Goal: Task Accomplishment & Management: Manage account settings

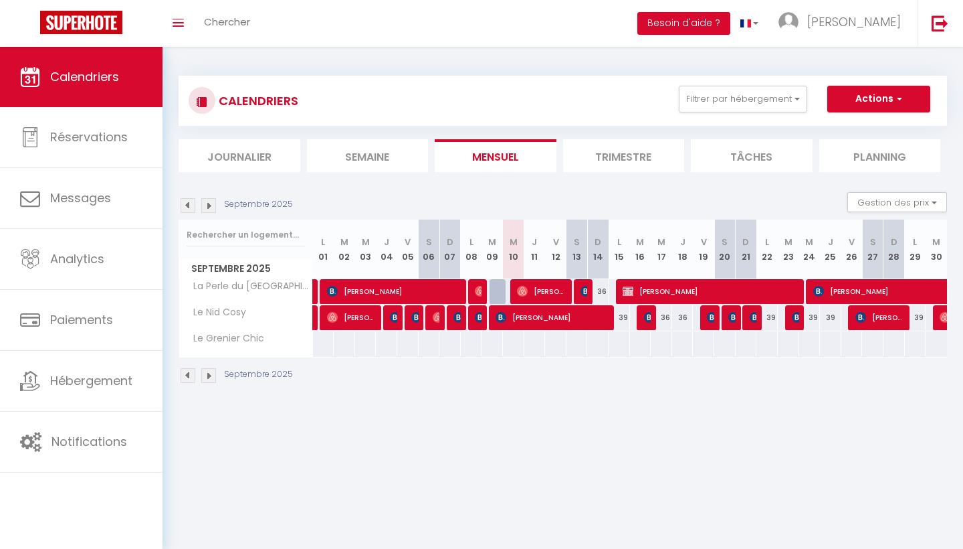
click at [206, 207] on img at bounding box center [208, 205] width 15 height 15
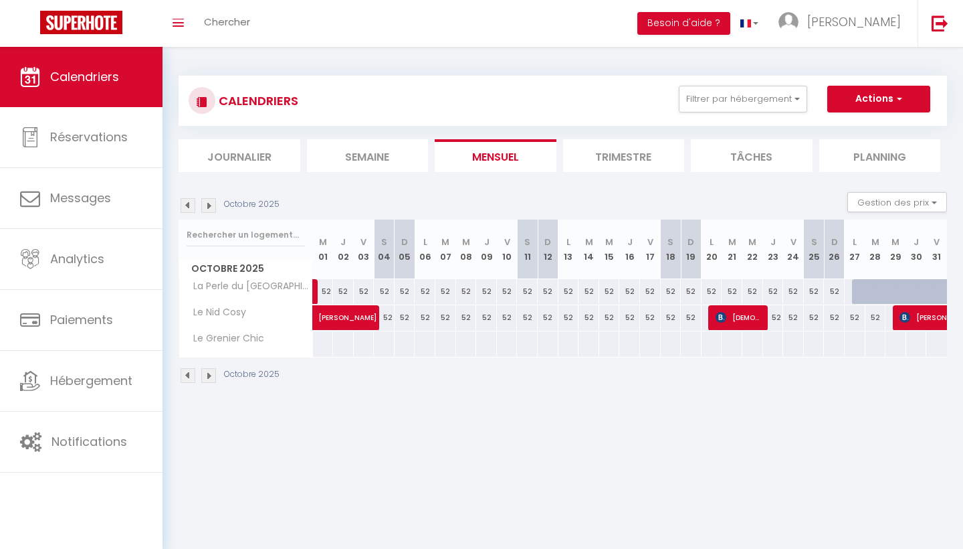
click at [327, 290] on link at bounding box center [330, 295] width 21 height 18
type input "52"
type input "Mer 01 Octobre 2025"
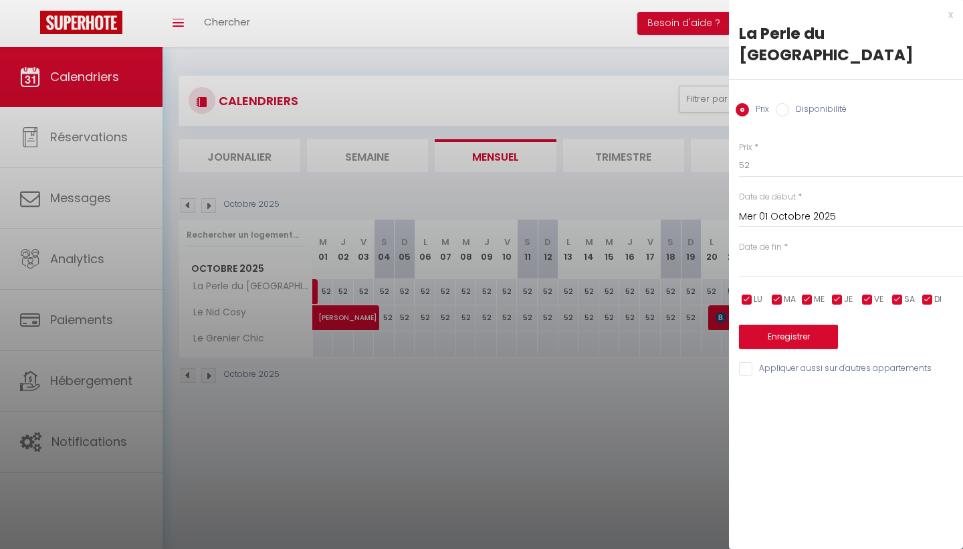
click at [817, 103] on label "Disponibilité" at bounding box center [818, 110] width 58 height 15
click at [789, 103] on input "Disponibilité" at bounding box center [782, 109] width 13 height 13
radio input "true"
click at [749, 103] on label "Prix" at bounding box center [759, 110] width 20 height 15
click at [749, 103] on input "Prix" at bounding box center [742, 109] width 13 height 13
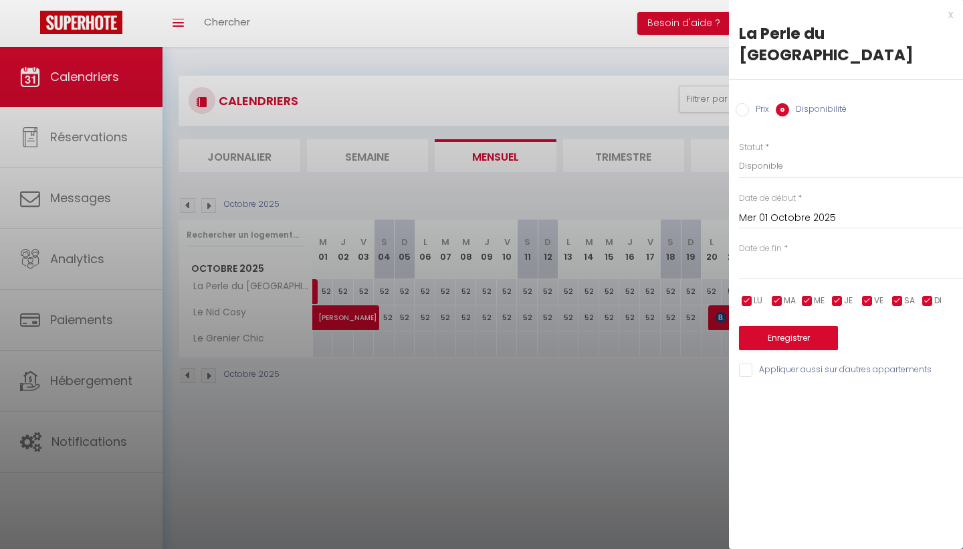
radio input "true"
radio input "false"
click at [796, 258] on input "text" at bounding box center [851, 266] width 224 height 17
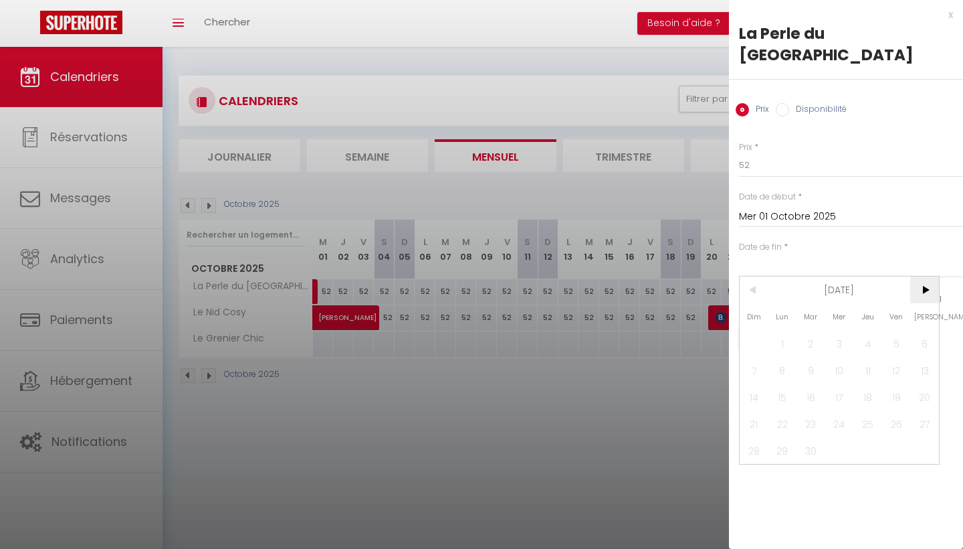
click at [931, 276] on span ">" at bounding box center [925, 289] width 29 height 27
click at [779, 437] on span "27" at bounding box center [783, 450] width 29 height 27
type input "Lun 27 Octobre 2025"
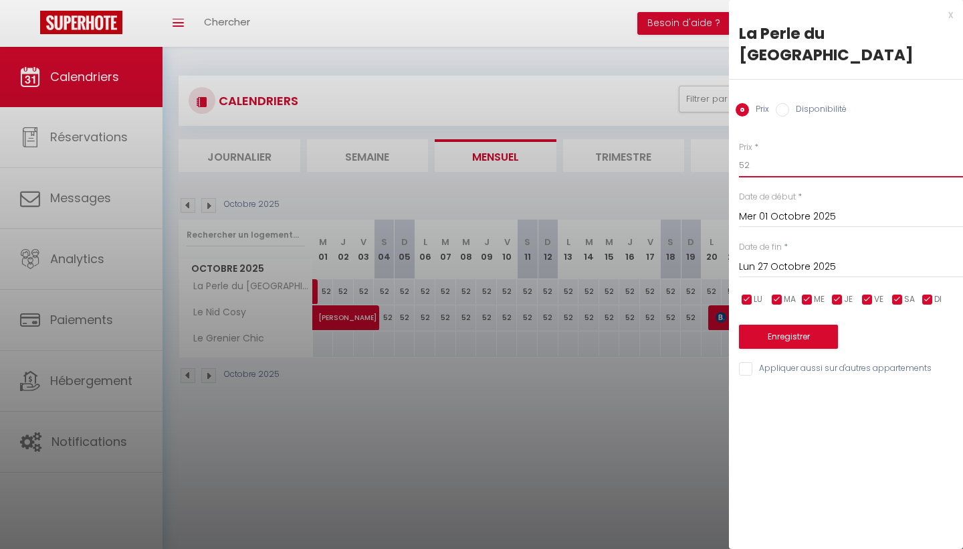
click at [783, 153] on input "52" at bounding box center [851, 165] width 224 height 24
type input "5"
type input "39"
click at [808, 324] on button "Enregistrer" at bounding box center [788, 336] width 99 height 24
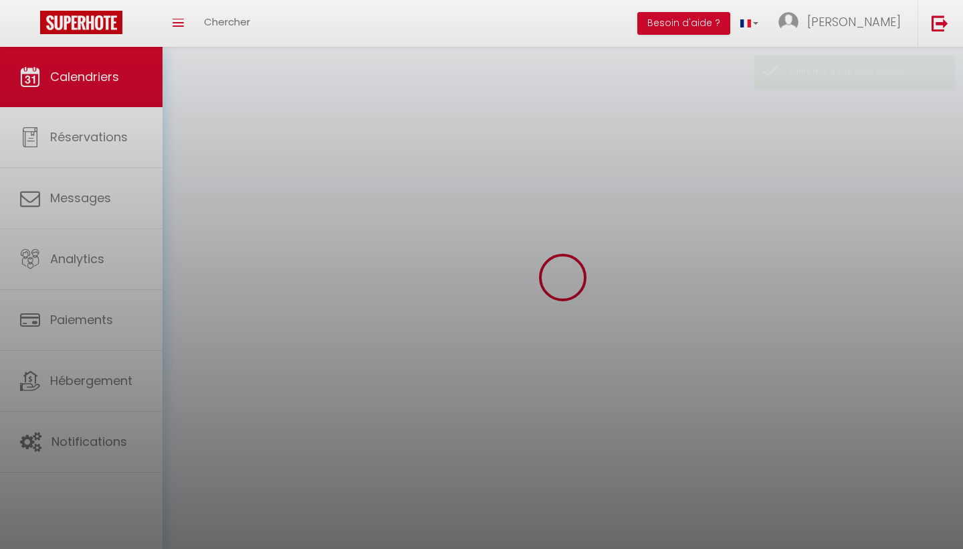
select select
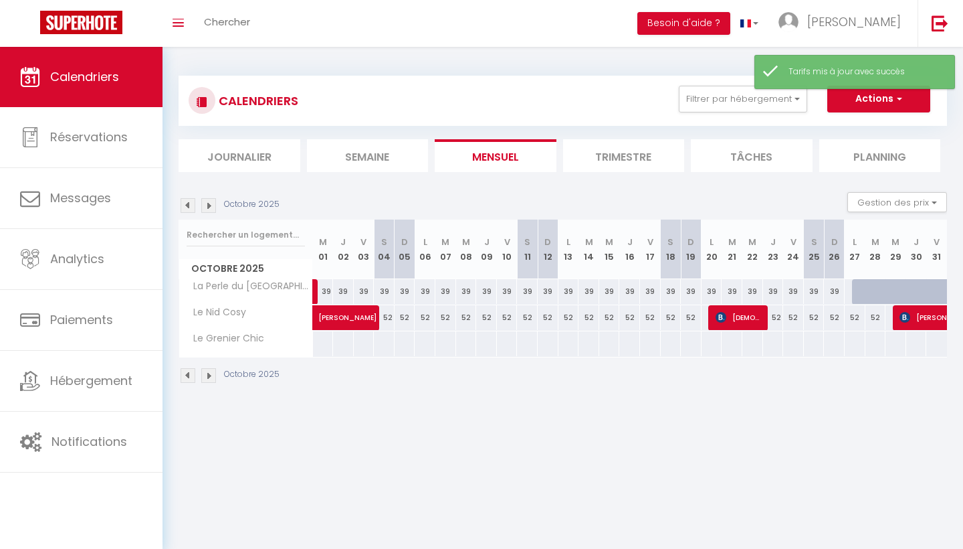
click at [387, 314] on span "[PERSON_NAME]" at bounding box center [364, 310] width 92 height 25
select select "OK"
select select "0"
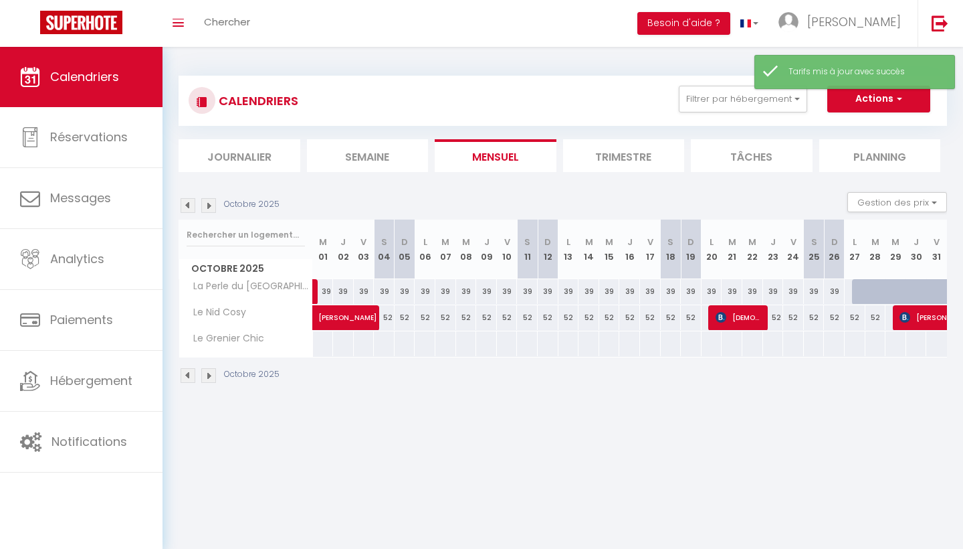
select select "1"
select select
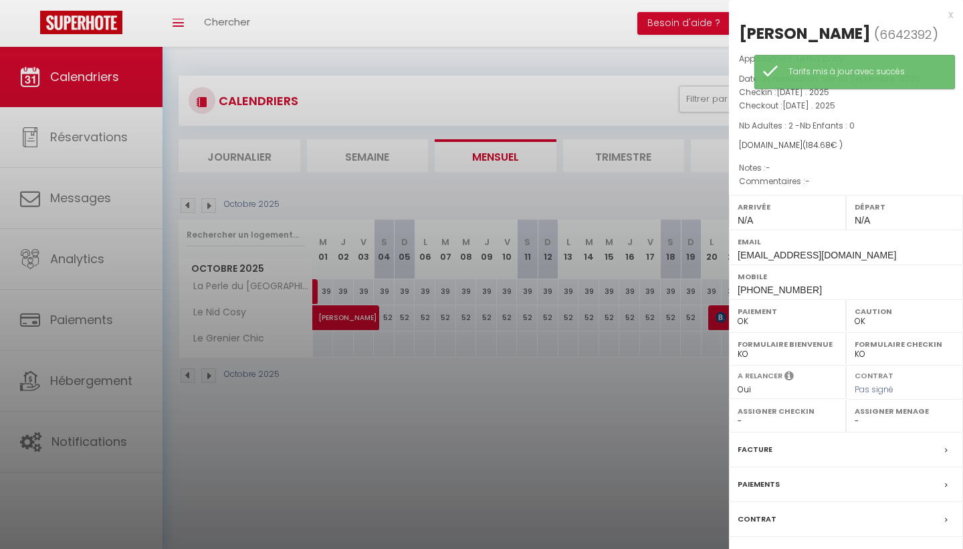
click at [379, 388] on div at bounding box center [481, 274] width 963 height 549
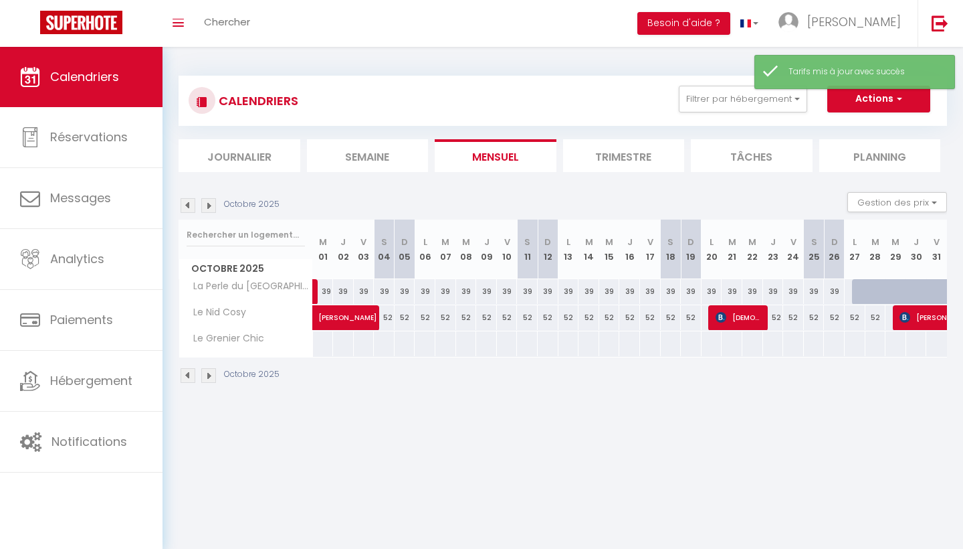
click at [393, 315] on span "[PERSON_NAME]" at bounding box center [364, 310] width 92 height 25
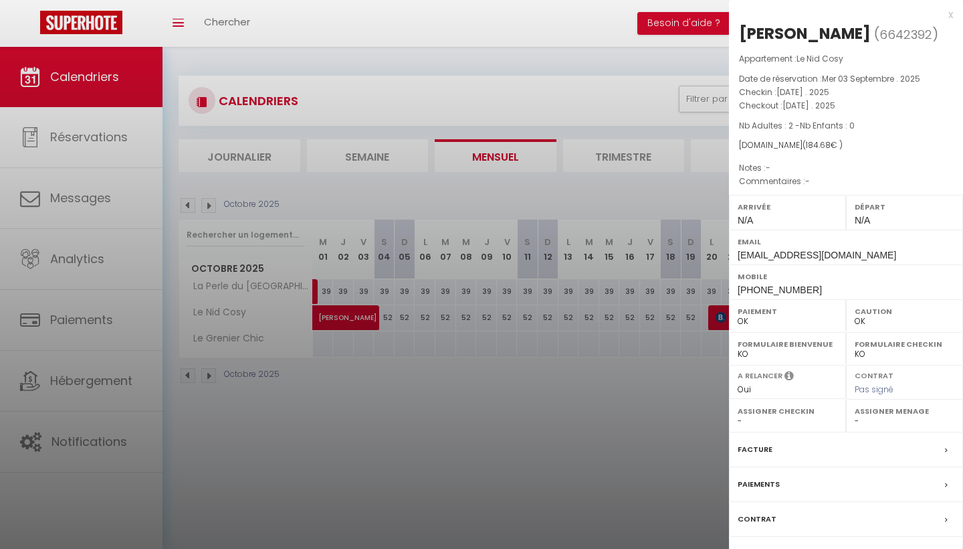
click at [616, 406] on div at bounding box center [481, 274] width 963 height 549
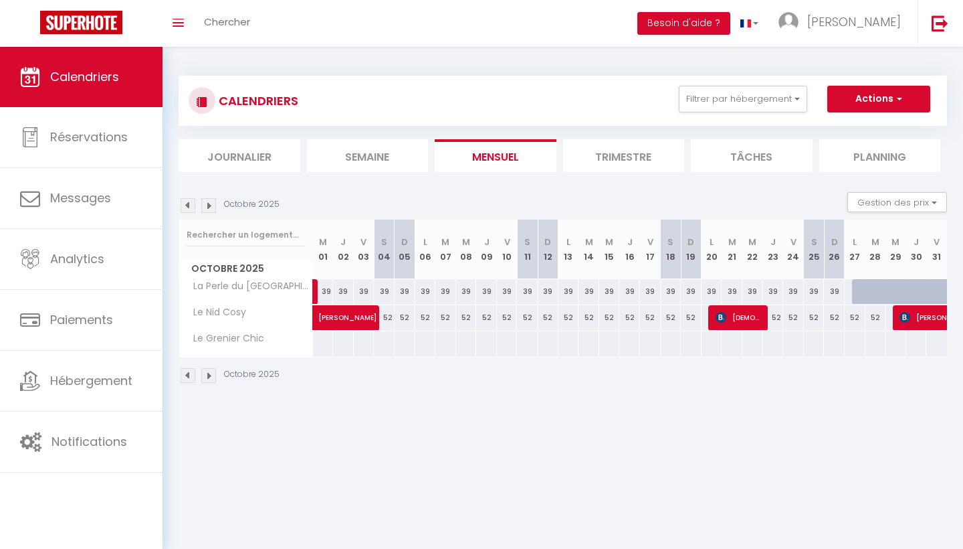
click at [392, 310] on span "[PERSON_NAME]" at bounding box center [364, 310] width 92 height 25
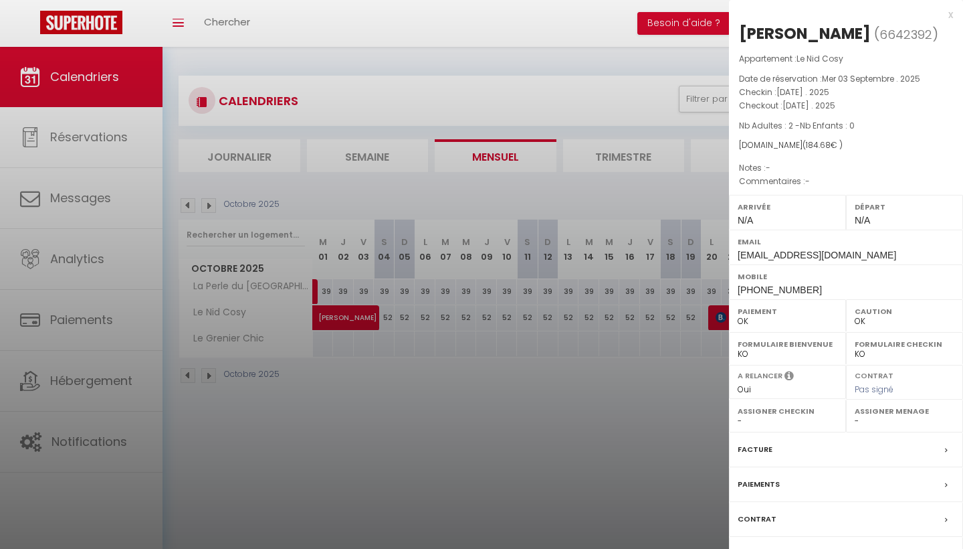
click at [463, 367] on div at bounding box center [481, 274] width 963 height 549
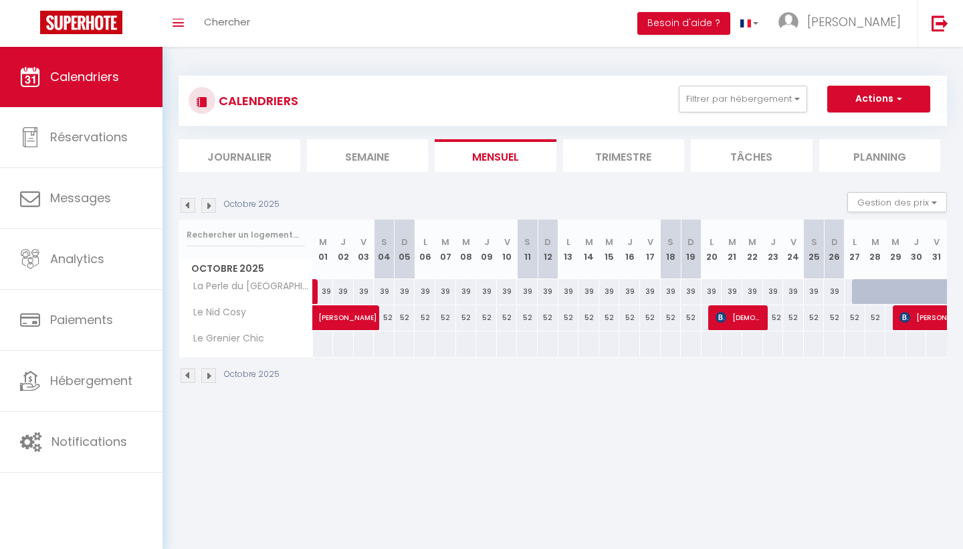
click at [705, 316] on div "39" at bounding box center [711, 317] width 21 height 25
click at [692, 317] on div "52" at bounding box center [691, 317] width 21 height 25
type input "52"
type input "Dim 19 Octobre 2025"
type input "Lun 20 Octobre 2025"
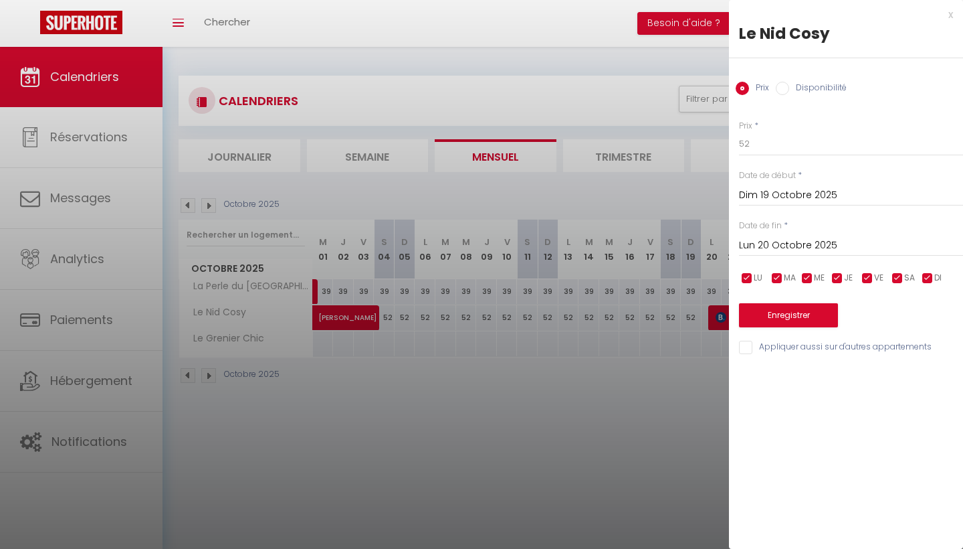
click at [811, 193] on input "Dim 19 Octobre 2025" at bounding box center [851, 195] width 224 height 17
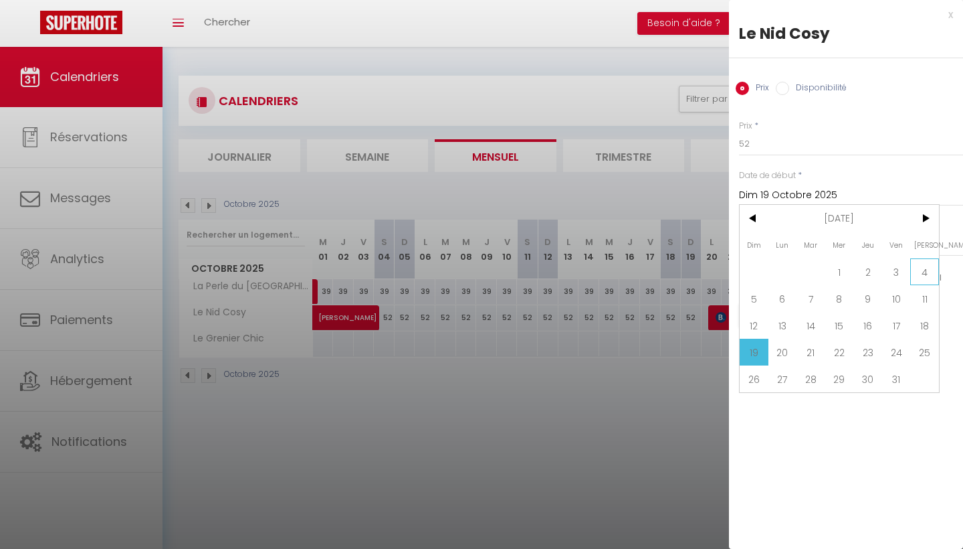
click at [921, 270] on span "4" at bounding box center [925, 271] width 29 height 27
type input "[DATE]"
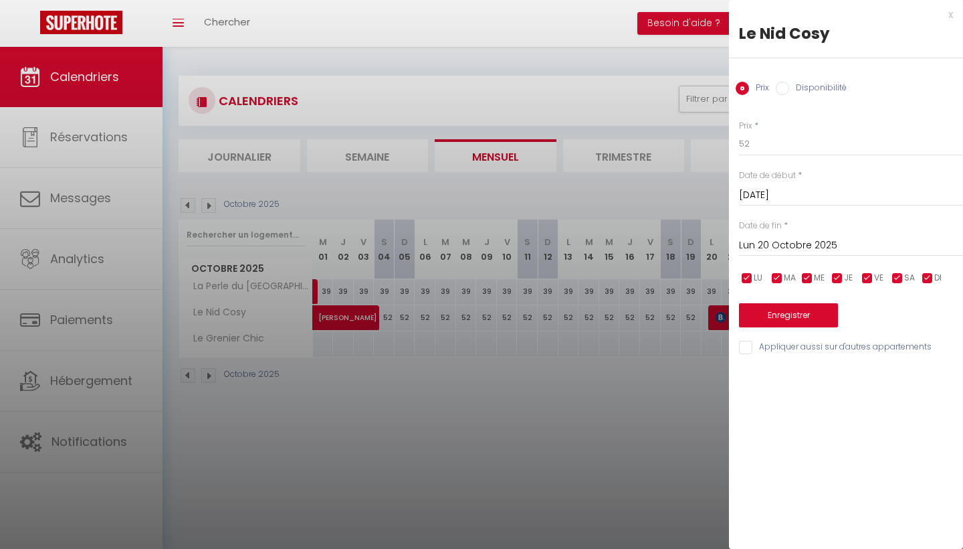
click at [846, 242] on input "Lun 20 Octobre 2025" at bounding box center [851, 245] width 224 height 17
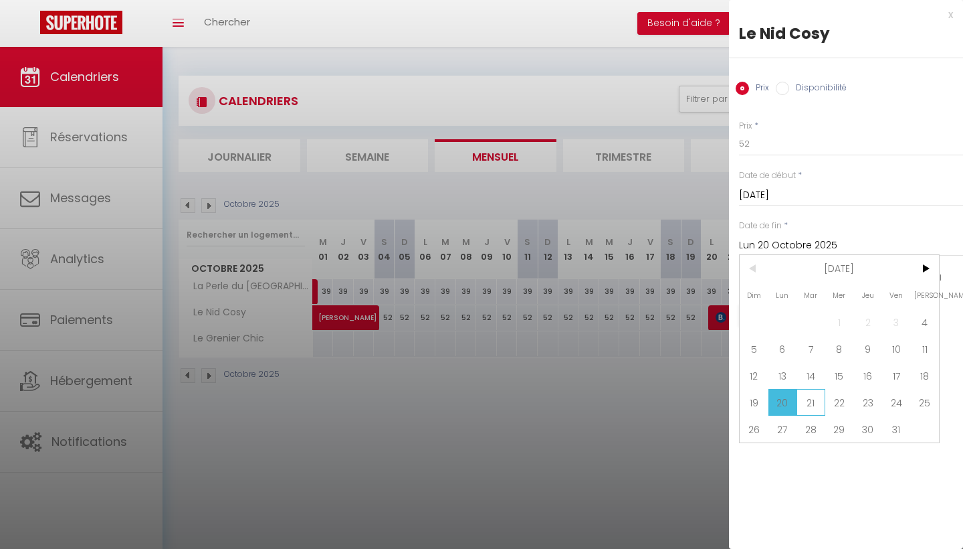
click at [809, 401] on span "21" at bounding box center [811, 402] width 29 height 27
type input "[DATE]"
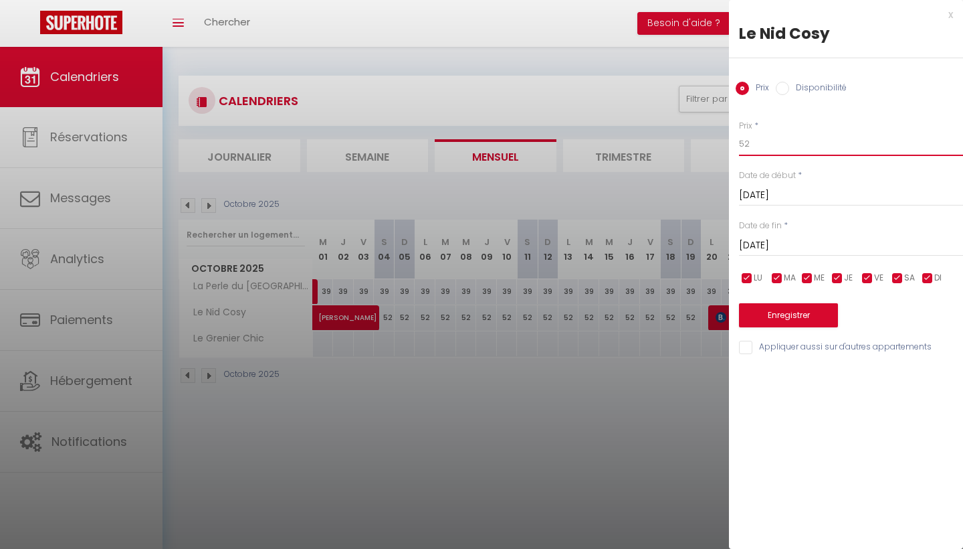
click at [781, 150] on input "52" at bounding box center [851, 144] width 224 height 24
type input "5"
type input "39"
click at [818, 322] on button "Enregistrer" at bounding box center [788, 315] width 99 height 24
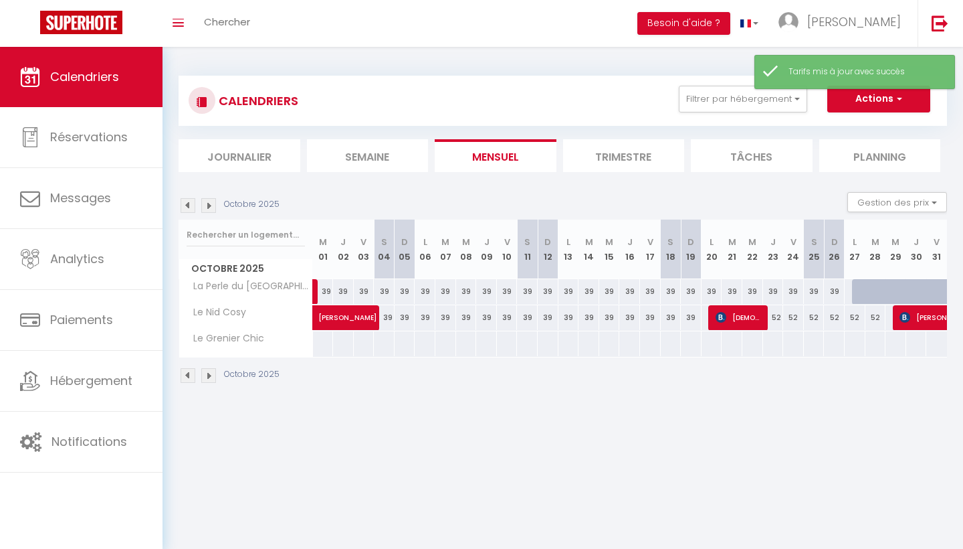
click at [777, 323] on div "52" at bounding box center [773, 317] width 21 height 25
type input "52"
type input "Jeu 23 Octobre 2025"
type input "Ven 24 Octobre 2025"
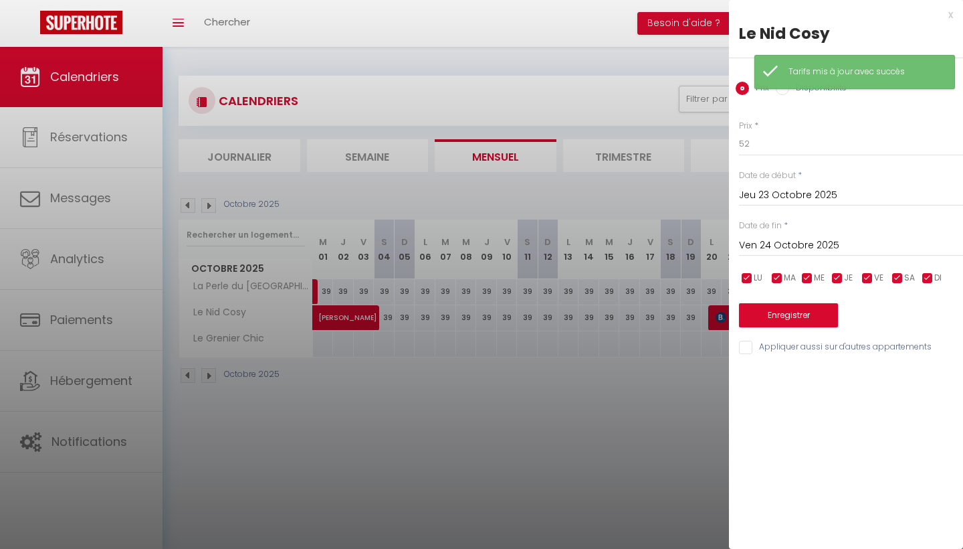
click at [587, 474] on div at bounding box center [481, 274] width 963 height 549
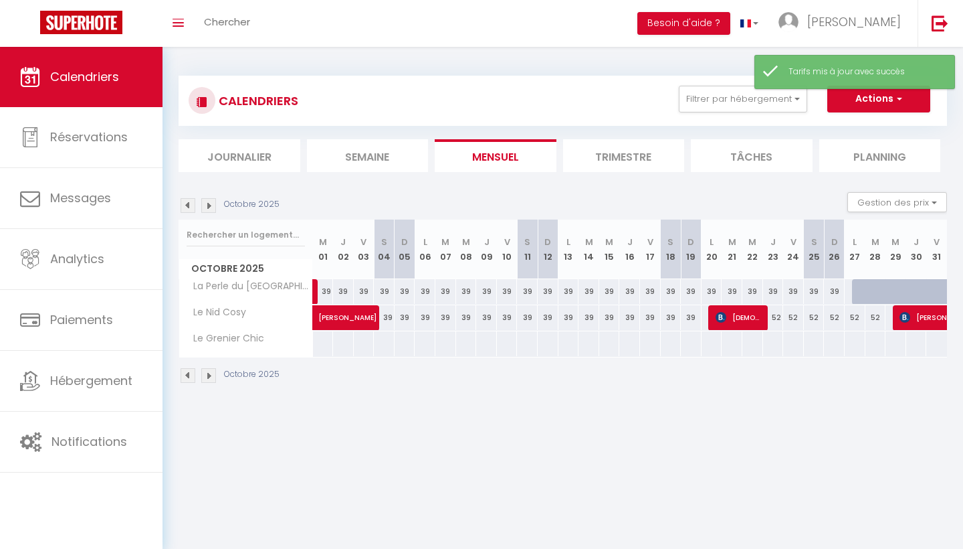
click at [778, 319] on div "52" at bounding box center [773, 317] width 21 height 25
type input "52"
type input "Jeu 23 Octobre 2025"
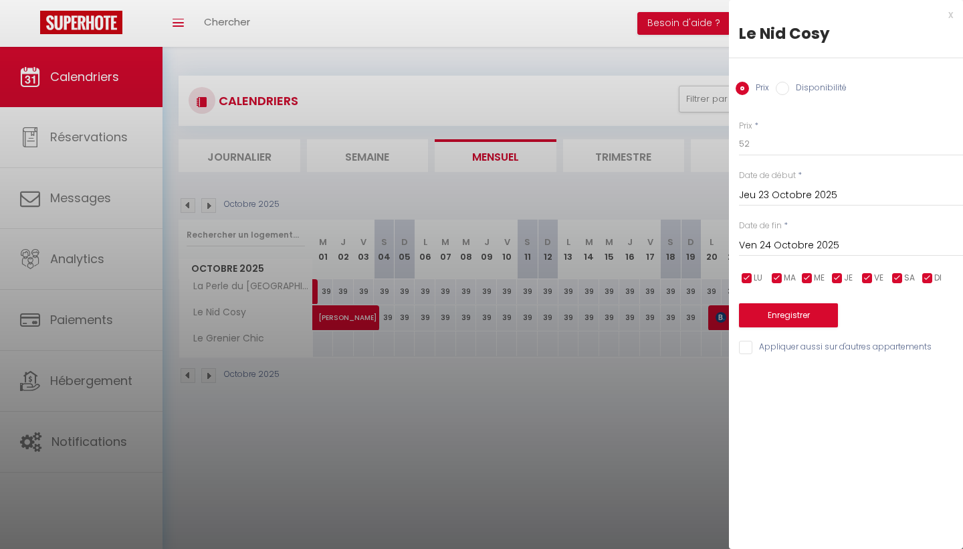
click at [830, 240] on input "Ven 24 Octobre 2025" at bounding box center [851, 245] width 224 height 17
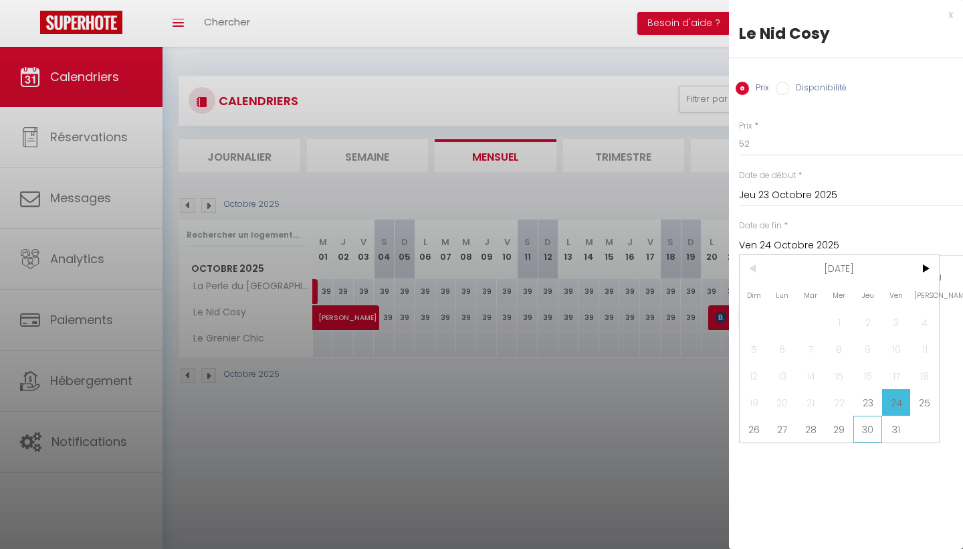
click at [866, 429] on span "30" at bounding box center [868, 428] width 29 height 27
type input "Jeu 30 Octobre 2025"
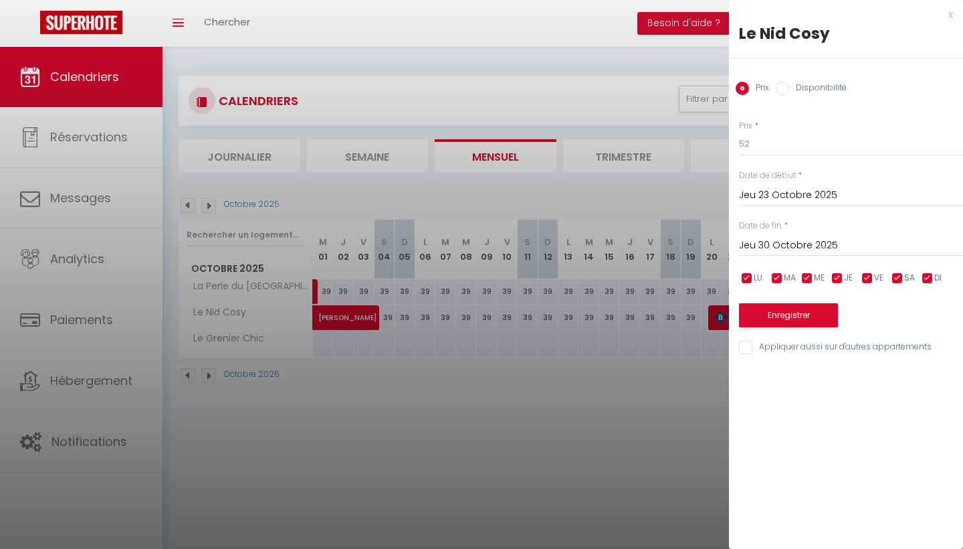
click at [775, 324] on button "Enregistrer" at bounding box center [788, 315] width 99 height 24
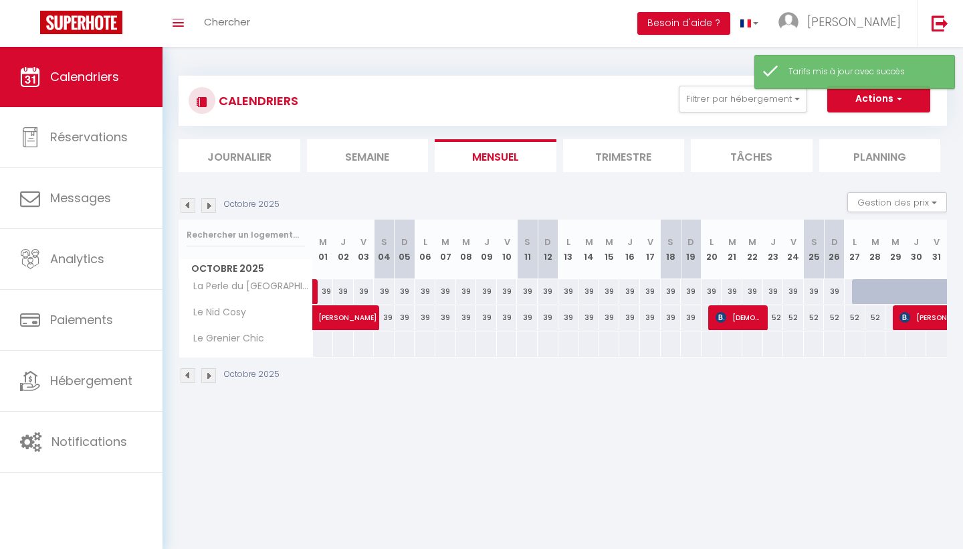
click at [778, 321] on div "52" at bounding box center [773, 317] width 21 height 25
type input "52"
type input "Jeu 23 Octobre 2025"
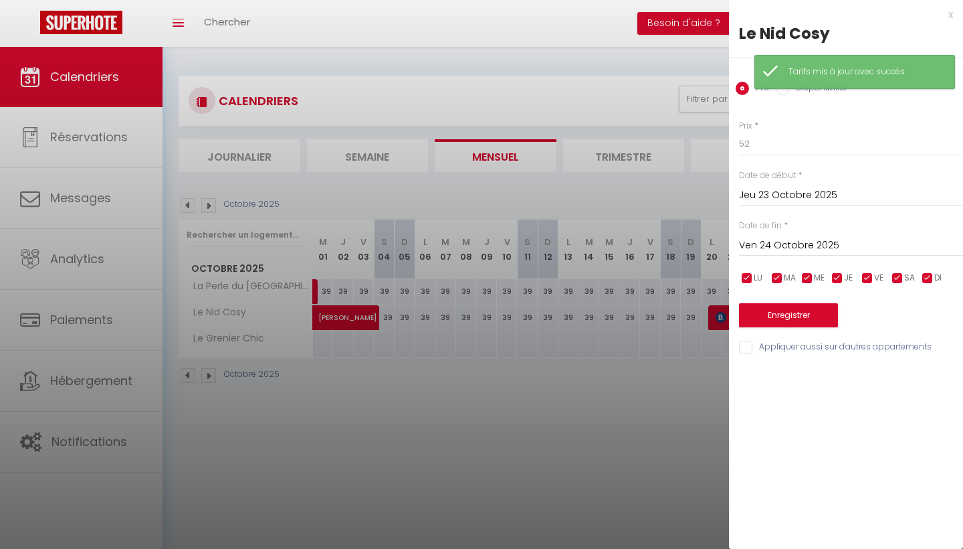
click at [822, 232] on div "[DATE] < [DATE] > Dim Lun Mar Mer Jeu Ven Sam 1 2 3 4 5 6 7 8 9 10 11 12 13 14 …" at bounding box center [851, 244] width 224 height 24
click at [824, 238] on input "Ven 24 Octobre 2025" at bounding box center [851, 245] width 224 height 17
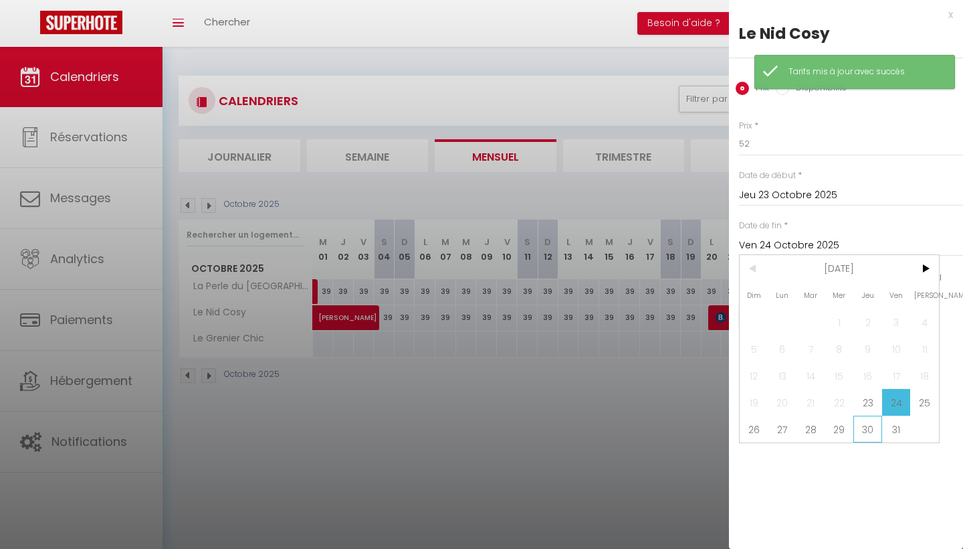
click at [870, 424] on span "30" at bounding box center [868, 428] width 29 height 27
type input "Jeu 30 Octobre 2025"
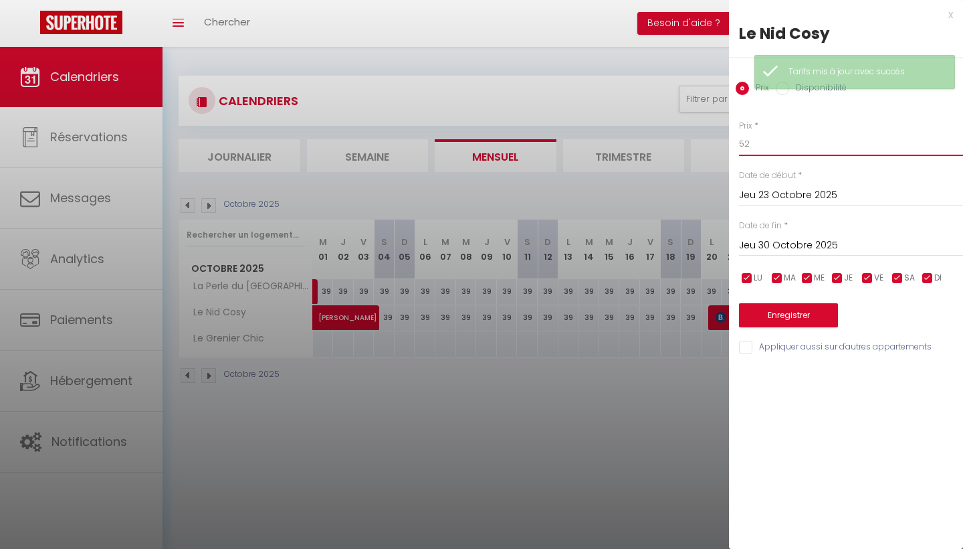
click at [786, 141] on input "52" at bounding box center [851, 144] width 224 height 24
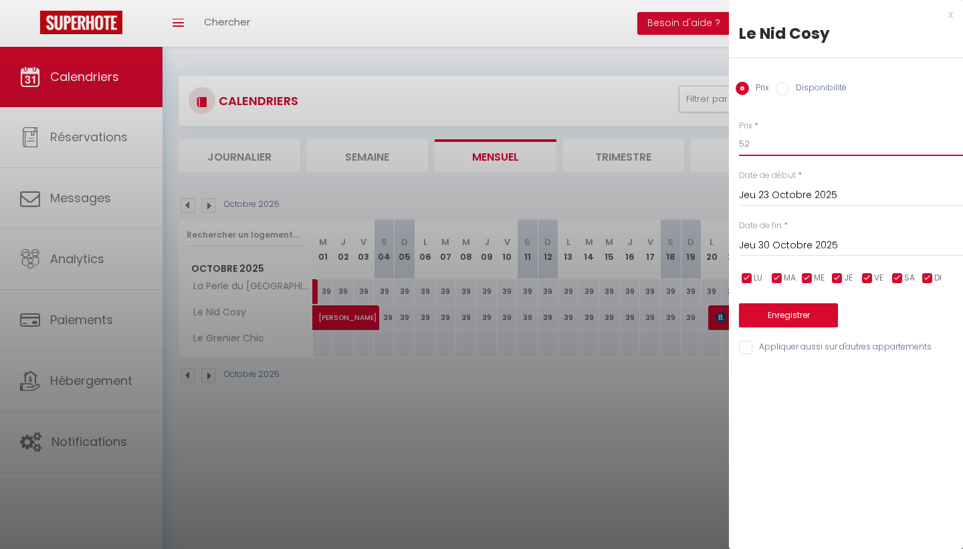
type input "5"
type input "39"
click at [805, 308] on button "Enregistrer" at bounding box center [788, 315] width 99 height 24
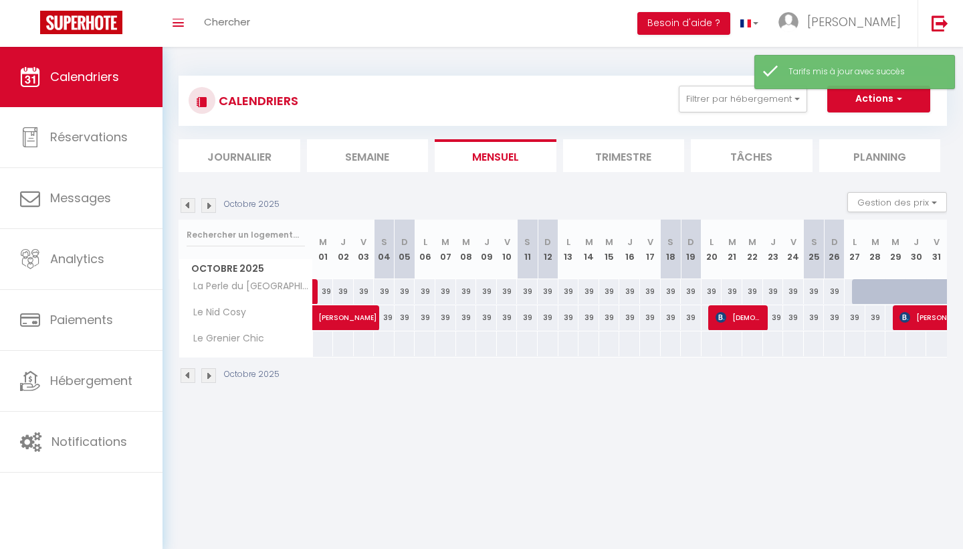
click at [207, 202] on img at bounding box center [208, 205] width 15 height 15
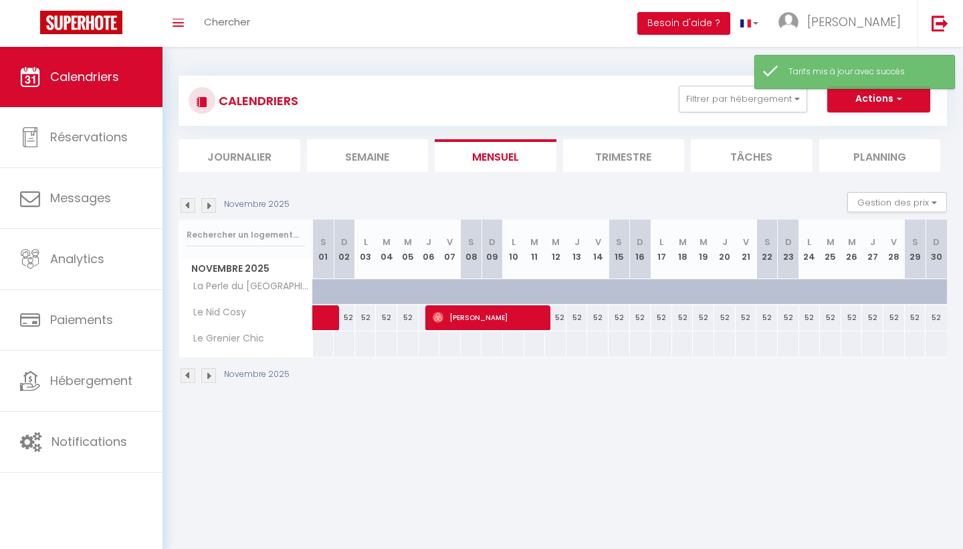
click at [347, 318] on span at bounding box center [342, 317] width 31 height 25
select select "KO"
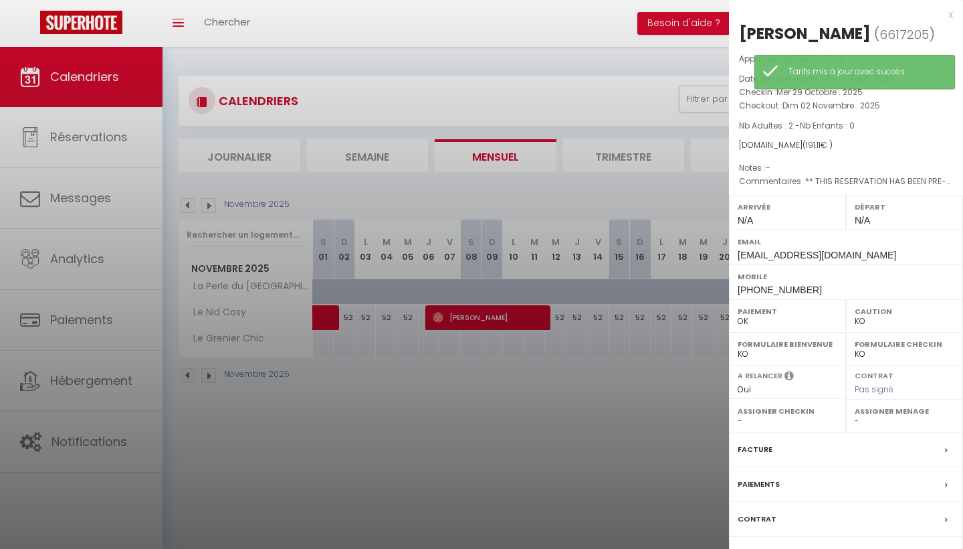
click at [467, 341] on div at bounding box center [481, 274] width 963 height 549
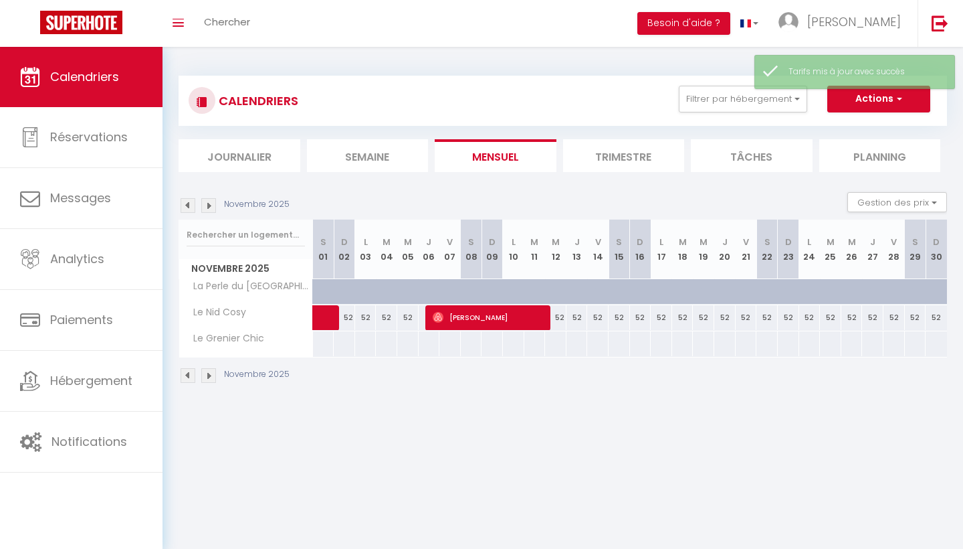
click at [399, 314] on div "52" at bounding box center [407, 317] width 21 height 25
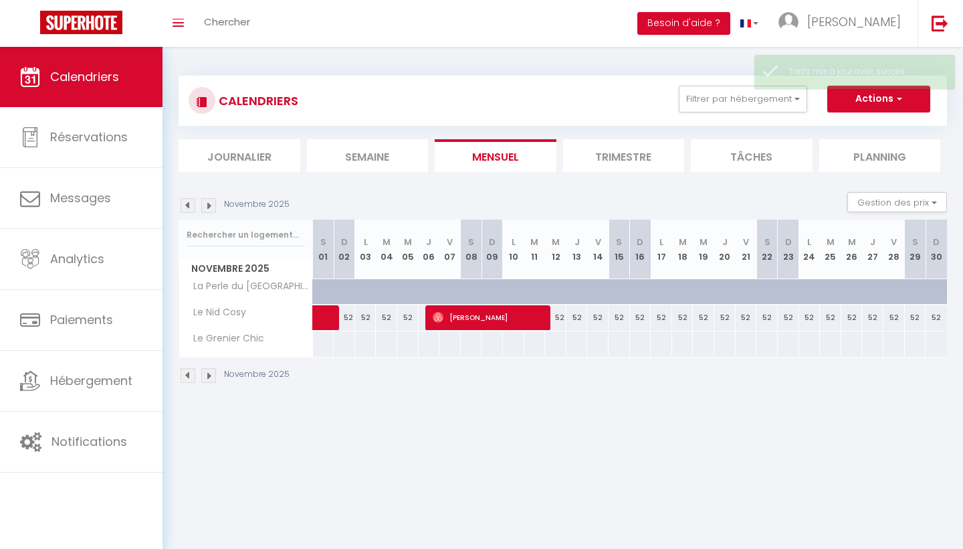
type input "52"
type input "Mer 05 Novembre 2025"
type input "Jeu 06 Novembre 2025"
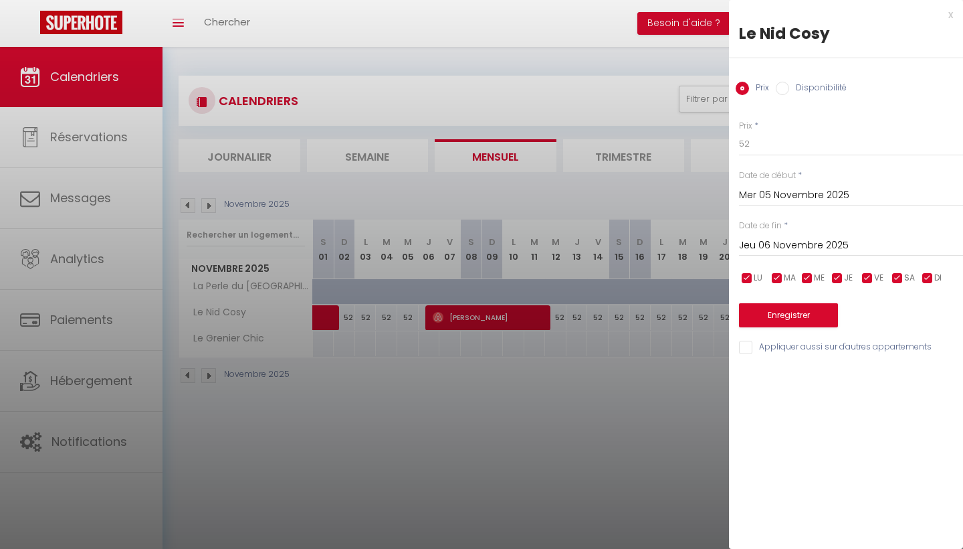
click at [806, 189] on input "Mer 05 Novembre 2025" at bounding box center [851, 195] width 224 height 17
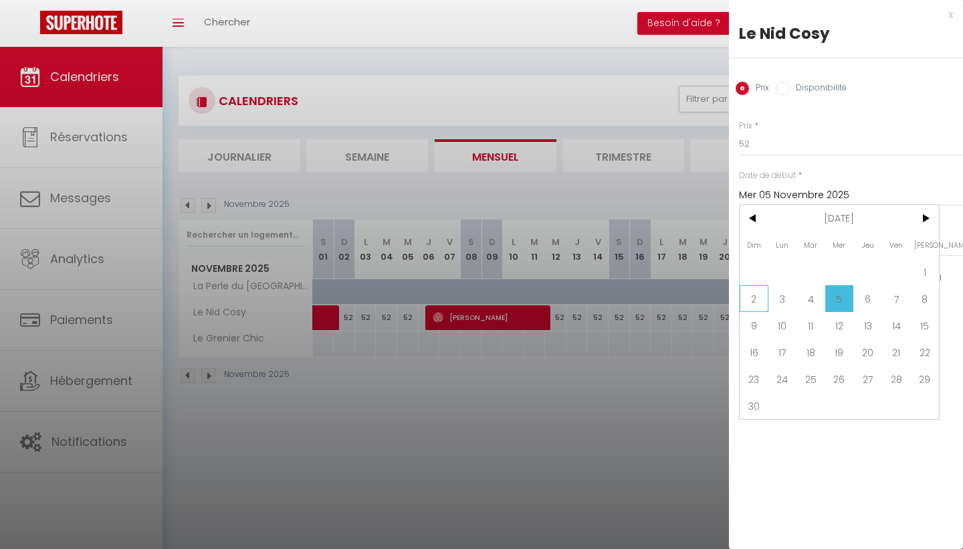
click at [753, 298] on span "2" at bounding box center [754, 298] width 29 height 27
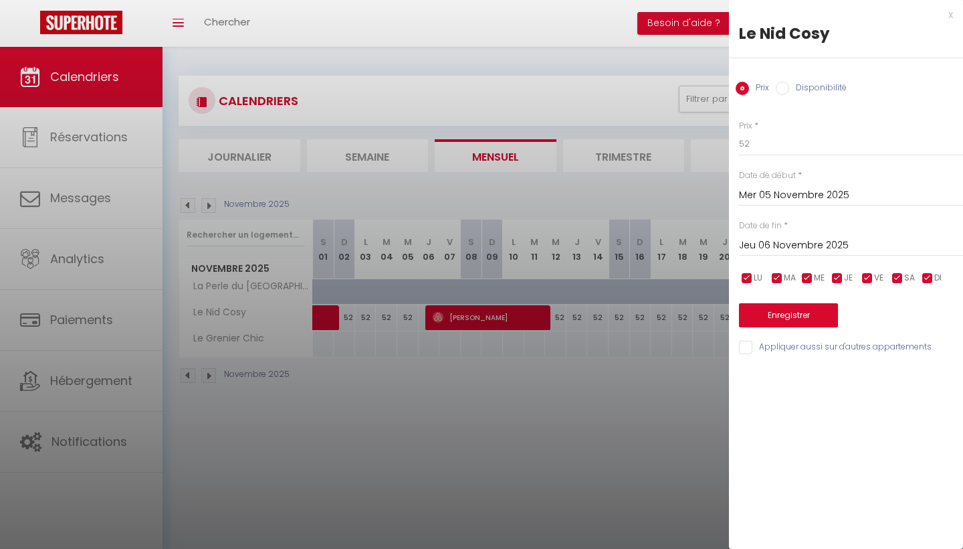
type input "Dim 02 Novembre 2025"
click at [841, 237] on input "Jeu 06 Novembre 2025" at bounding box center [851, 245] width 224 height 17
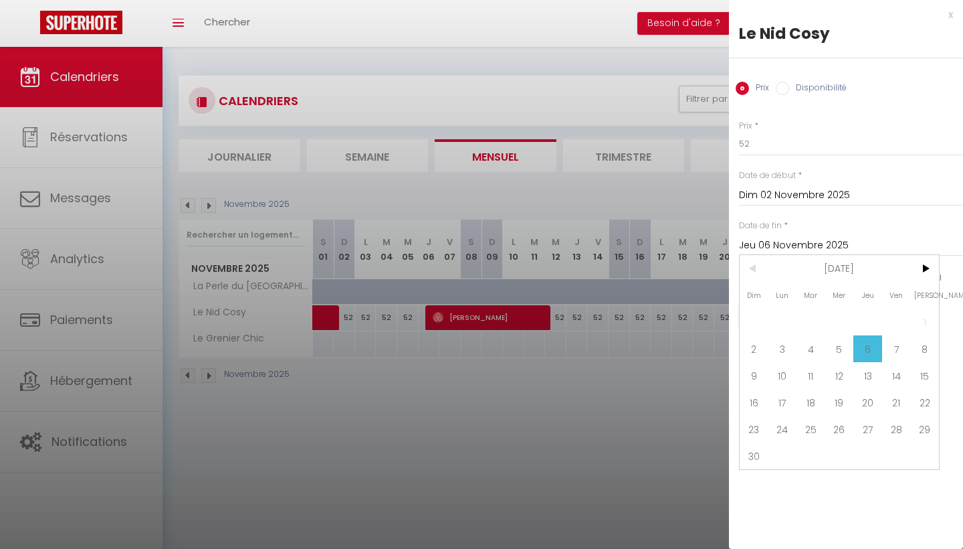
click at [871, 353] on span "6" at bounding box center [868, 348] width 29 height 27
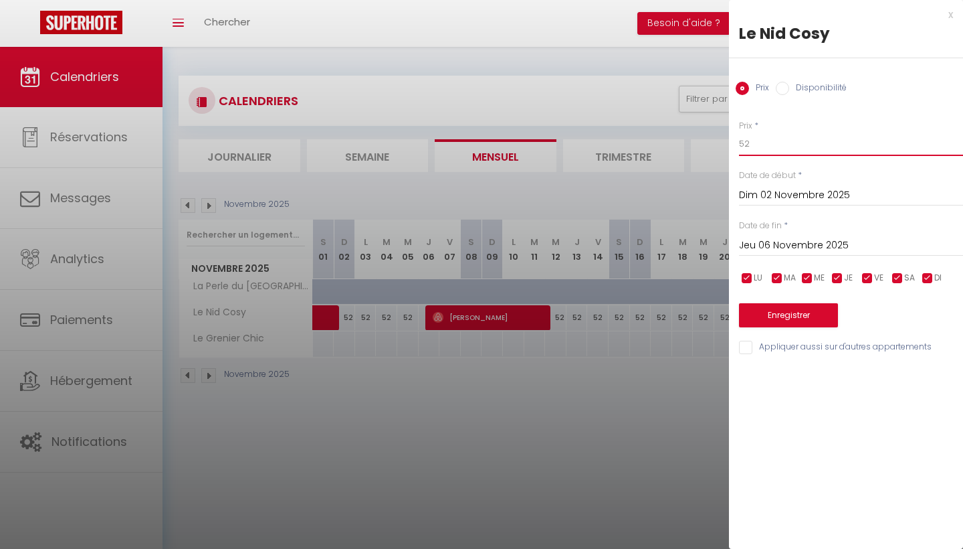
click at [766, 151] on input "52" at bounding box center [851, 144] width 224 height 24
type input "5"
type input "39"
click at [797, 310] on button "Enregistrer" at bounding box center [788, 315] width 99 height 24
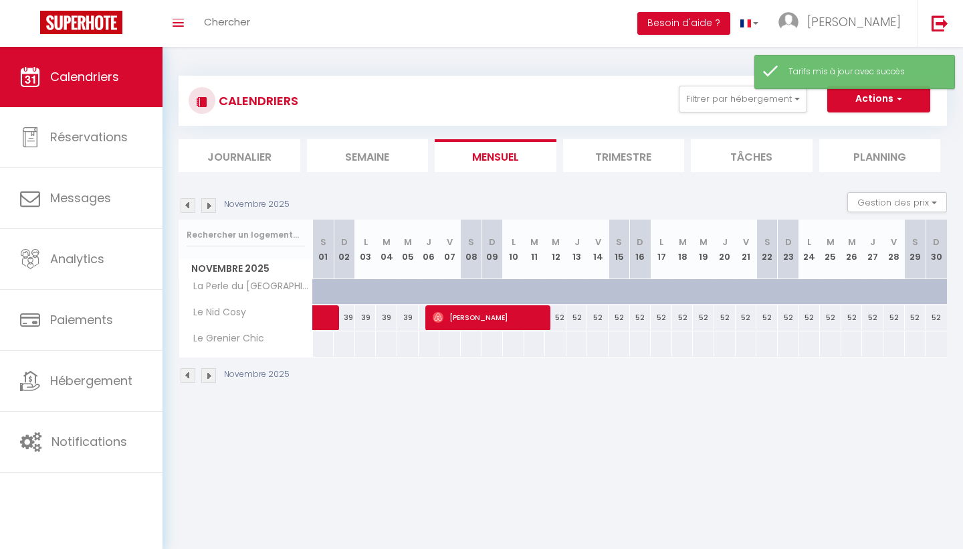
click at [562, 320] on div "52" at bounding box center [555, 317] width 21 height 25
type input "52"
type input "Mer 12 Novembre 2025"
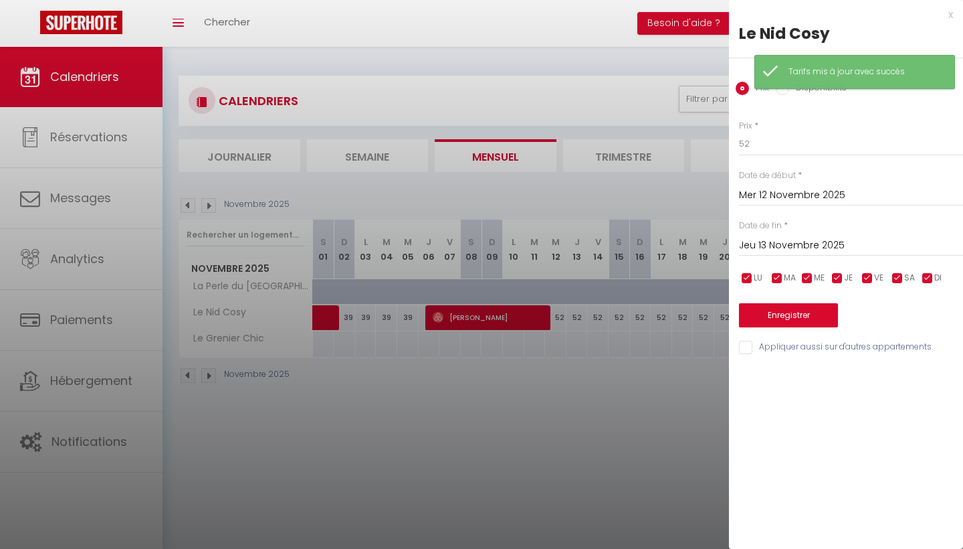
click at [808, 237] on input "Jeu 13 Novembre 2025" at bounding box center [851, 245] width 224 height 17
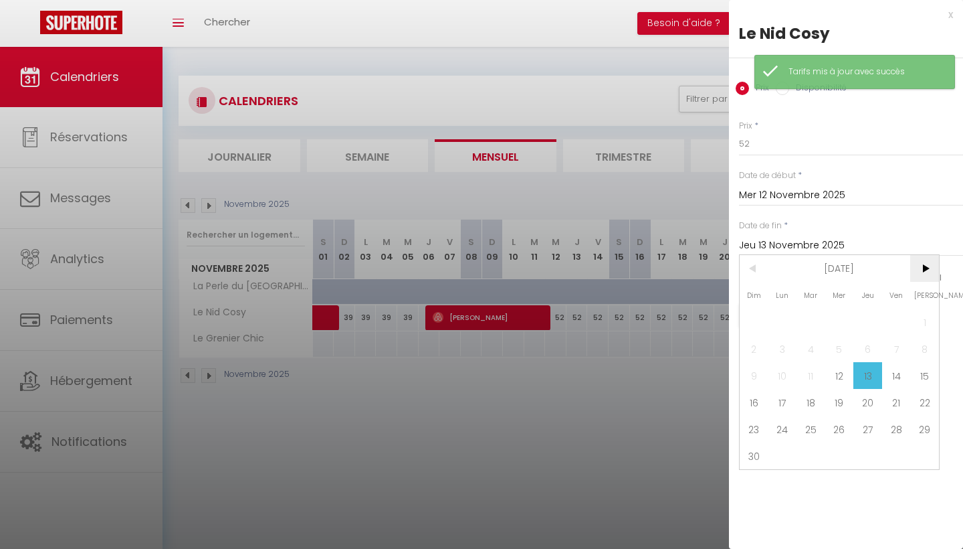
click at [927, 272] on span ">" at bounding box center [925, 268] width 29 height 27
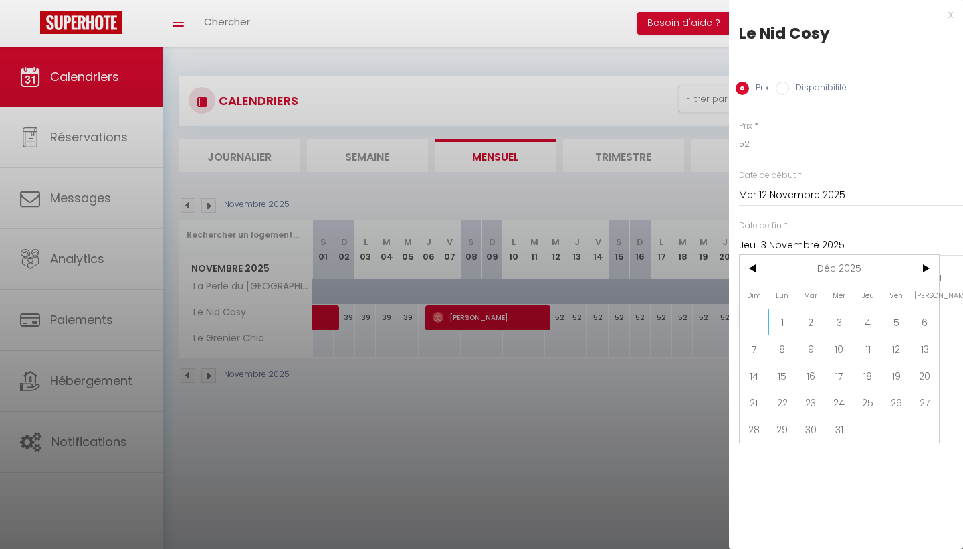
click at [791, 326] on span "1" at bounding box center [783, 321] width 29 height 27
type input "Lun 01 Décembre 2025"
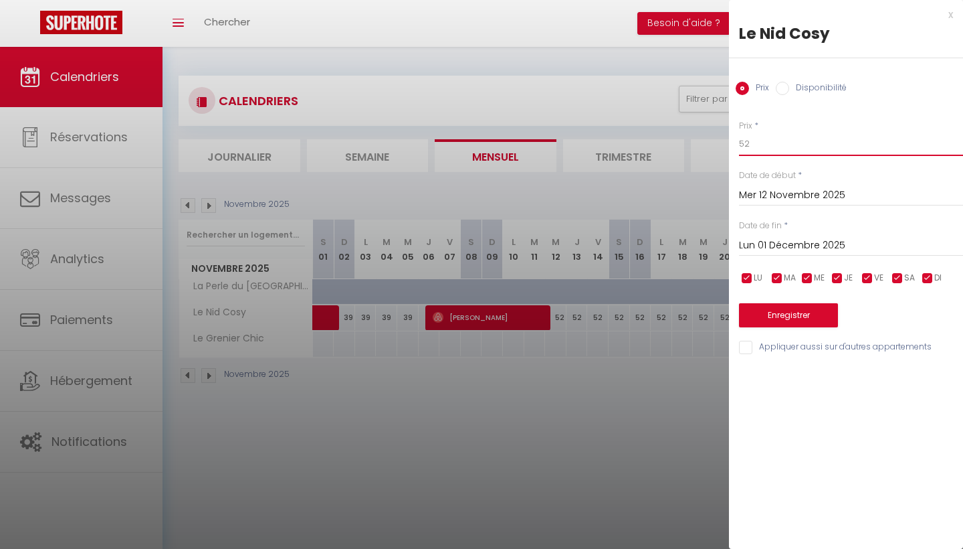
click at [774, 150] on input "52" at bounding box center [851, 144] width 224 height 24
type input "5"
type input "39"
click at [767, 311] on button "Enregistrer" at bounding box center [788, 315] width 99 height 24
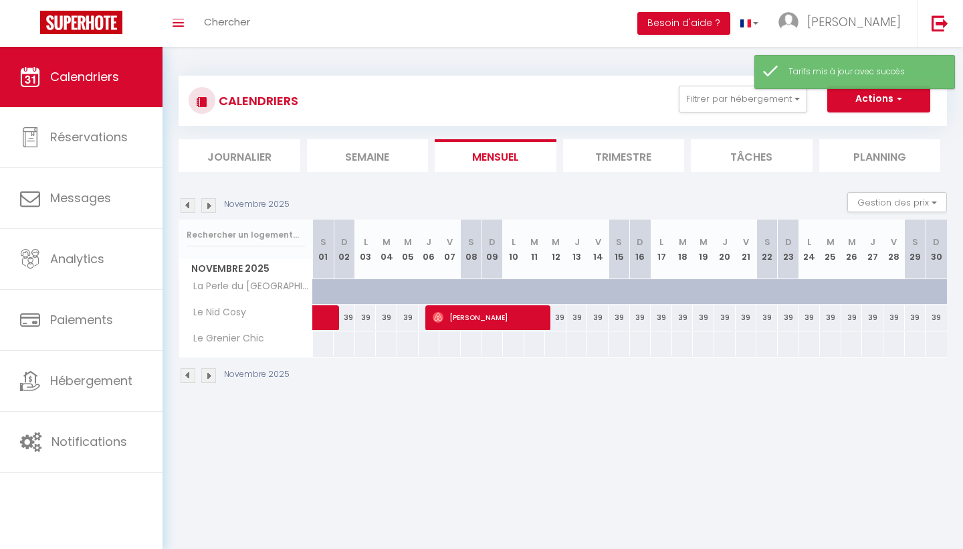
click at [207, 203] on img at bounding box center [208, 205] width 15 height 15
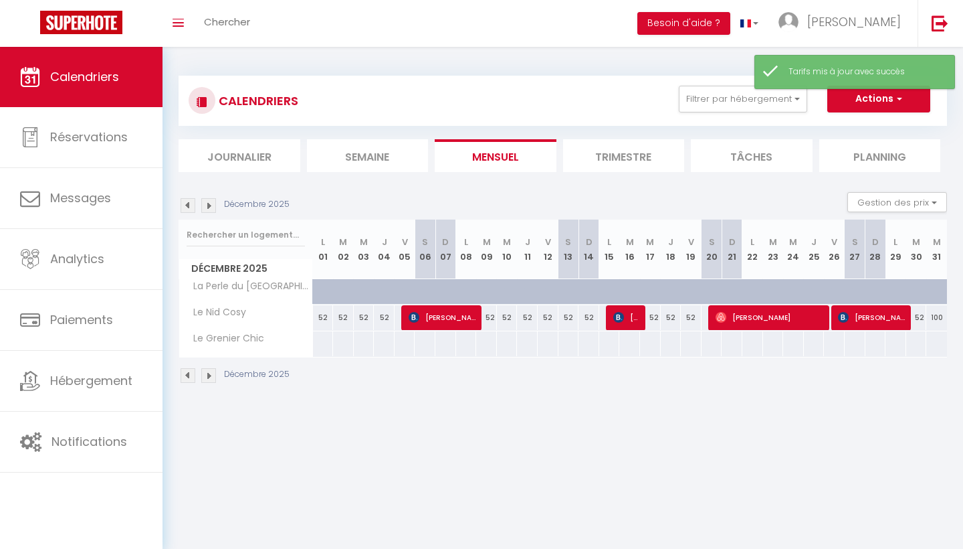
click at [317, 318] on div "52" at bounding box center [323, 317] width 21 height 25
type input "52"
type input "Lun 01 Décembre 2025"
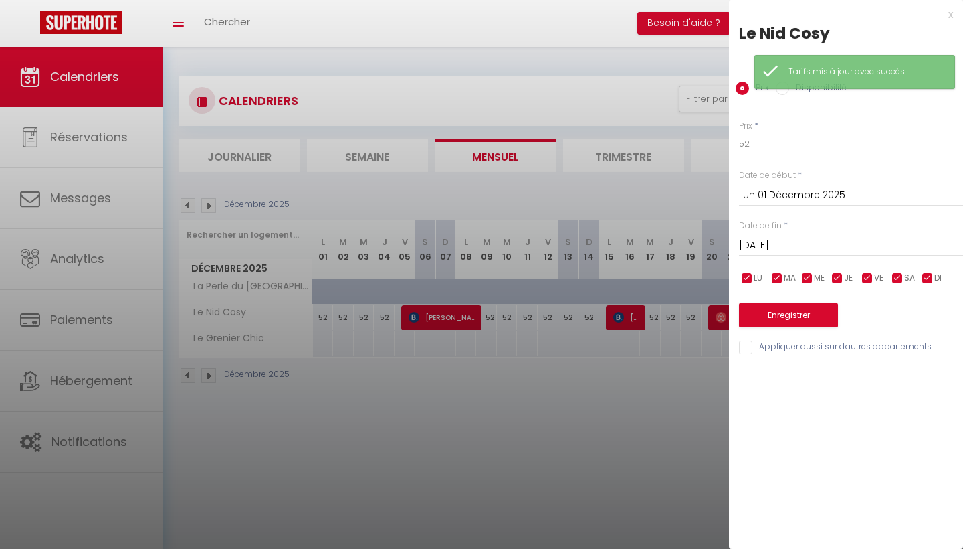
click at [783, 241] on input "[DATE]" at bounding box center [851, 245] width 224 height 17
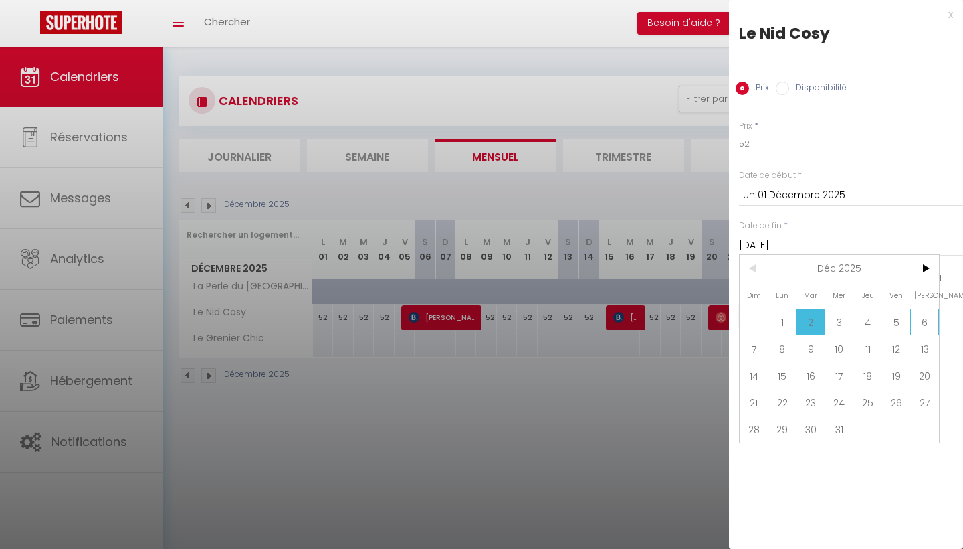
drag, startPoint x: 901, startPoint y: 321, endPoint x: 933, endPoint y: 325, distance: 32.4
click at [933, 325] on div "Dim Lun Mar Mer Jeu Ven Sam 1 2 3 4 5 6 7 8 9 10 11 12 13 14 15 16 17 18 19 20 …" at bounding box center [839, 348] width 199 height 187
click at [933, 325] on span "6" at bounding box center [925, 321] width 29 height 27
type input "[DATE]"
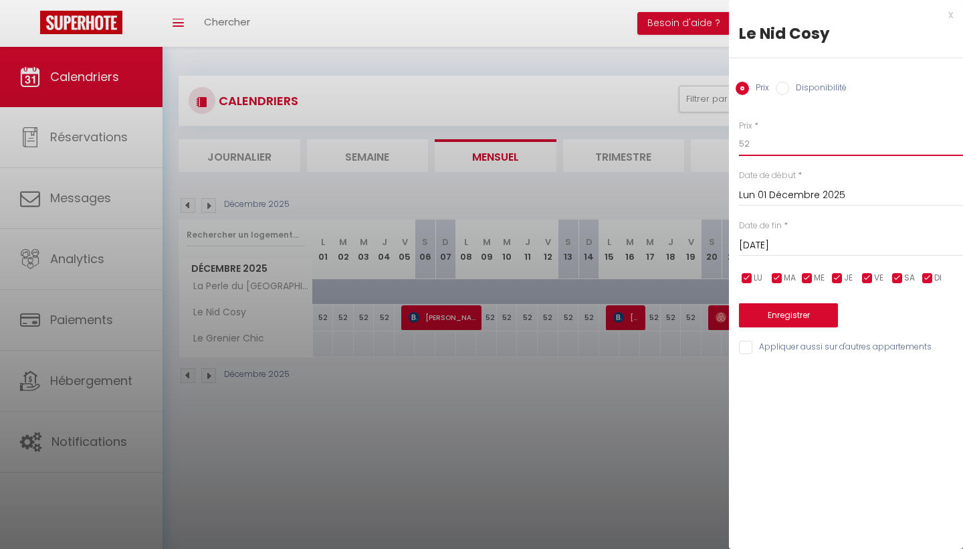
click at [785, 145] on input "52" at bounding box center [851, 144] width 224 height 24
type input "5"
type input "39"
click at [798, 303] on button "Enregistrer" at bounding box center [788, 315] width 99 height 24
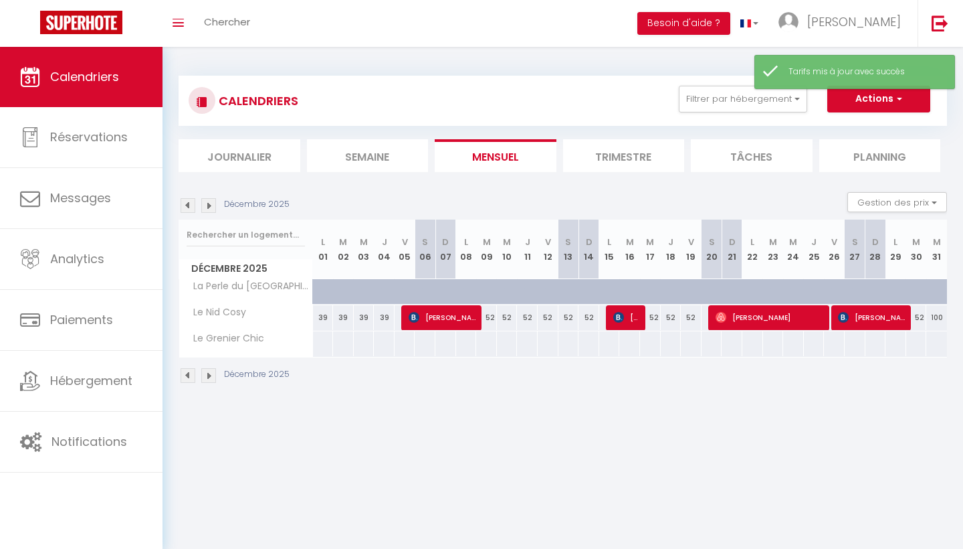
click at [490, 320] on div "52" at bounding box center [486, 317] width 21 height 25
type input "52"
type input "[DATE]"
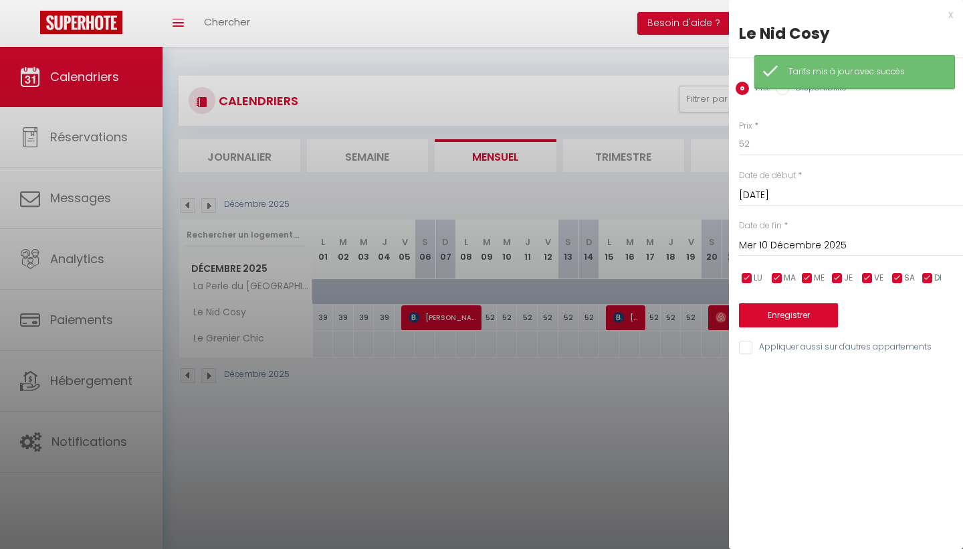
click at [781, 243] on input "Mer 10 Décembre 2025" at bounding box center [851, 245] width 224 height 17
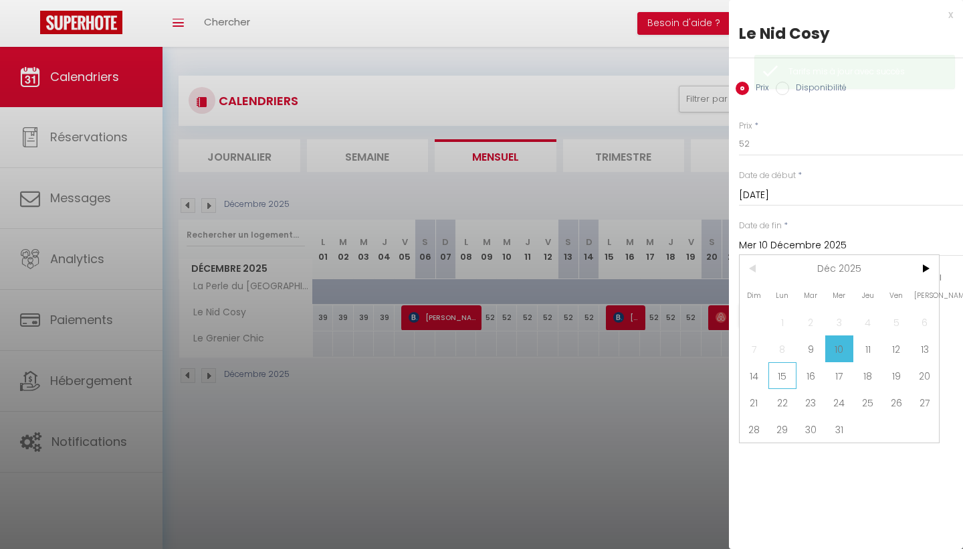
click at [790, 373] on span "15" at bounding box center [783, 375] width 29 height 27
type input "Lun 15 Décembre 2025"
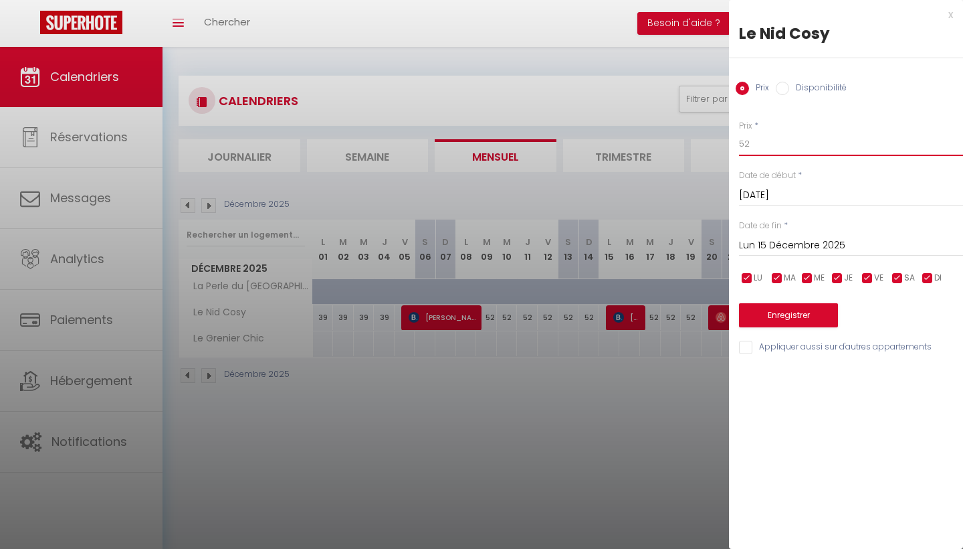
click at [757, 147] on input "52" at bounding box center [851, 144] width 224 height 24
type input "5"
type input "39"
click at [769, 306] on button "Enregistrer" at bounding box center [788, 315] width 99 height 24
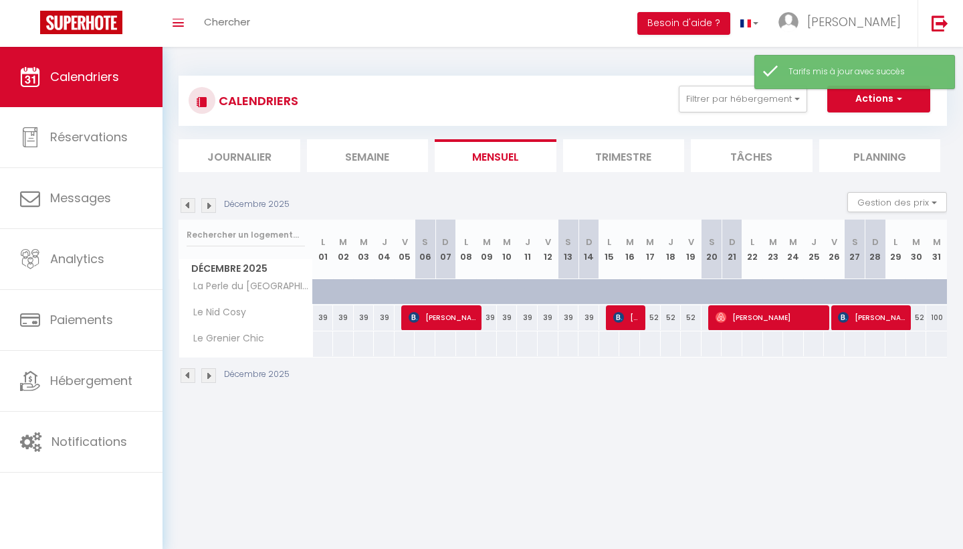
click at [655, 318] on div "52" at bounding box center [650, 317] width 21 height 25
type input "52"
type input "Mer 17 Décembre 2025"
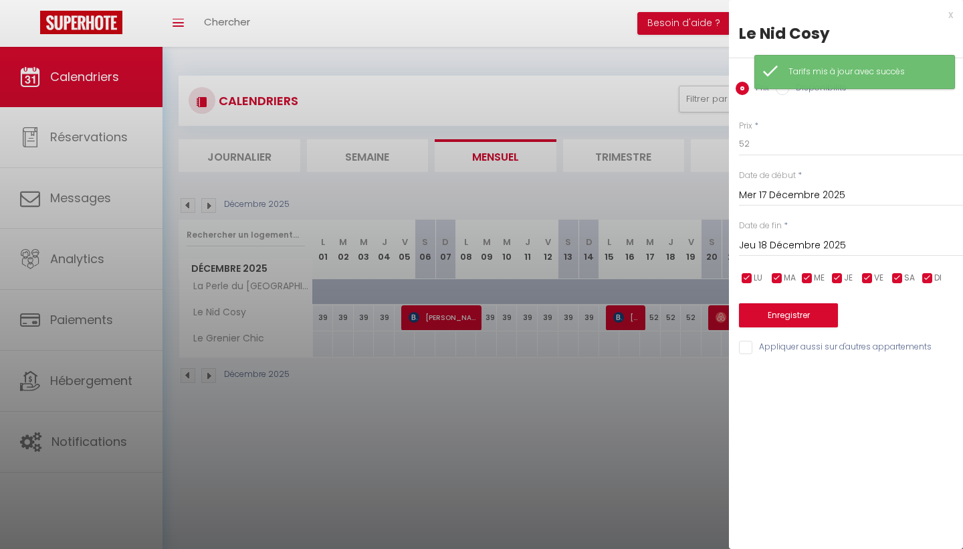
click at [818, 240] on input "Jeu 18 Décembre 2025" at bounding box center [851, 245] width 224 height 17
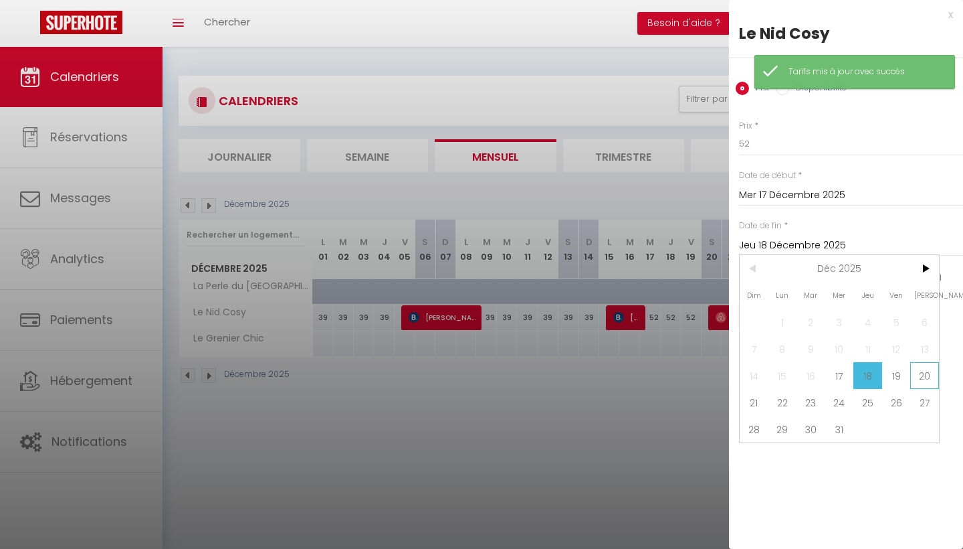
click at [923, 375] on span "20" at bounding box center [925, 375] width 29 height 27
type input "[DATE]"
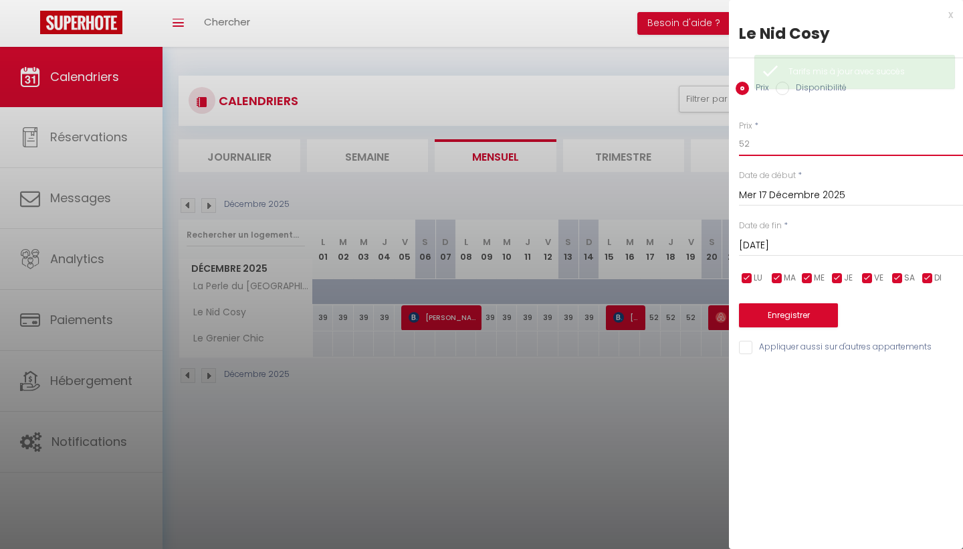
click at [783, 150] on input "52" at bounding box center [851, 144] width 224 height 24
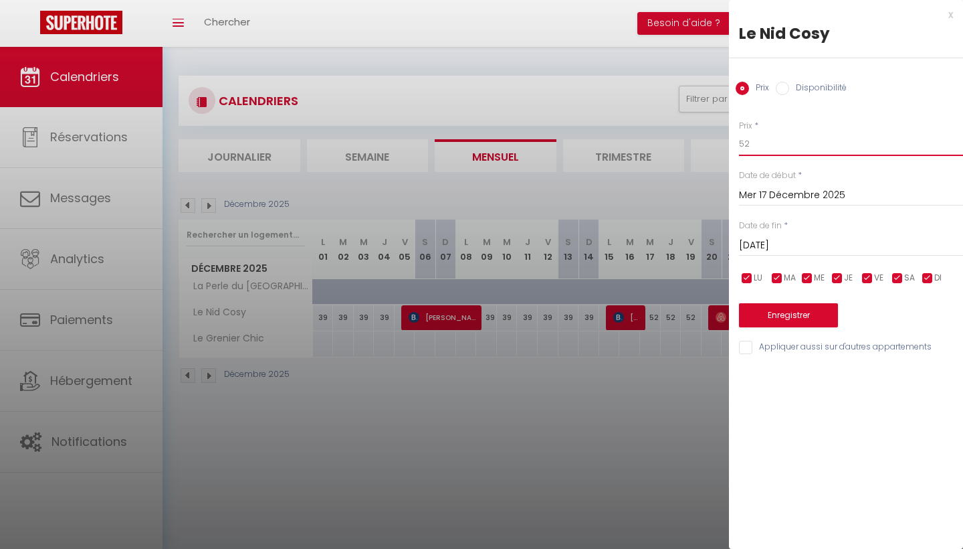
type input "5"
type input "39"
click at [783, 306] on button "Enregistrer" at bounding box center [788, 315] width 99 height 24
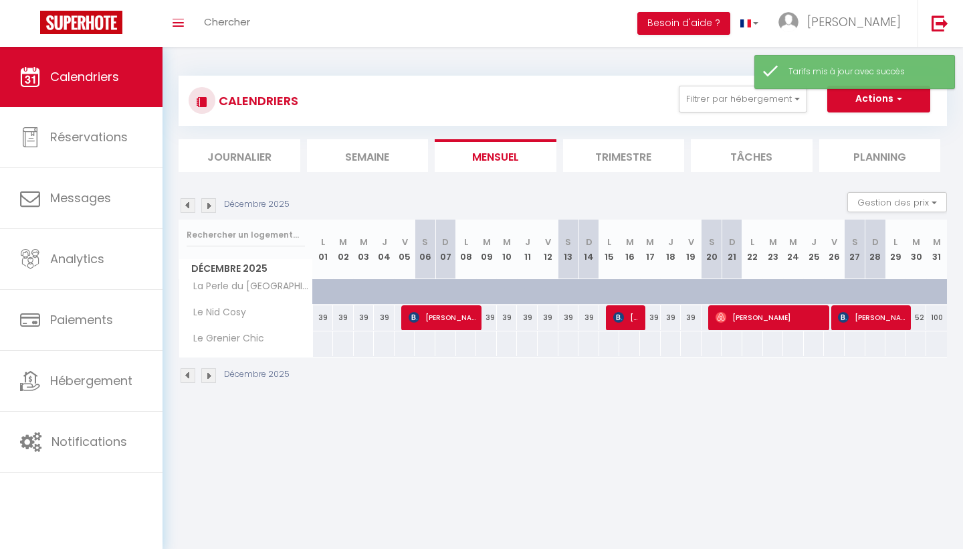
click at [923, 320] on div "52" at bounding box center [917, 317] width 21 height 25
type input "52"
type input "[DATE]"
type input "Mer 31 Décembre 2025"
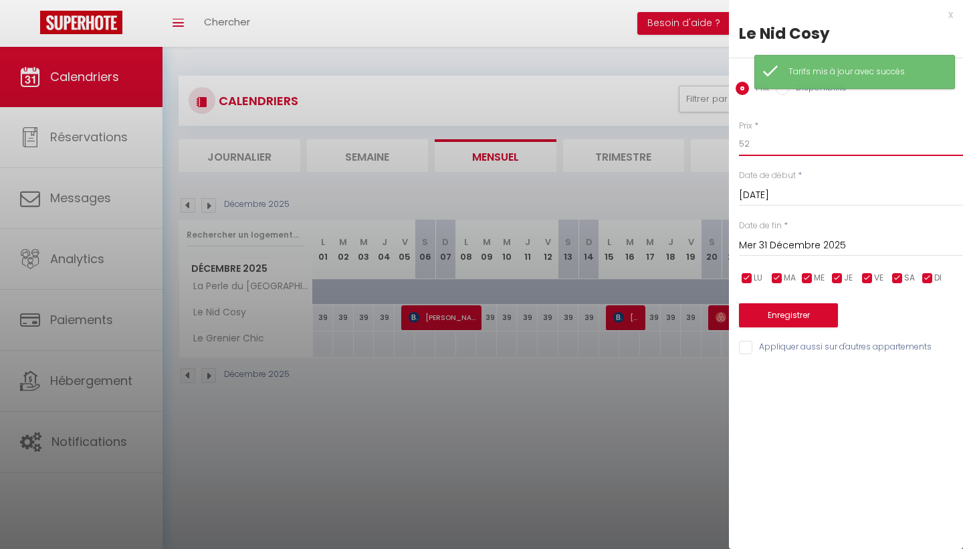
click at [775, 155] on input "52" at bounding box center [851, 144] width 224 height 24
type input "5"
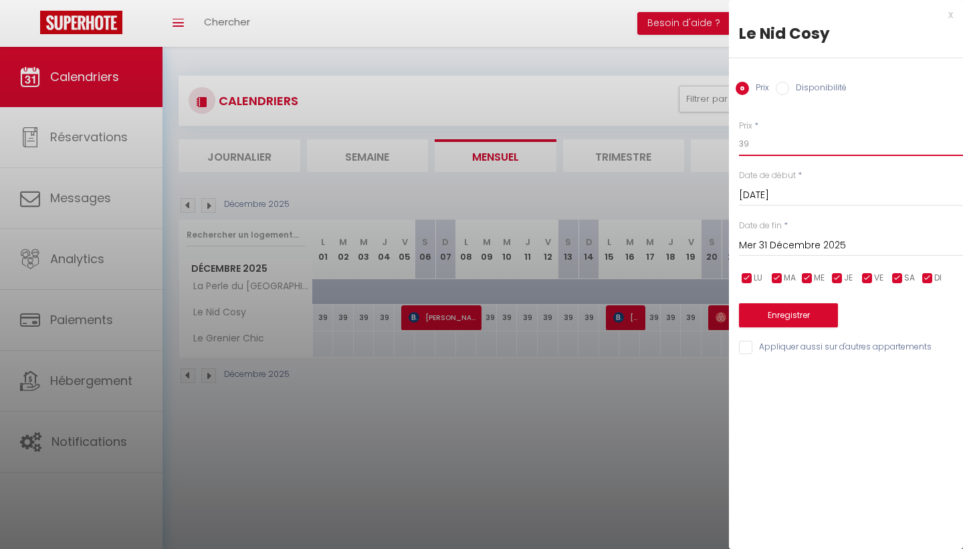
type input "39"
click at [793, 308] on button "Enregistrer" at bounding box center [788, 315] width 99 height 24
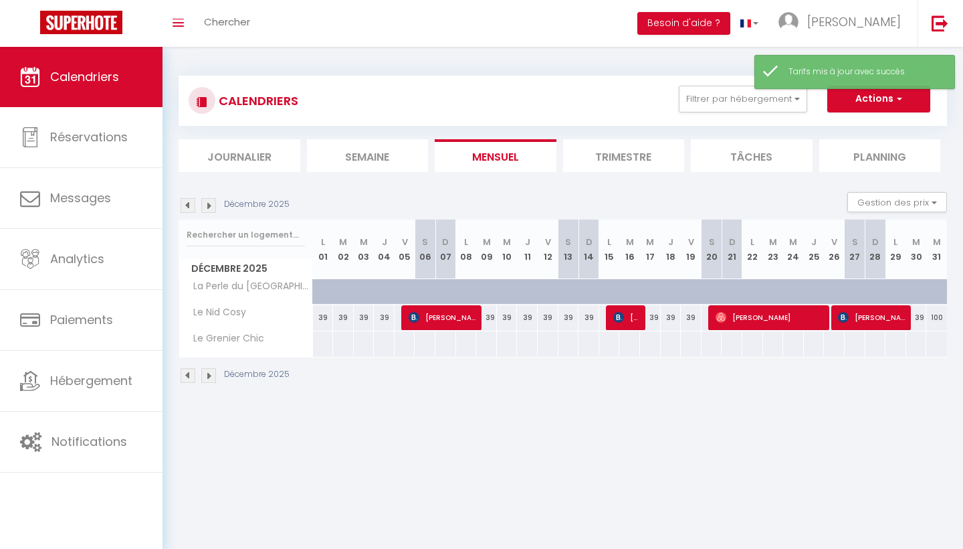
click at [206, 207] on img at bounding box center [208, 205] width 15 height 15
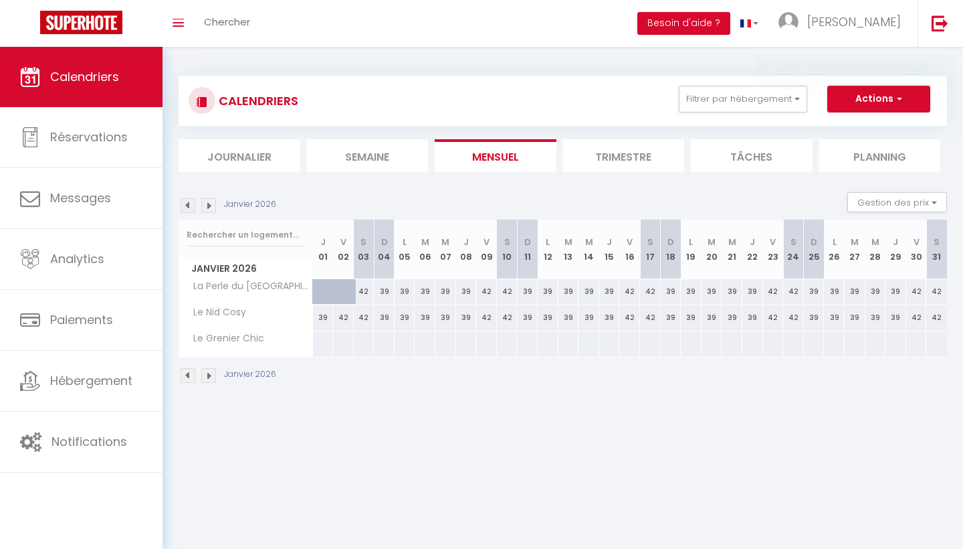
click at [189, 199] on img at bounding box center [188, 205] width 15 height 15
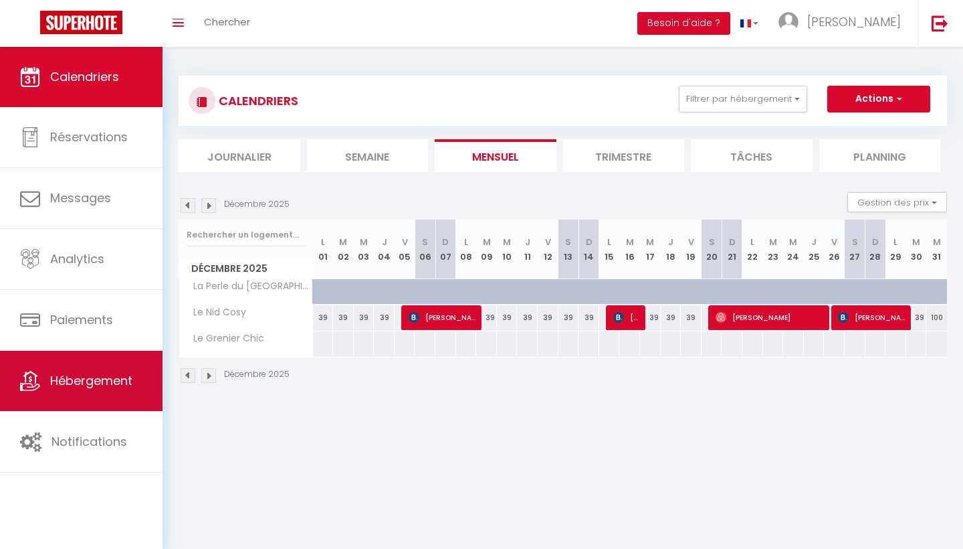
click at [90, 377] on span "Hébergement" at bounding box center [91, 380] width 82 height 17
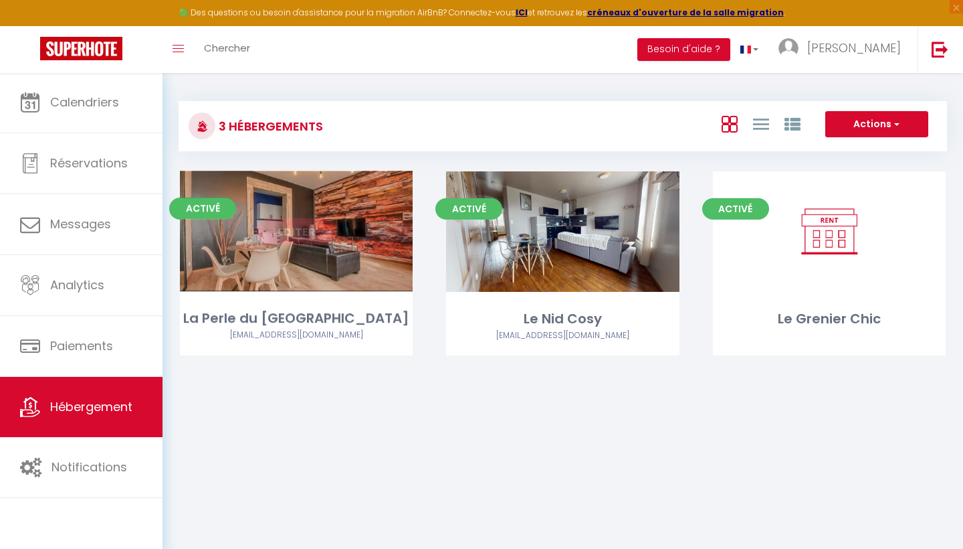
click at [327, 231] on link "Editer" at bounding box center [296, 231] width 80 height 27
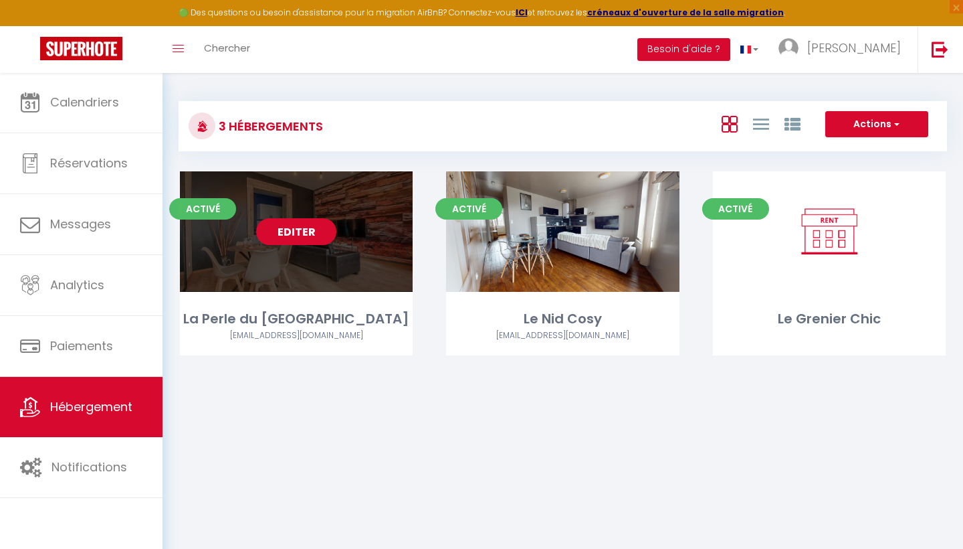
click at [316, 228] on link "Editer" at bounding box center [296, 231] width 80 height 27
select select "3"
select select "2"
select select "1"
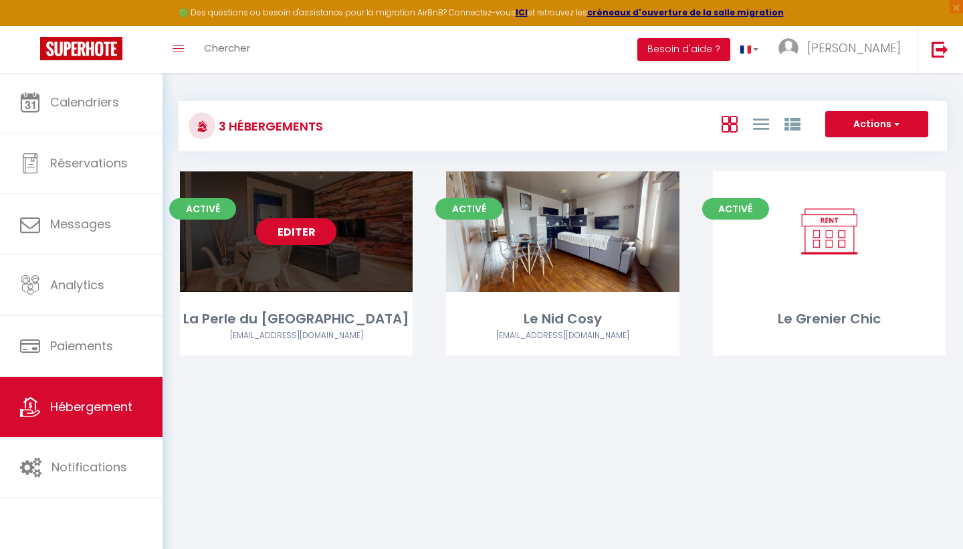
select select
select select "28"
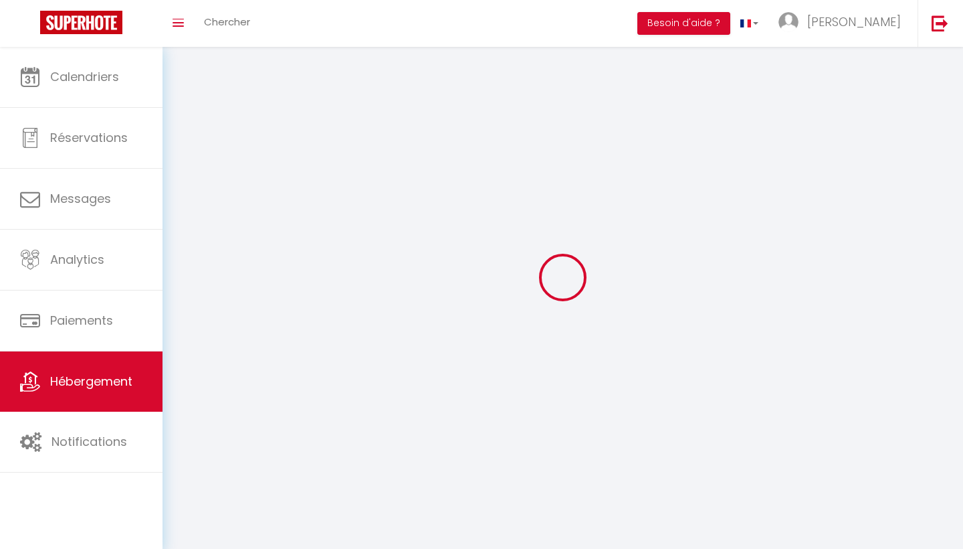
select select
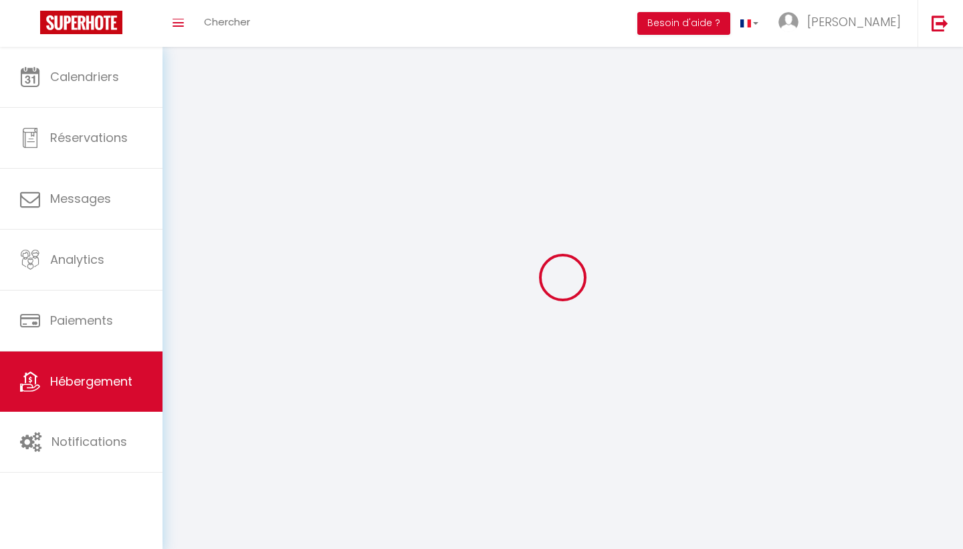
select select
checkbox input "false"
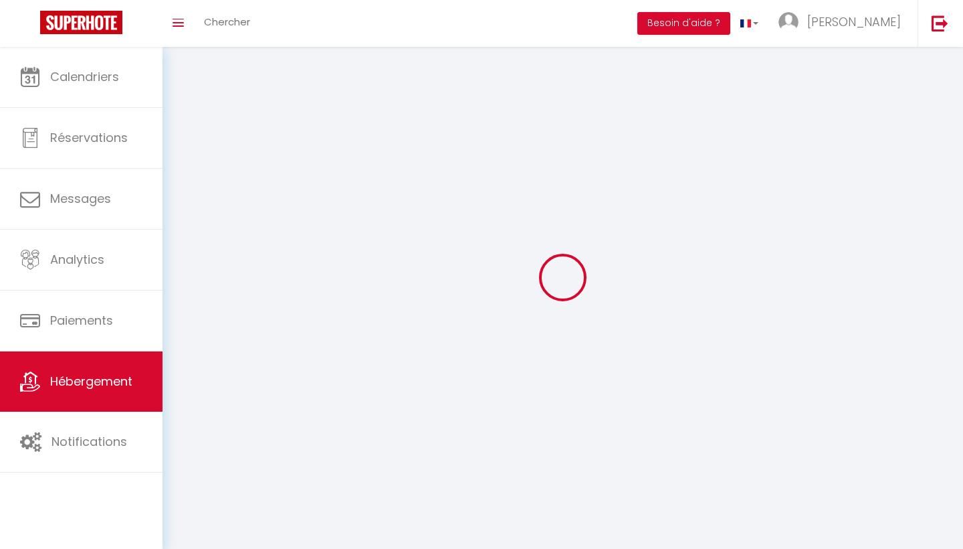
select select
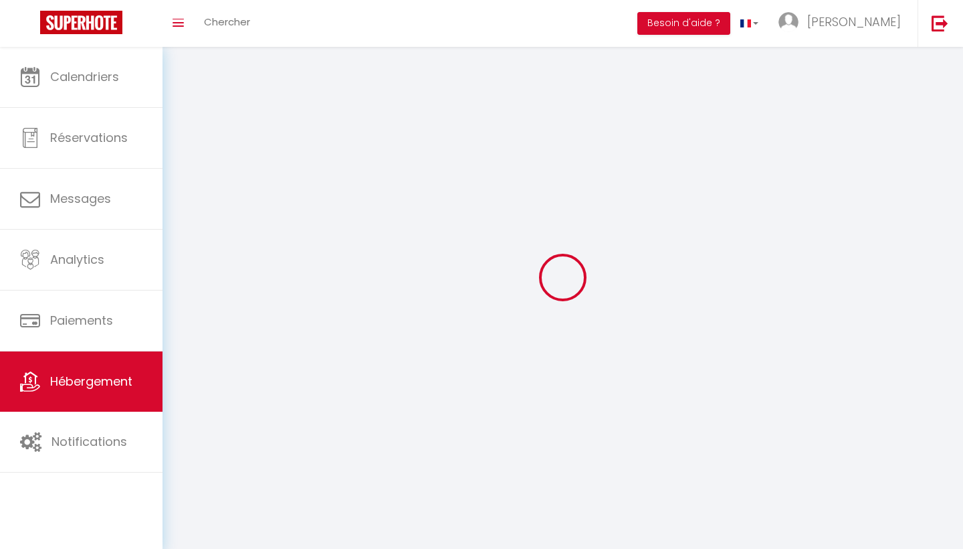
select select
checkbox input "false"
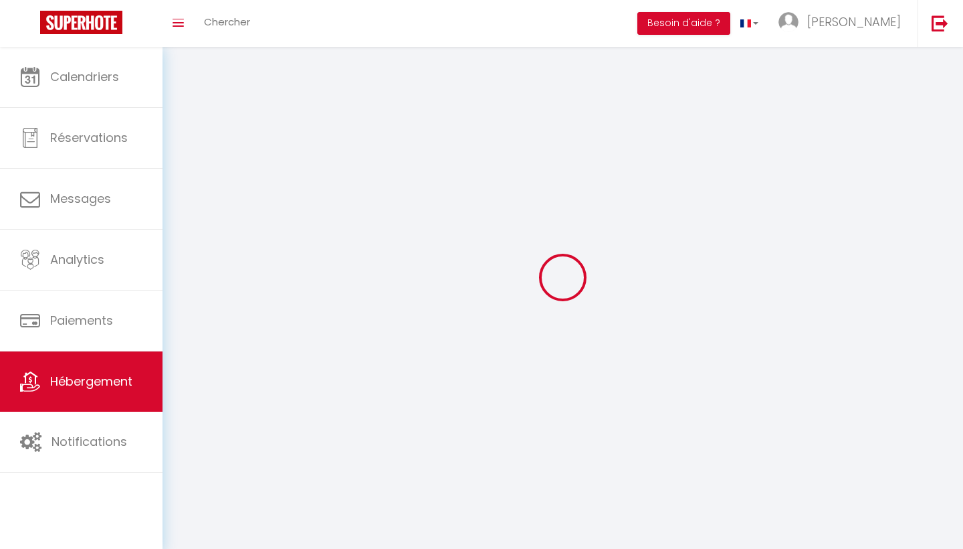
checkbox input "false"
select select
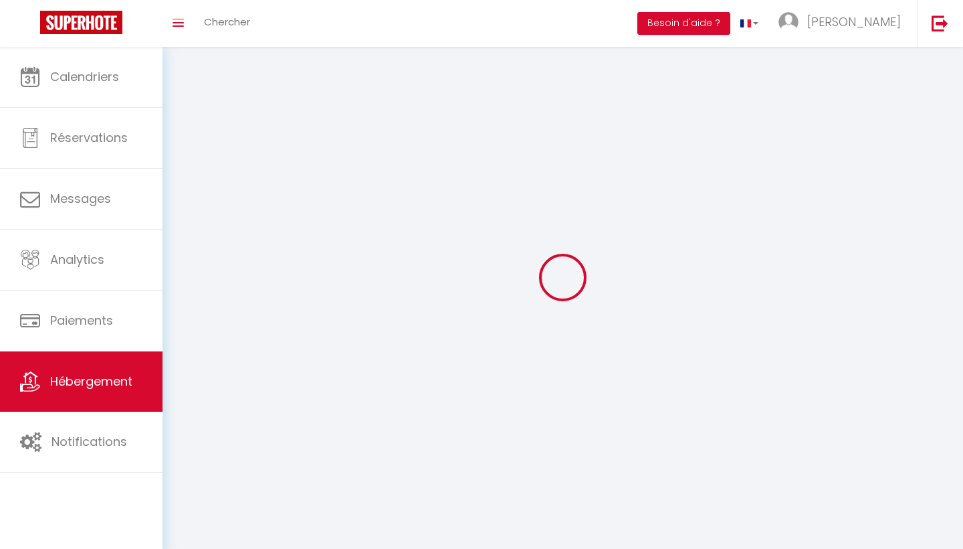
select select
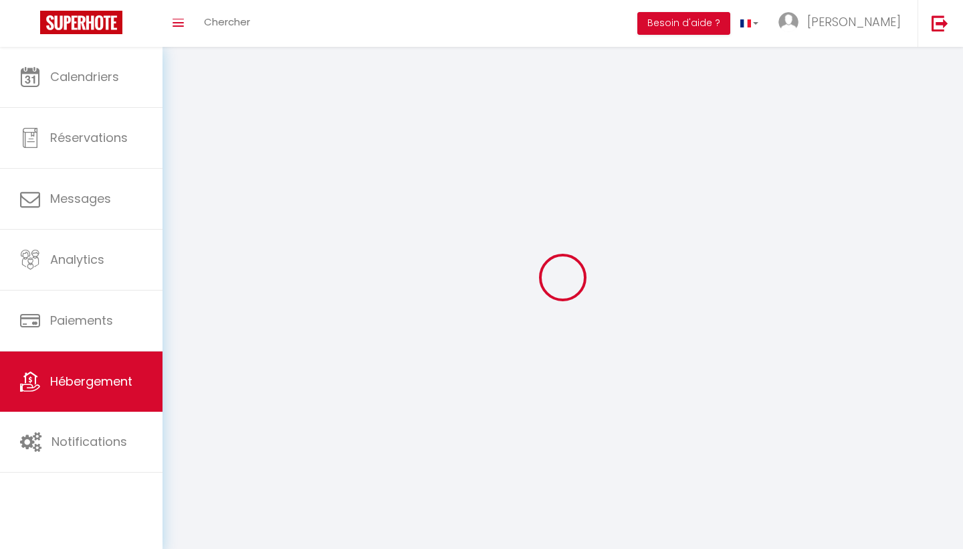
checkbox input "false"
select select
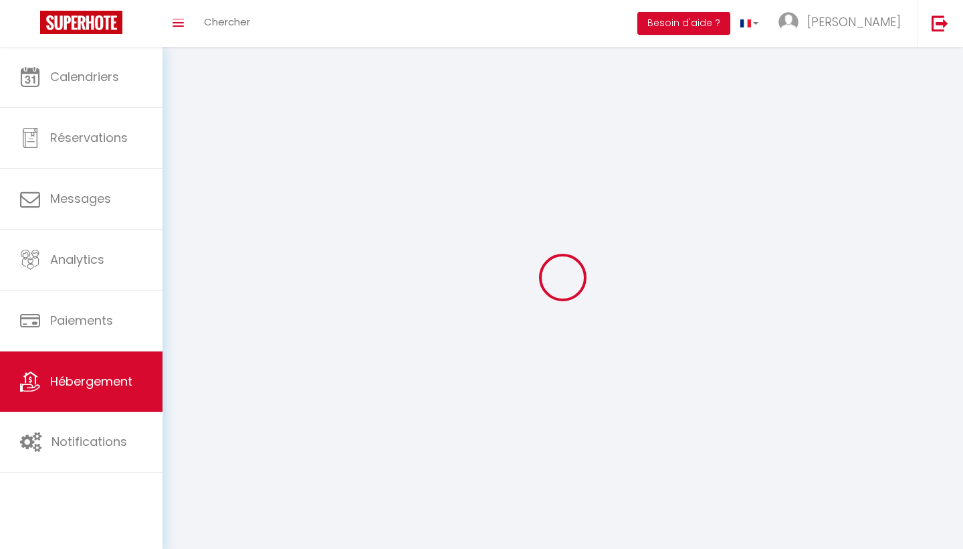
select select
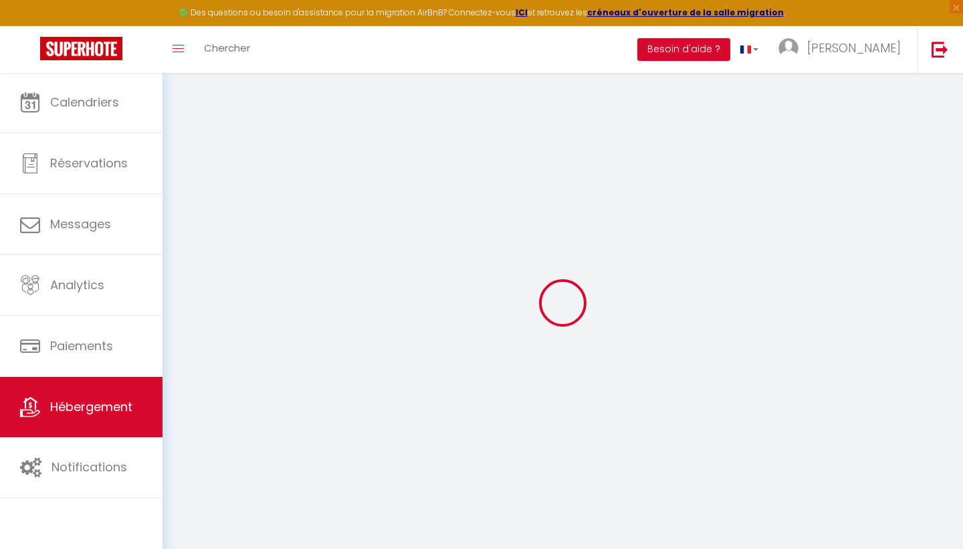
select select
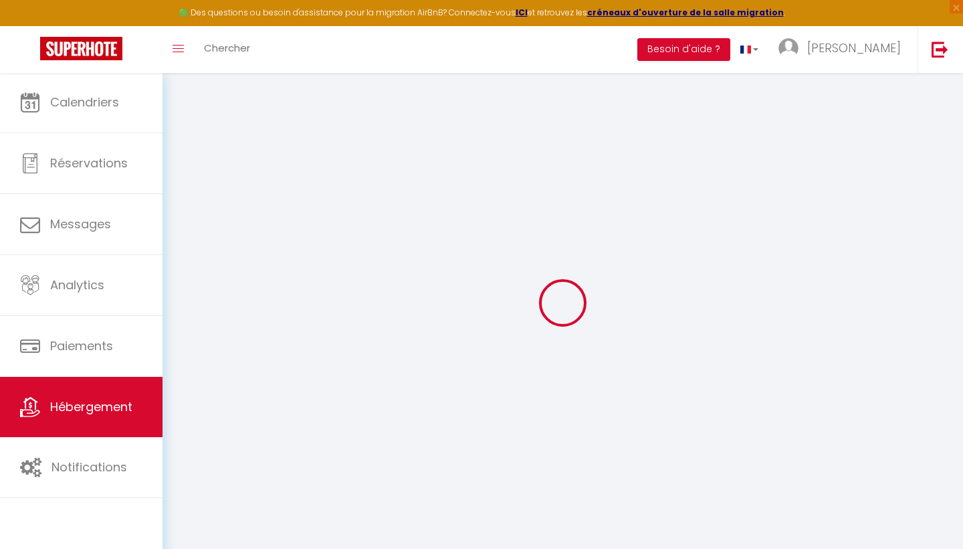
select select
checkbox input "false"
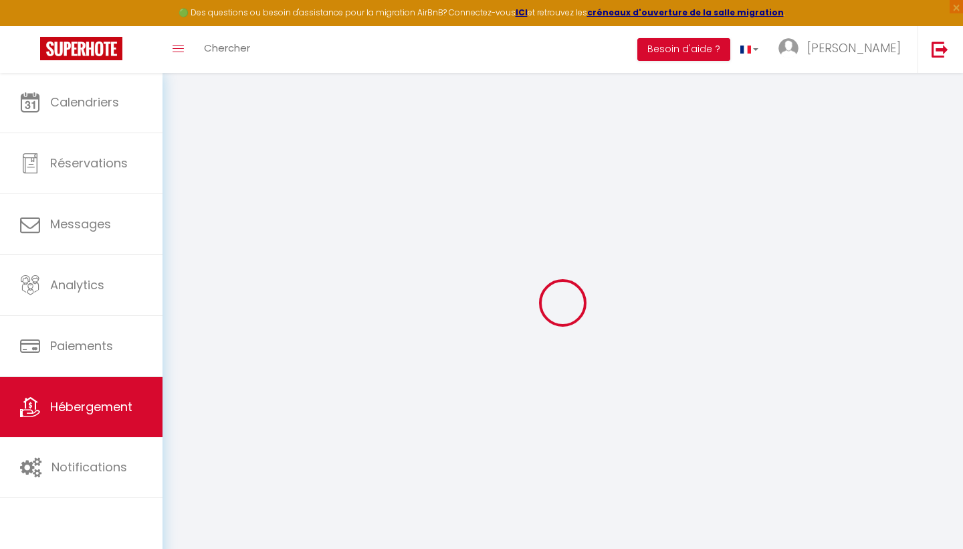
select select
type input "La Perle du [GEOGRAPHIC_DATA]"
type input "[PERSON_NAME]"
type input "FOULON"
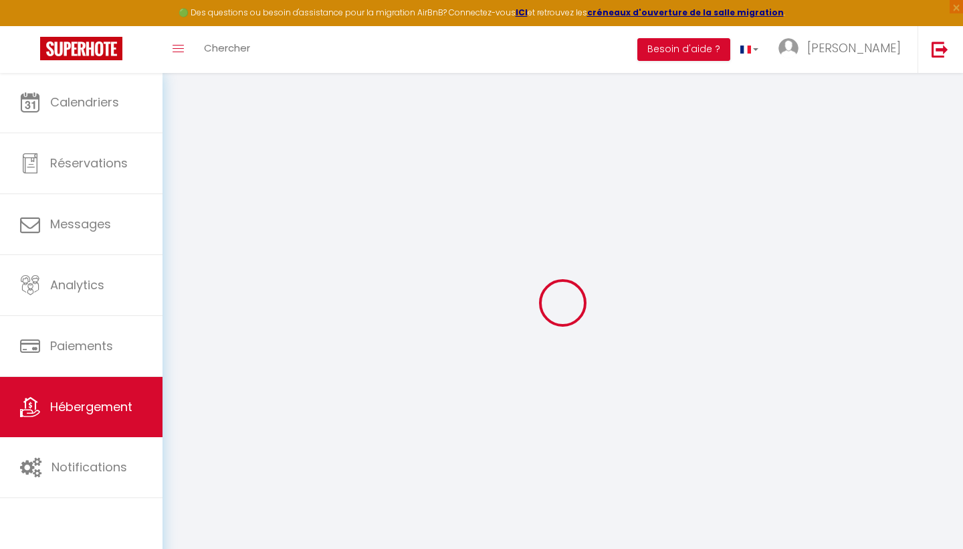
type input "[STREET_ADDRESS]"
type input "62500"
type input "[GEOGRAPHIC_DATA]"
select select "2"
type input "55"
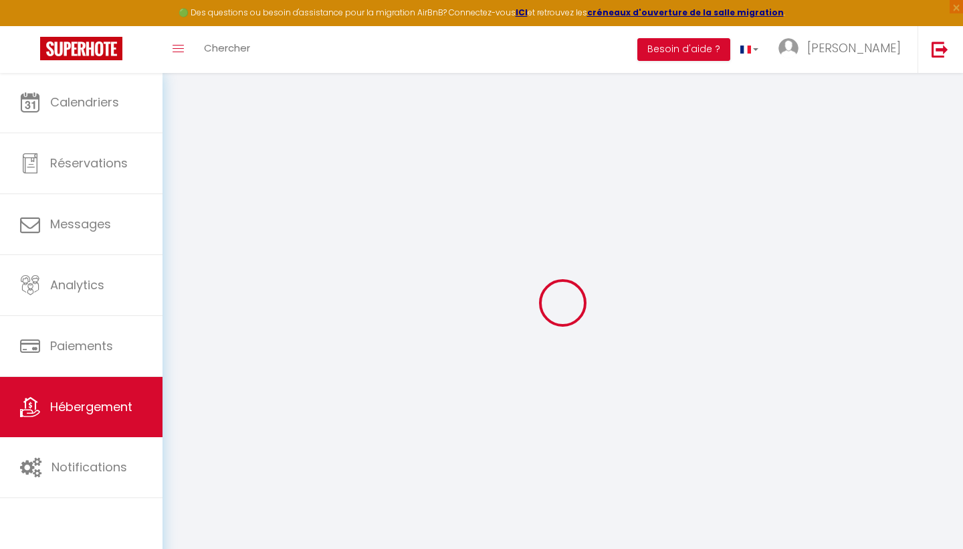
type input "30"
type input "1"
type input "10"
type input "250"
select select
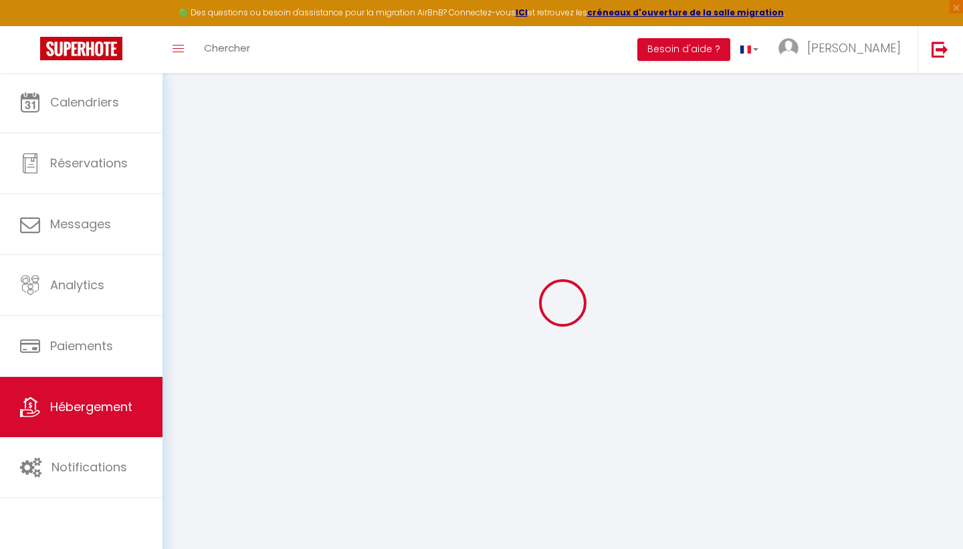
select select
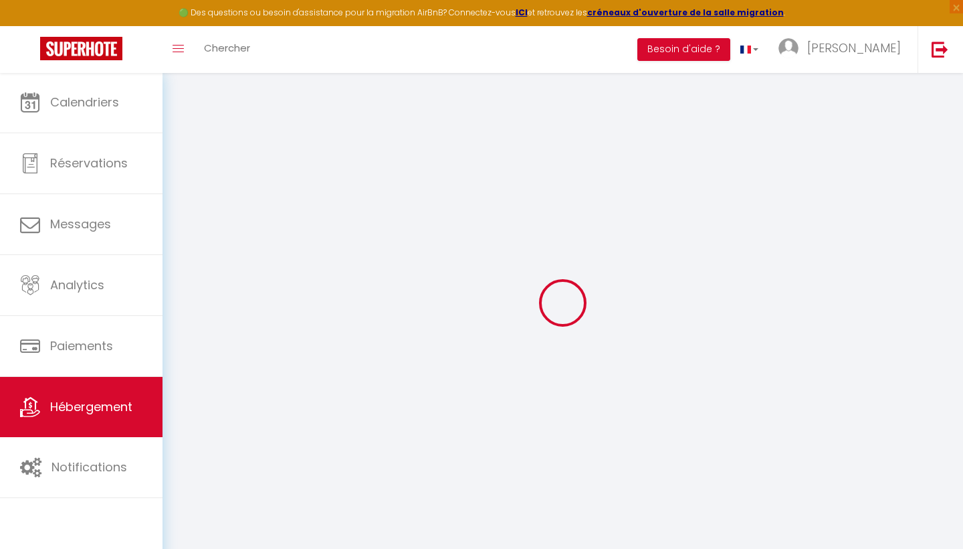
type input "[STREET_ADDRESS]"
type input "62500"
type input "[GEOGRAPHIC_DATA]"
type input "[EMAIL_ADDRESS][DOMAIN_NAME]"
select select "3848"
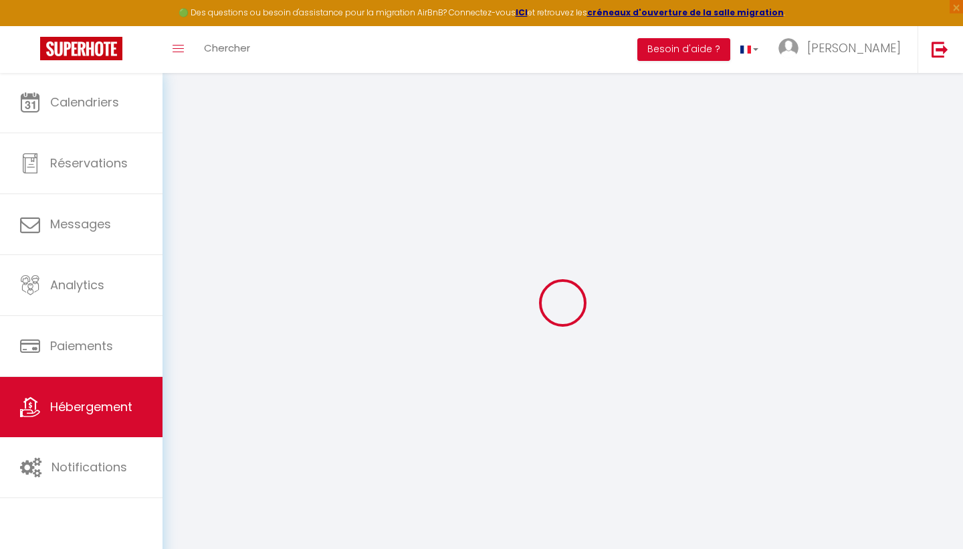
checkbox input "false"
checkbox input "true"
checkbox input "false"
radio input "true"
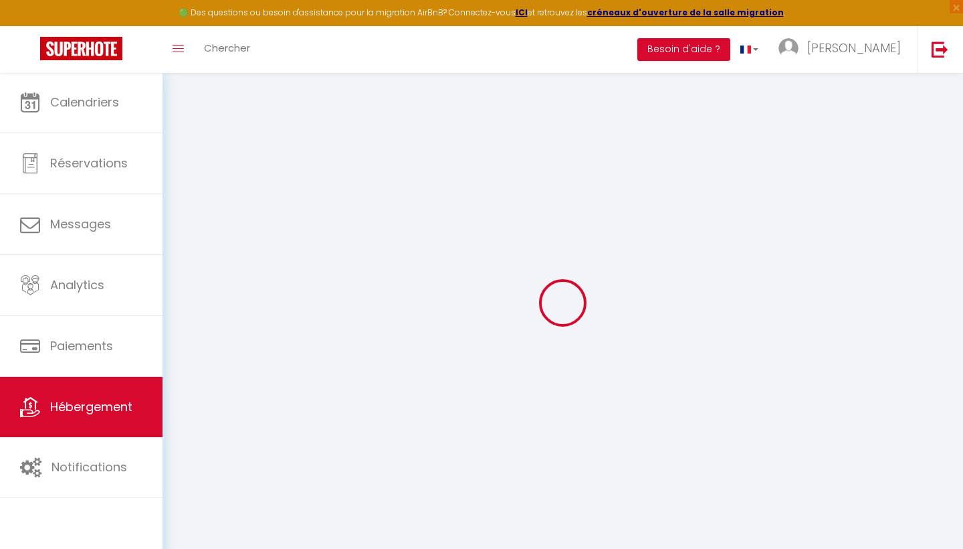
type input "0"
select select
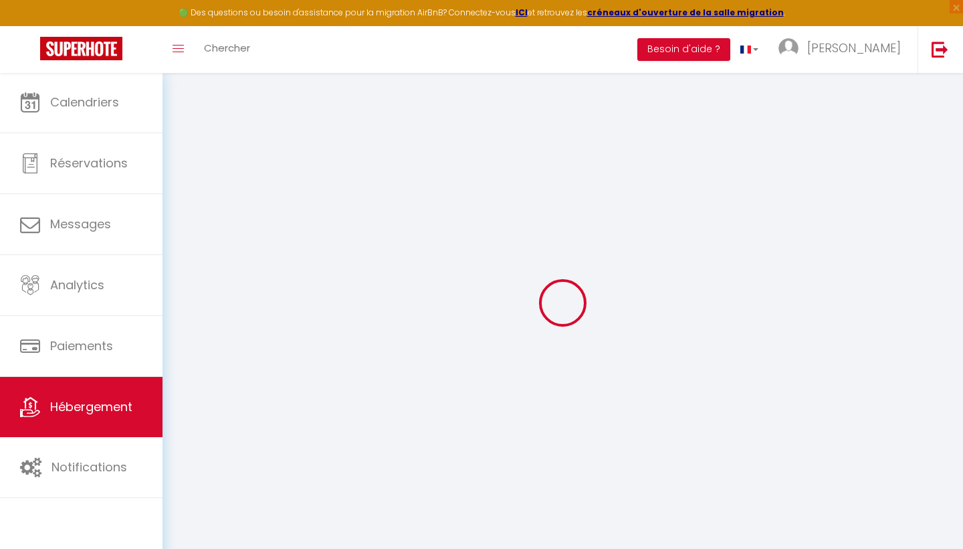
select select
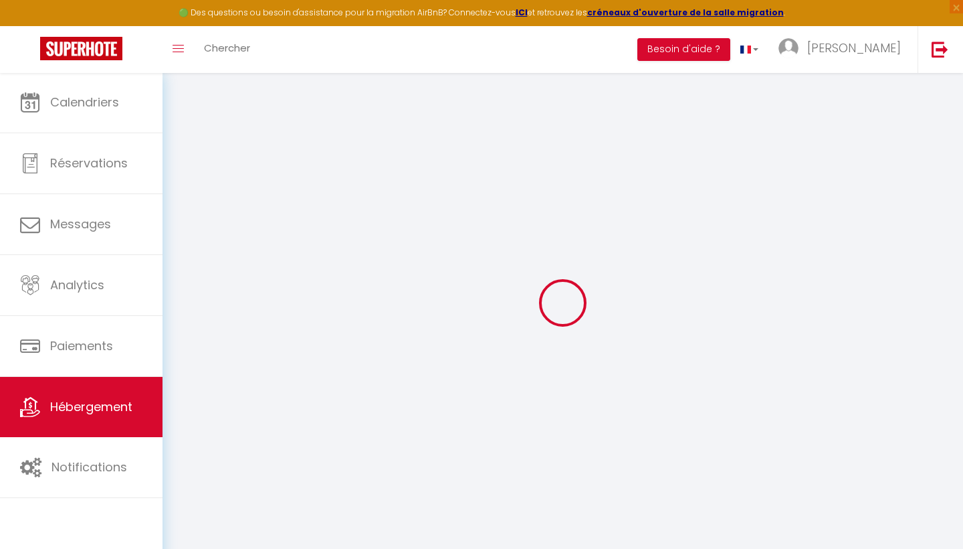
checkbox input "false"
checkbox input "true"
checkbox input "false"
select select "17082"
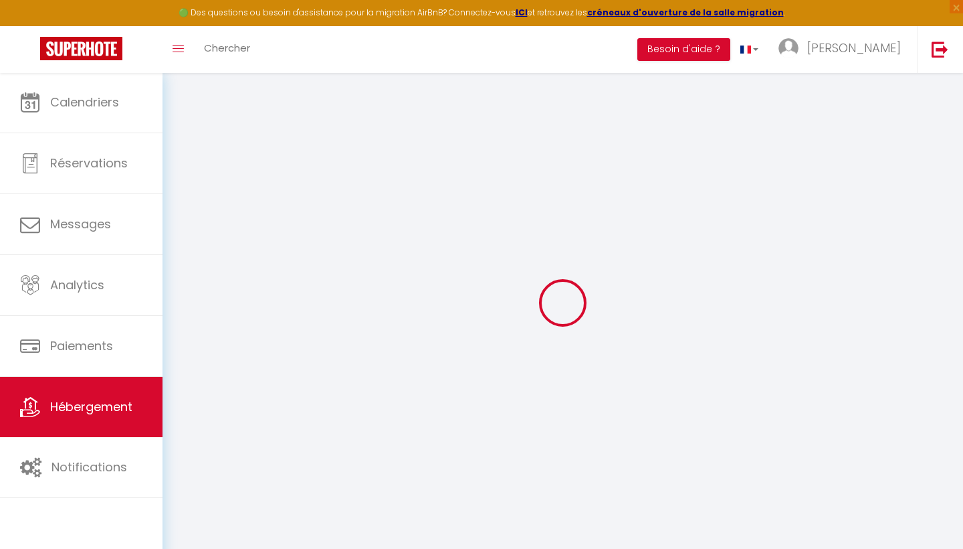
select select
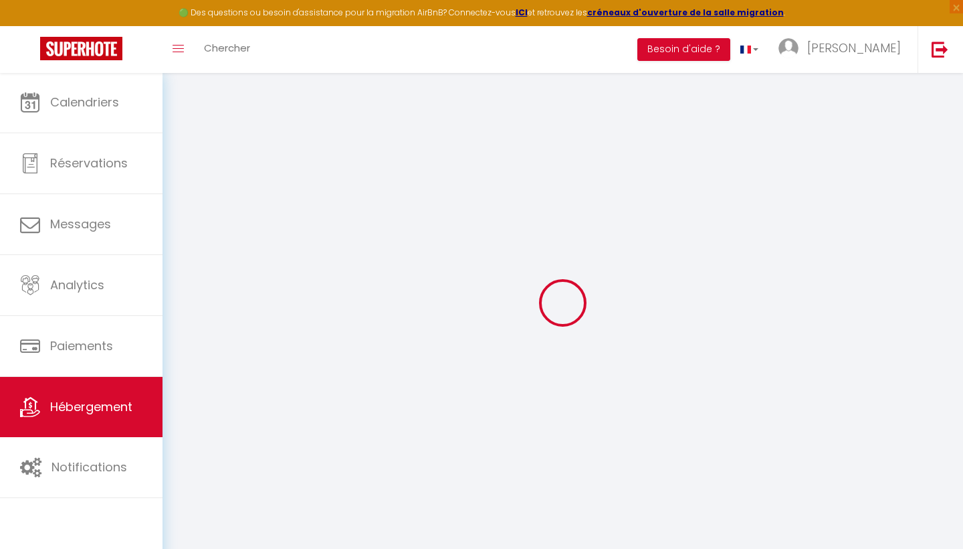
select select
checkbox input "false"
checkbox input "true"
checkbox input "false"
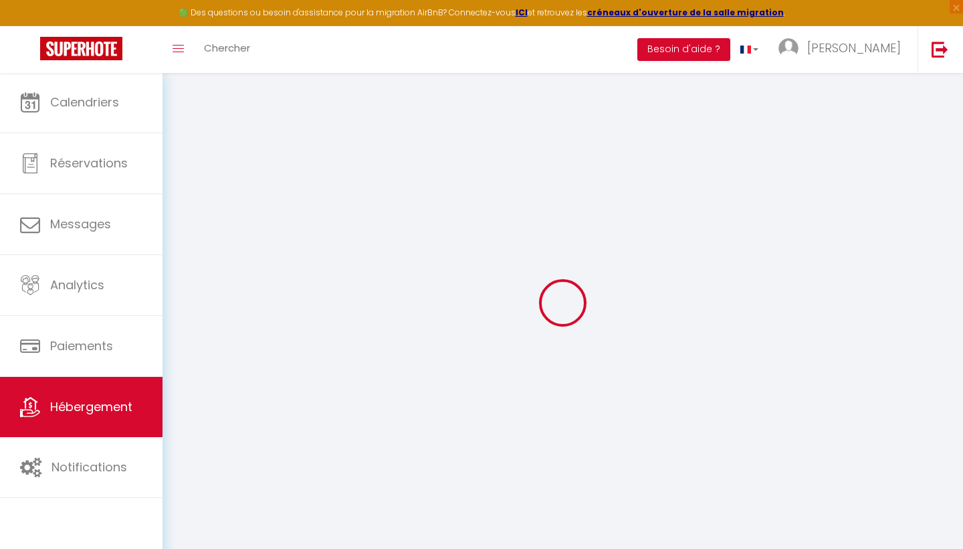
checkbox input "false"
checkbox input "true"
checkbox input "false"
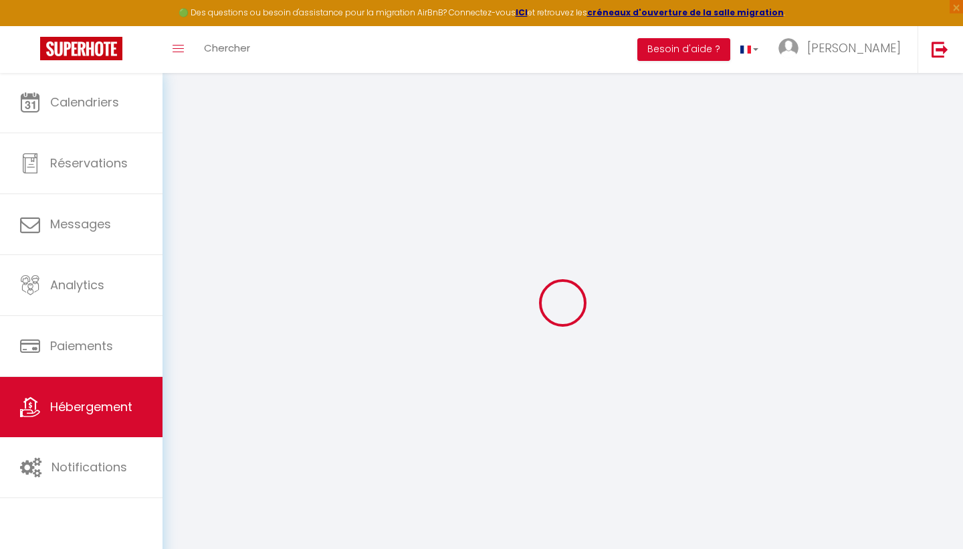
checkbox input "false"
checkbox input "true"
checkbox input "false"
select select "16:00"
select select
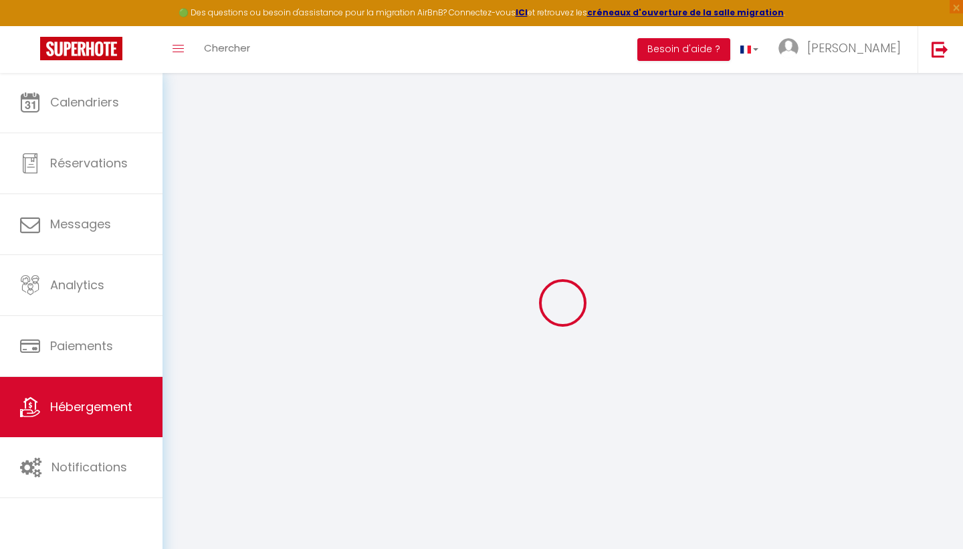
select select "11:00"
select select "30"
select select "120"
select select "12:00"
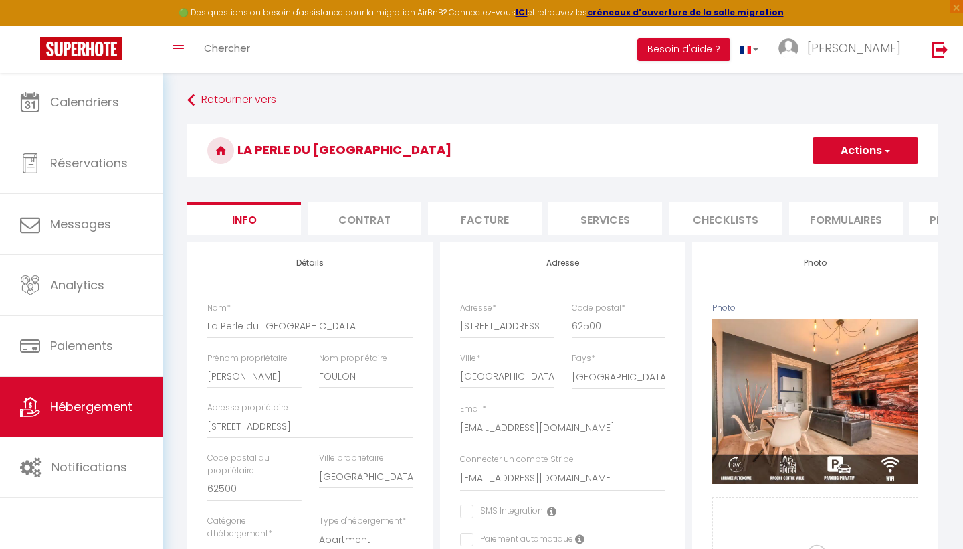
select select
checkbox input "false"
checkbox input "true"
checkbox input "false"
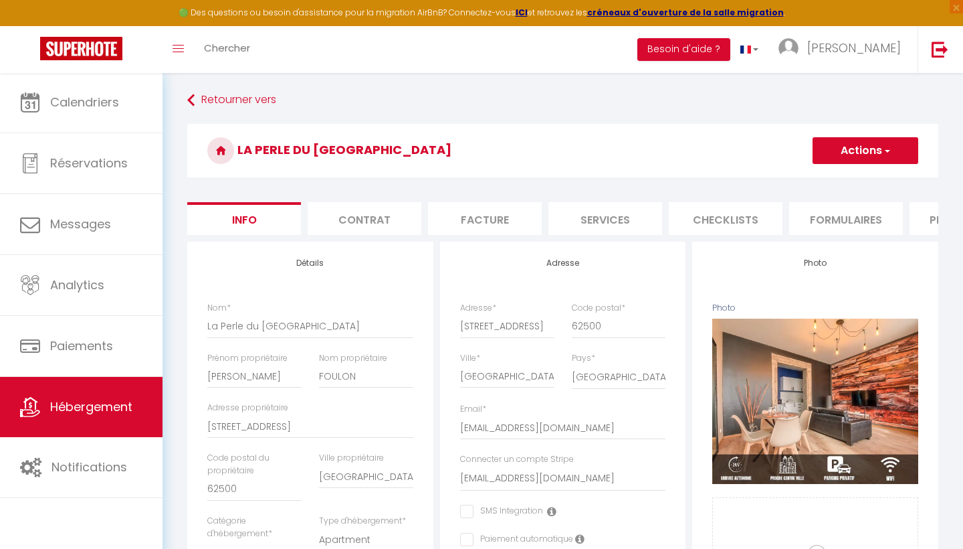
click at [931, 216] on li "Plateformes" at bounding box center [967, 218] width 114 height 33
select select
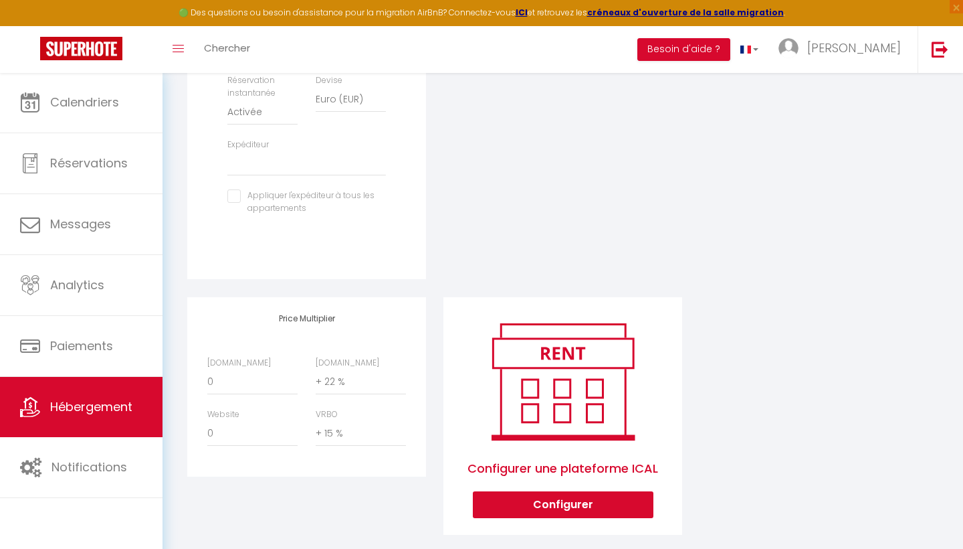
scroll to position [539, 0]
click at [365, 456] on div "Price Multiplier [DOMAIN_NAME] 0 + 1 % + 2 % + 3 % + 4 % + 5 % + 6 % + 7 %" at bounding box center [307, 426] width 256 height 256
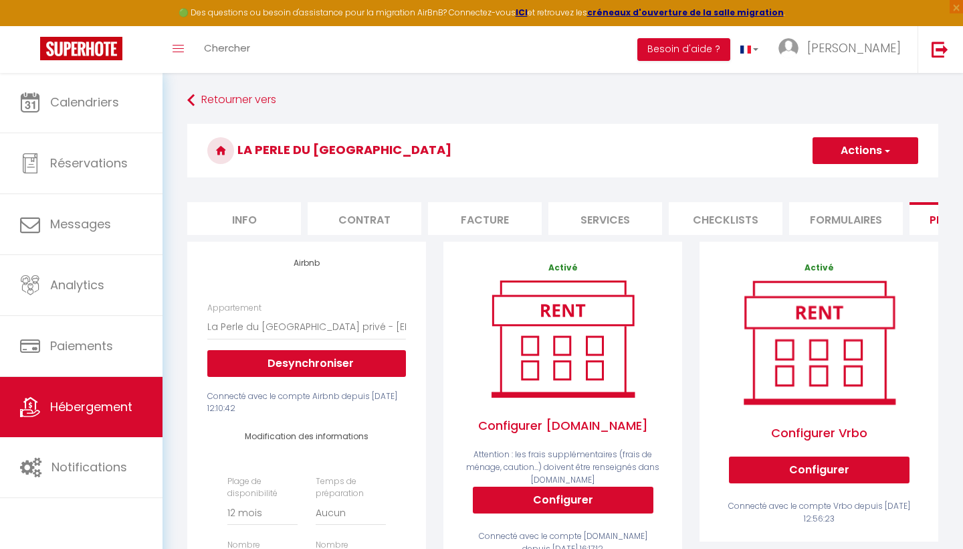
scroll to position [0, 0]
click at [886, 156] on span "button" at bounding box center [886, 150] width 9 height 13
click at [858, 177] on link "Enregistrer" at bounding box center [865, 179] width 106 height 17
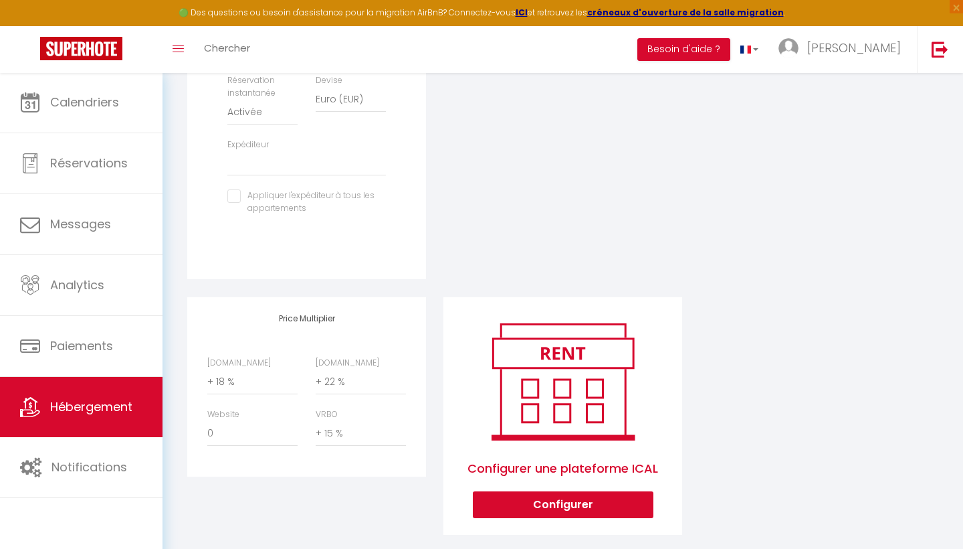
scroll to position [539, 0]
click at [957, 8] on span "×" at bounding box center [956, 6] width 13 height 13
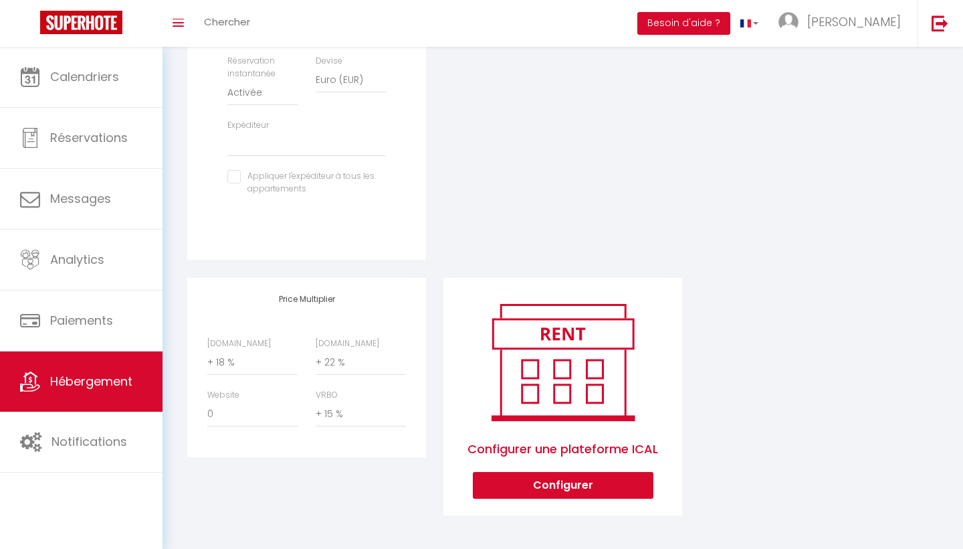
scroll to position [514, 0]
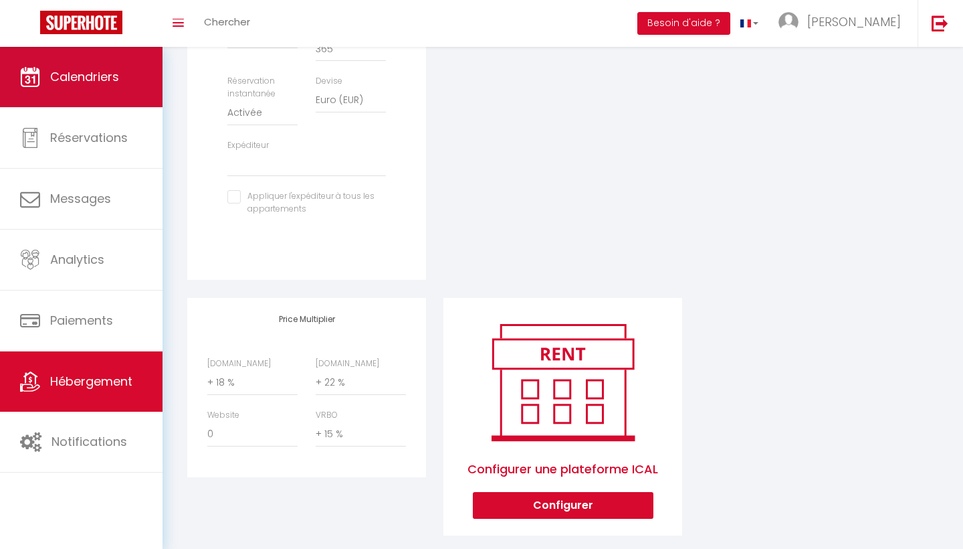
click at [112, 102] on link "Calendriers" at bounding box center [81, 77] width 163 height 60
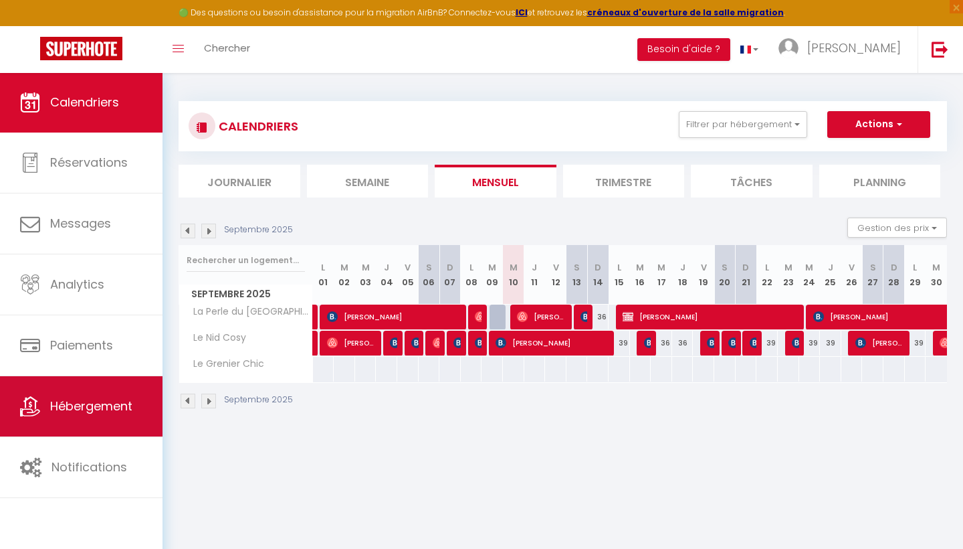
click at [91, 404] on span "Hébergement" at bounding box center [91, 405] width 82 height 17
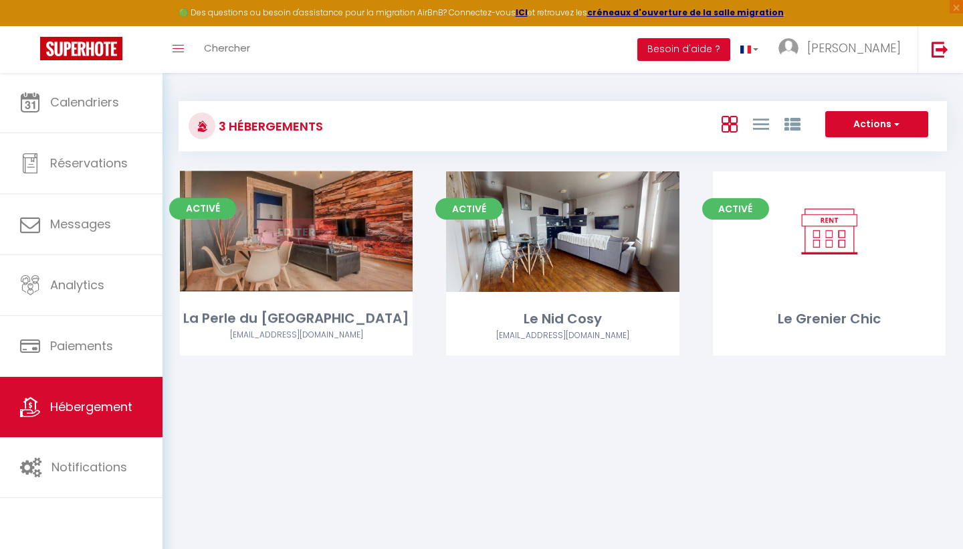
click at [322, 240] on link "Editer" at bounding box center [296, 231] width 80 height 27
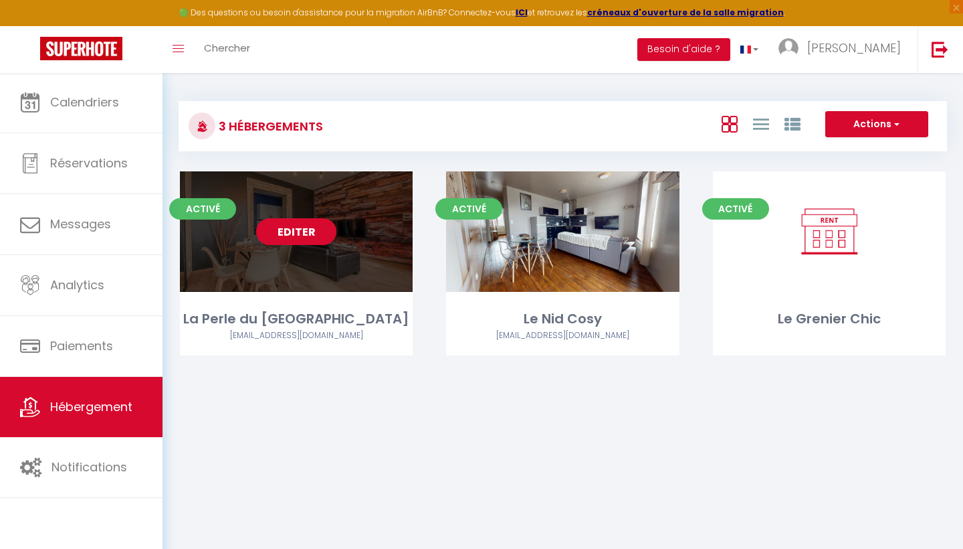
click at [304, 235] on link "Editer" at bounding box center [296, 231] width 80 height 27
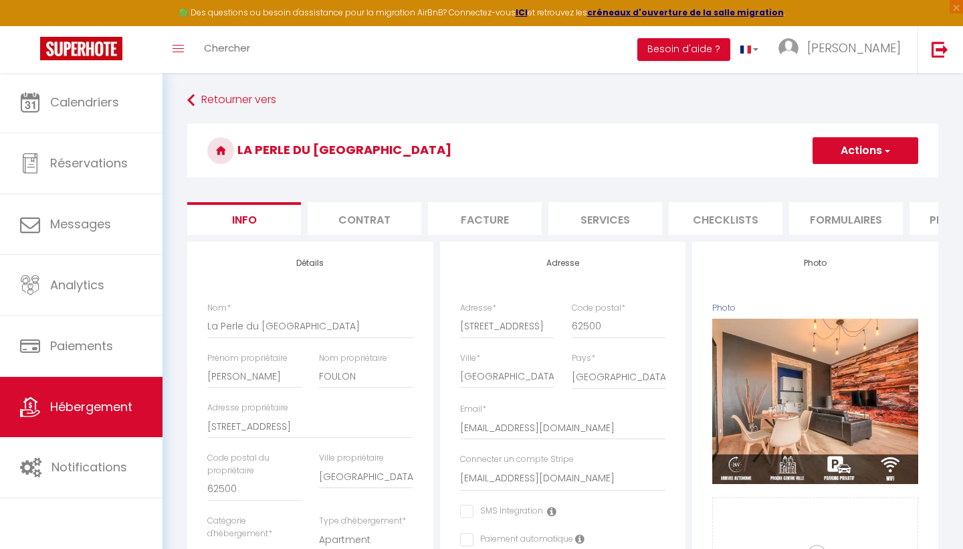
scroll to position [98, 0]
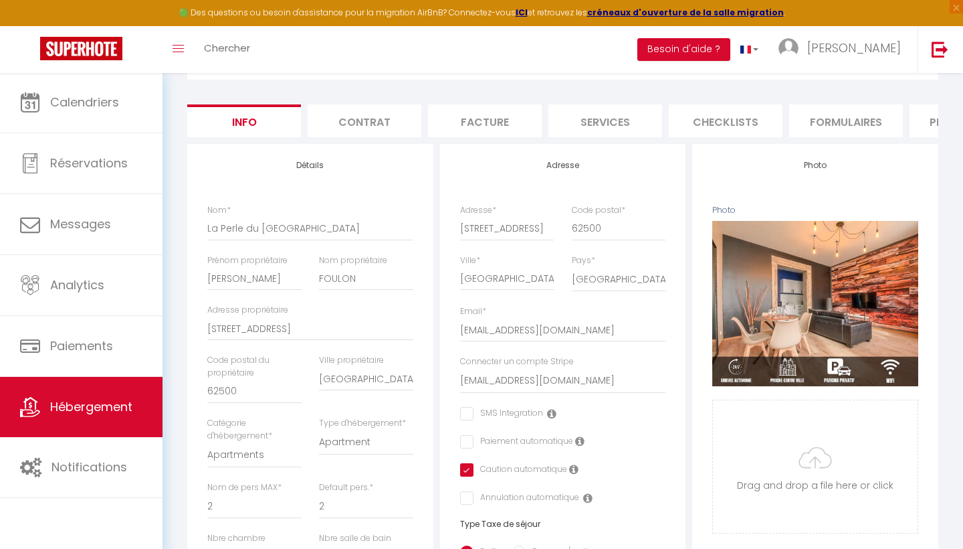
click at [923, 120] on li "Plateformes" at bounding box center [967, 120] width 114 height 33
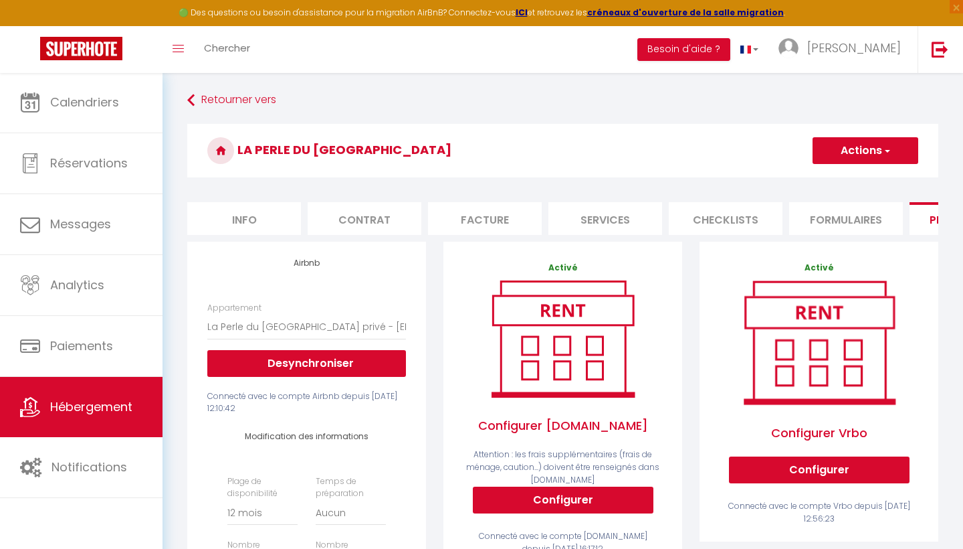
click at [888, 149] on span "button" at bounding box center [886, 150] width 9 height 13
click at [868, 177] on link "Enregistrer" at bounding box center [865, 179] width 106 height 17
click at [871, 147] on button "Actions" at bounding box center [866, 150] width 106 height 27
click at [867, 186] on link "Enregistrer" at bounding box center [865, 179] width 106 height 17
click at [893, 154] on button "Actions" at bounding box center [866, 150] width 106 height 27
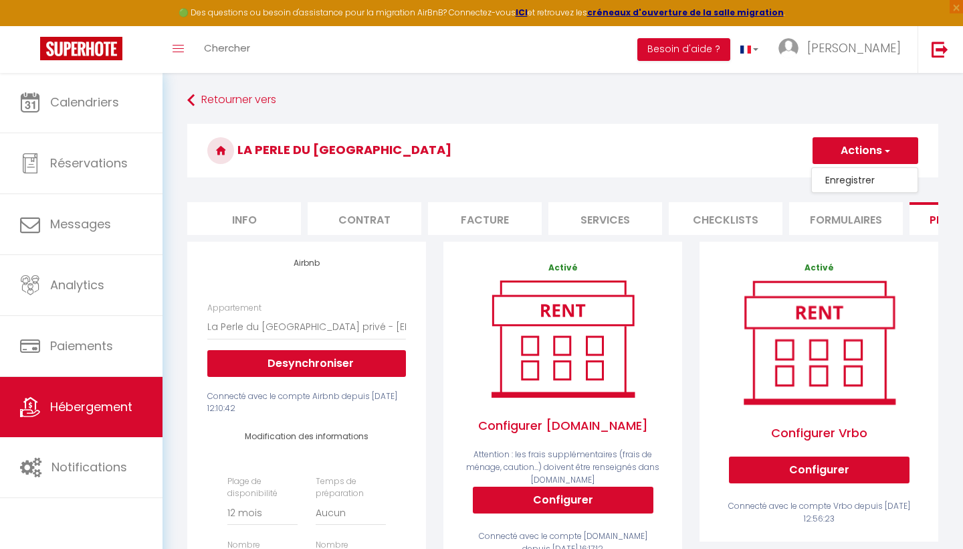
click at [852, 178] on link "Enregistrer" at bounding box center [865, 179] width 106 height 17
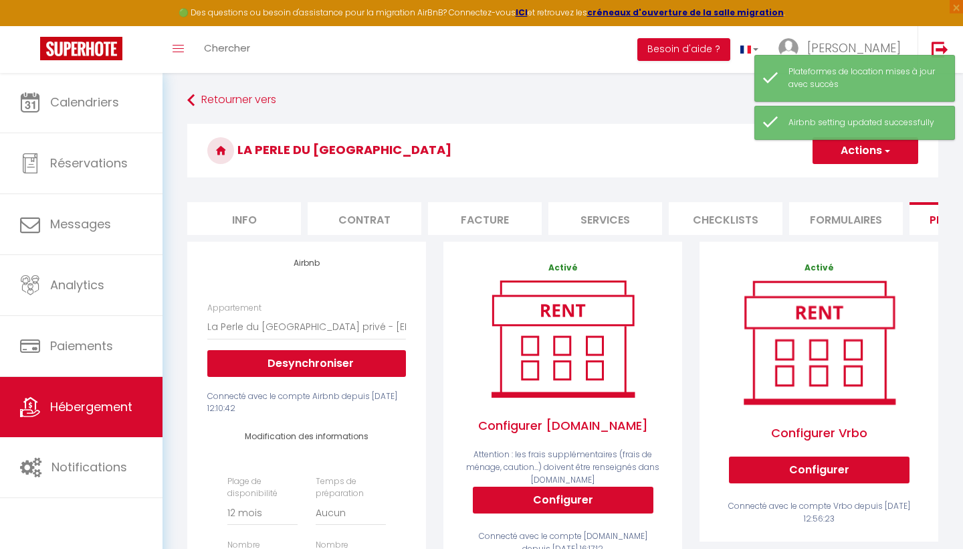
click at [731, 35] on li "Besoin d'aide ?" at bounding box center [684, 49] width 93 height 47
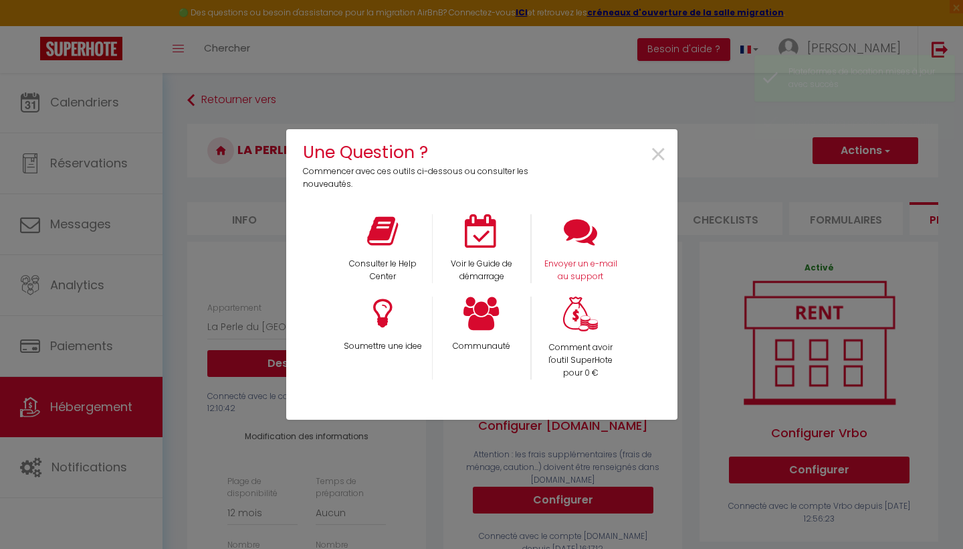
click at [603, 252] on div "Envoyer un e-mail au support" at bounding box center [580, 248] width 99 height 69
click at [573, 252] on div "Envoyer un e-mail au support" at bounding box center [580, 248] width 99 height 69
click at [579, 266] on p "Envoyer un e-mail au support" at bounding box center [581, 270] width 81 height 25
click at [657, 152] on span "×" at bounding box center [659, 155] width 18 height 42
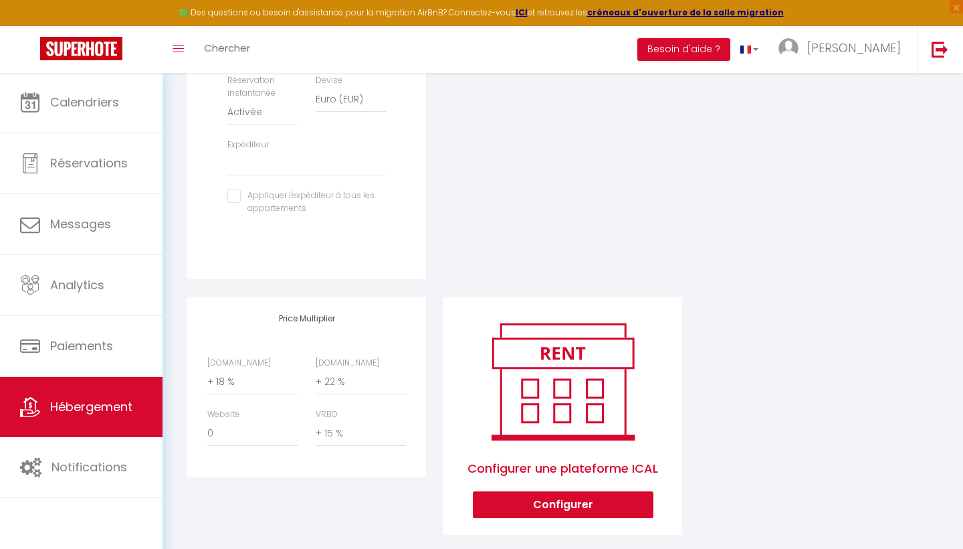
scroll to position [539, 0]
click at [876, 2] on div "🟢 Des questions ou besoin d'assistance pour la migration AirBnB? Connectez-vous…" at bounding box center [481, 13] width 963 height 26
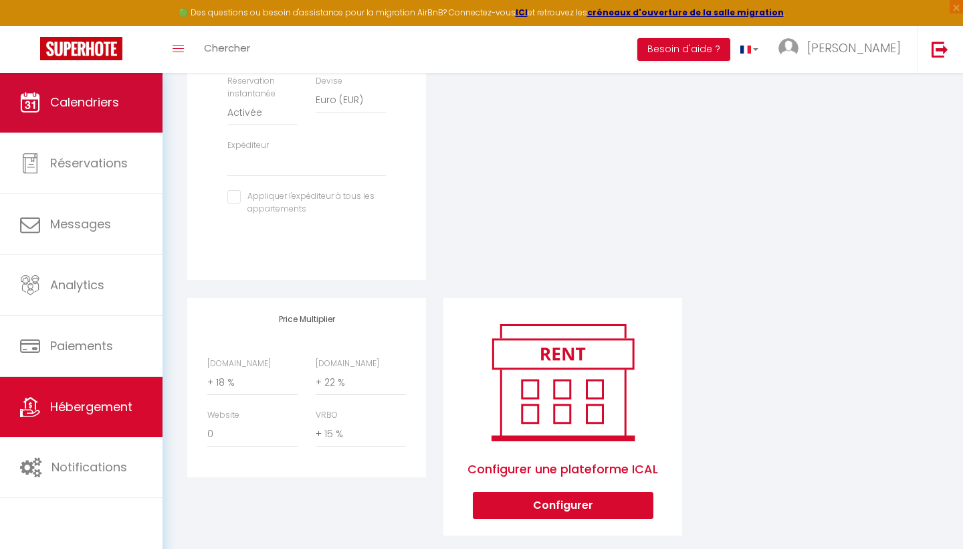
click at [104, 128] on link "Calendriers" at bounding box center [81, 102] width 163 height 60
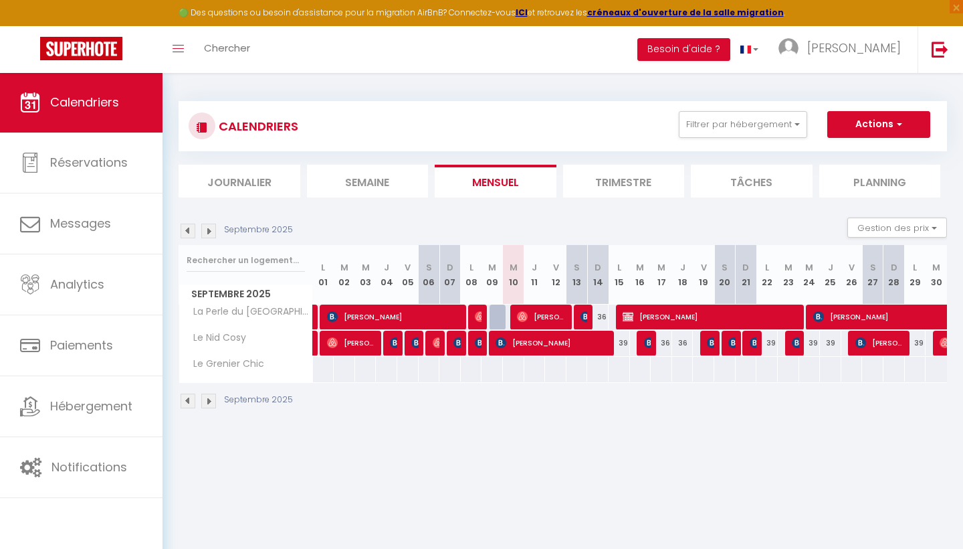
click at [605, 318] on div "36" at bounding box center [597, 316] width 21 height 25
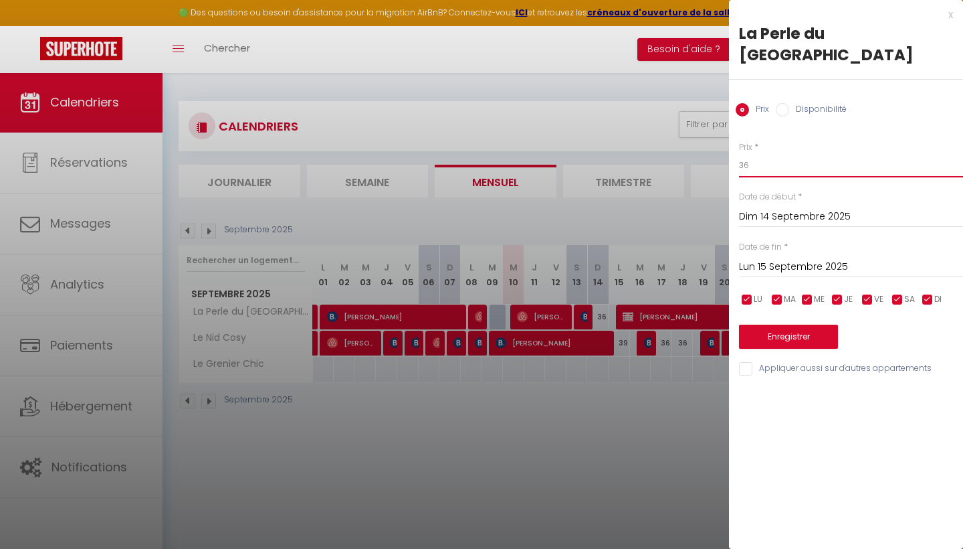
click at [765, 153] on input "36" at bounding box center [851, 165] width 224 height 24
click at [953, 15] on div "x La Perle du Haut Pont Prix Disponibilité Prix * 36 Statut * Disponible Indisp…" at bounding box center [846, 195] width 234 height 390
click at [951, 13] on div "x" at bounding box center [841, 15] width 224 height 16
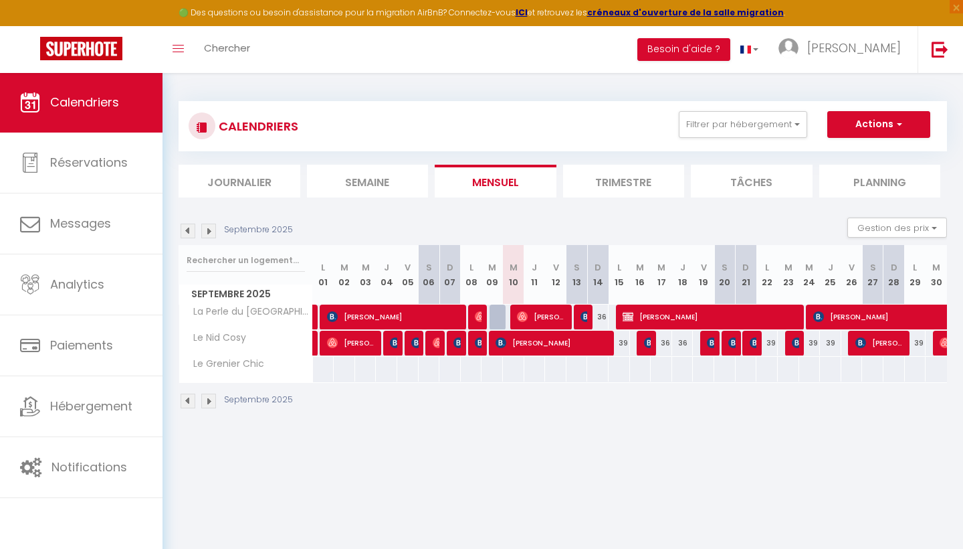
click at [213, 230] on img at bounding box center [208, 230] width 15 height 15
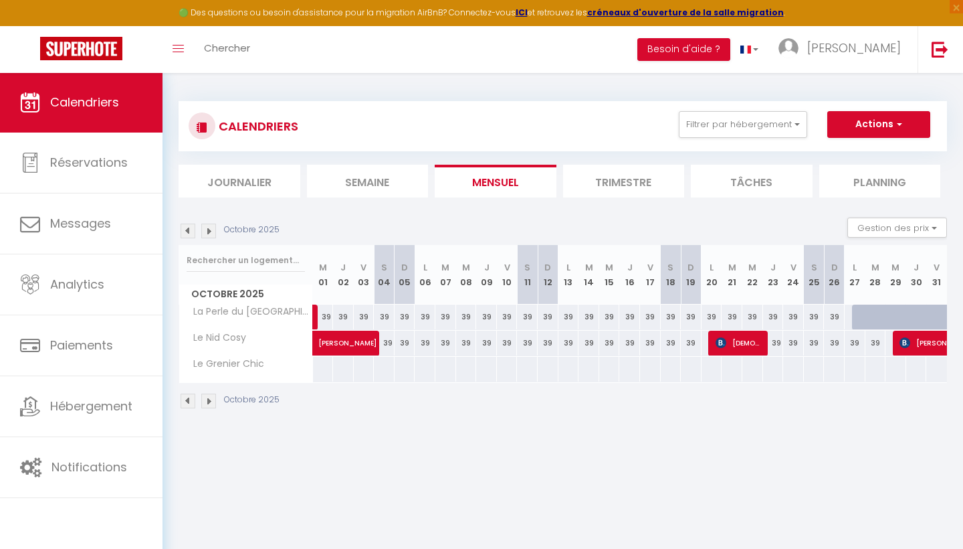
click at [328, 317] on link at bounding box center [330, 321] width 21 height 18
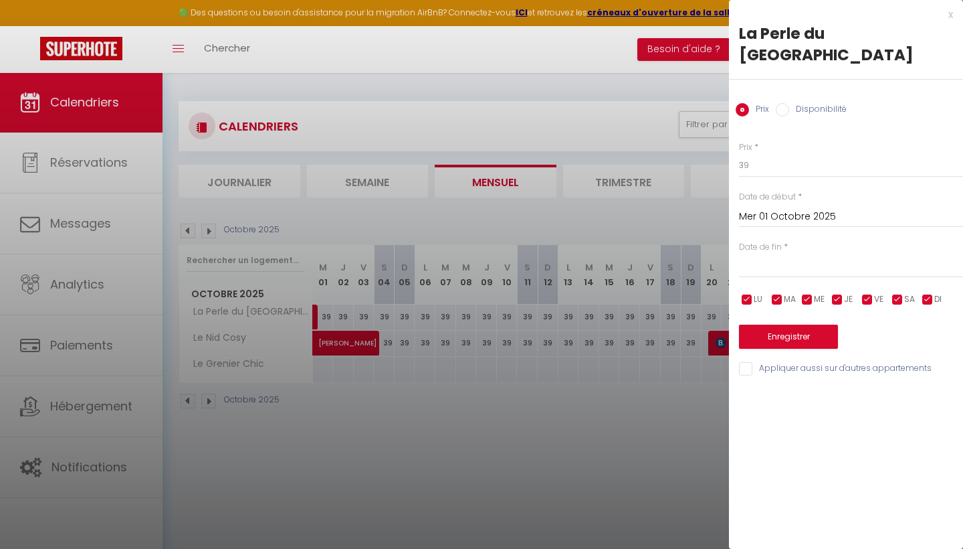
click at [789, 258] on input "text" at bounding box center [851, 266] width 224 height 17
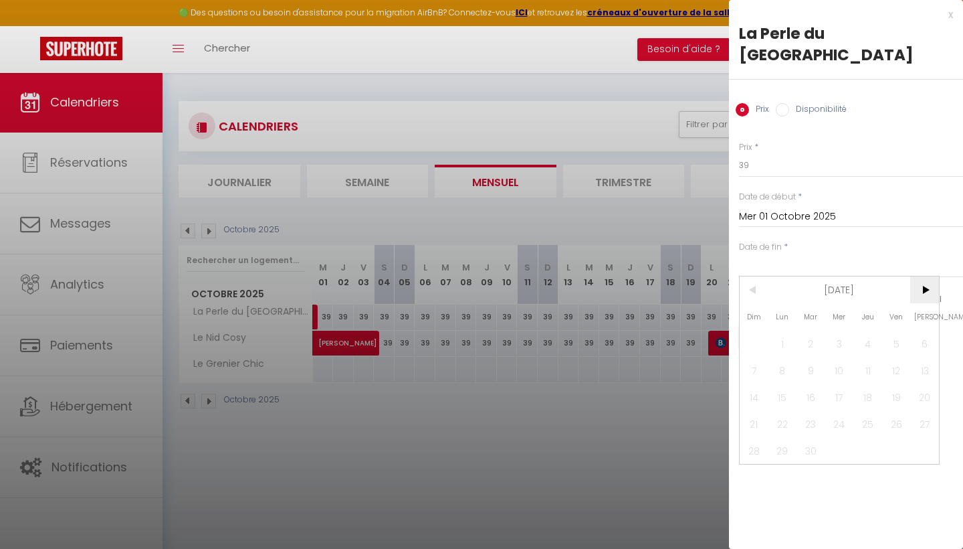
click at [926, 276] on span ">" at bounding box center [925, 289] width 29 height 27
click at [866, 437] on span "30" at bounding box center [868, 450] width 29 height 27
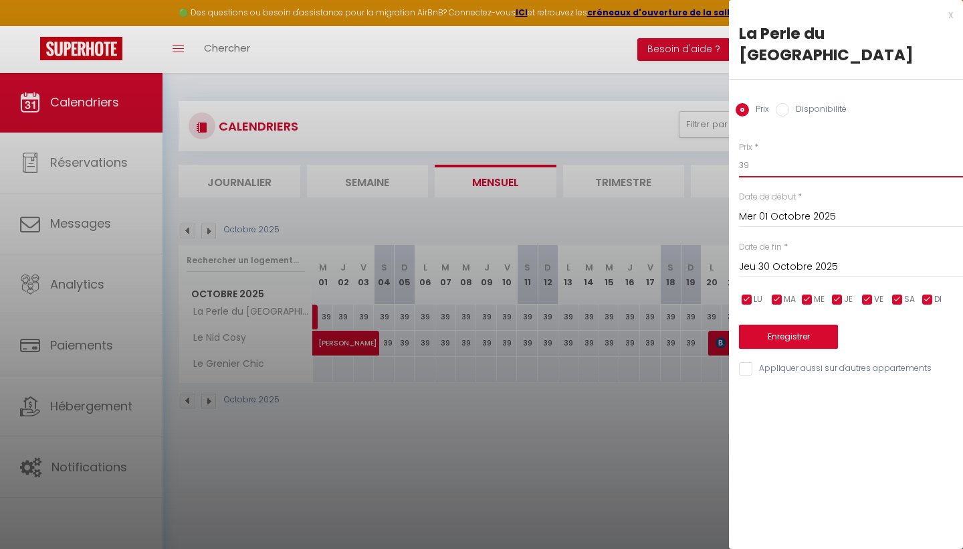
click at [777, 153] on input "39" at bounding box center [851, 165] width 224 height 24
click at [770, 324] on button "Enregistrer" at bounding box center [788, 336] width 99 height 24
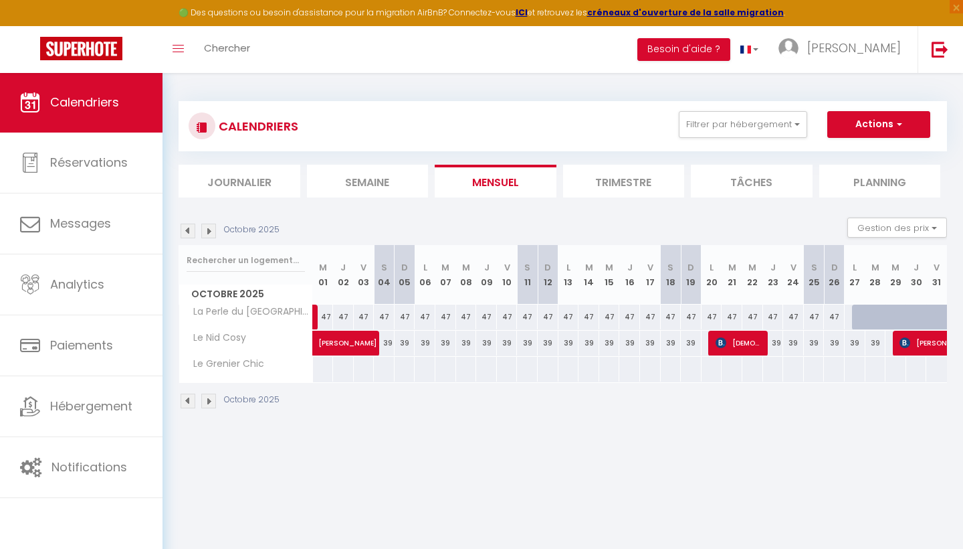
click at [330, 315] on link at bounding box center [330, 321] width 21 height 18
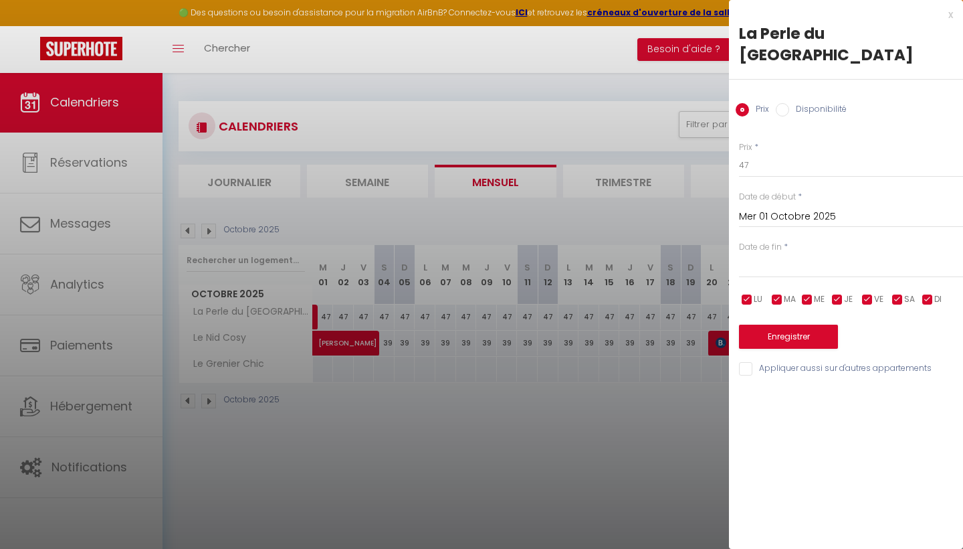
click at [814, 258] on input "text" at bounding box center [851, 266] width 224 height 17
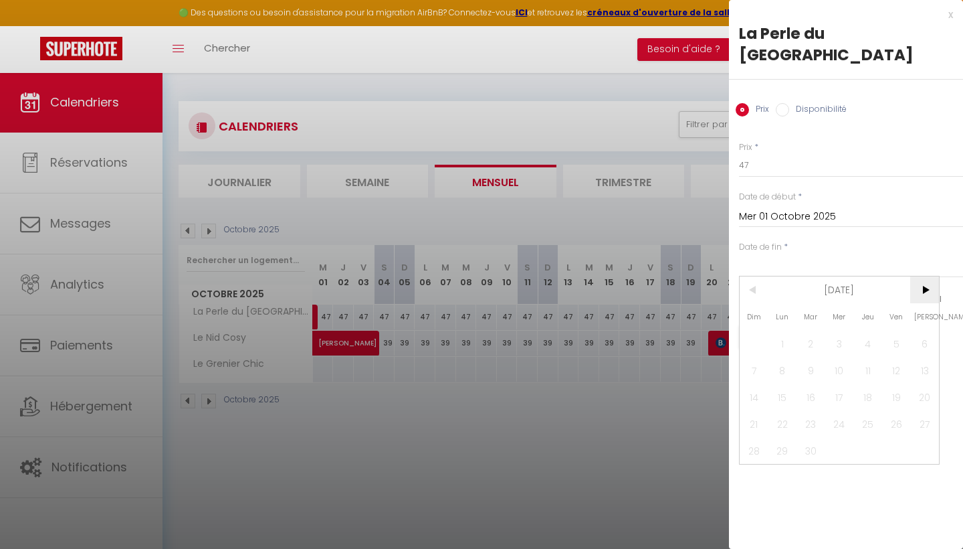
click at [929, 276] on span ">" at bounding box center [925, 289] width 29 height 27
click at [789, 437] on span "27" at bounding box center [783, 450] width 29 height 27
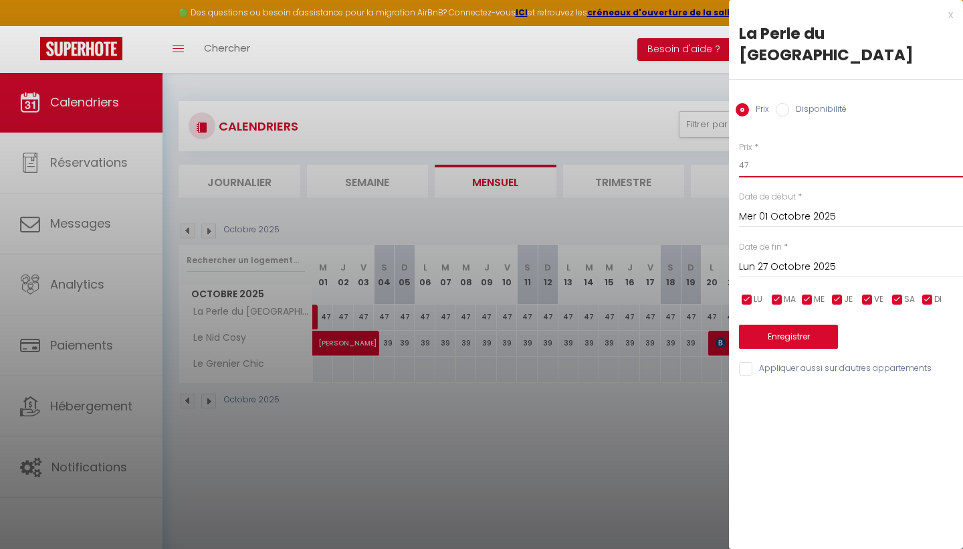
click at [767, 153] on input "47" at bounding box center [851, 165] width 224 height 24
click at [806, 324] on button "Enregistrer" at bounding box center [788, 336] width 99 height 24
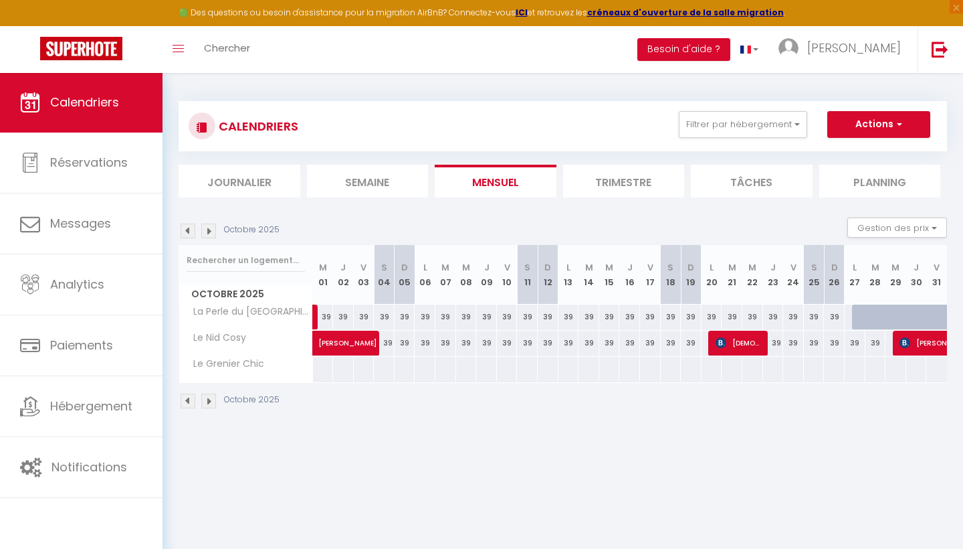
click at [870, 126] on button "Actions" at bounding box center [879, 124] width 103 height 27
click at [420, 406] on div "Octobre 2025" at bounding box center [563, 402] width 769 height 39
click at [326, 313] on link at bounding box center [330, 321] width 21 height 18
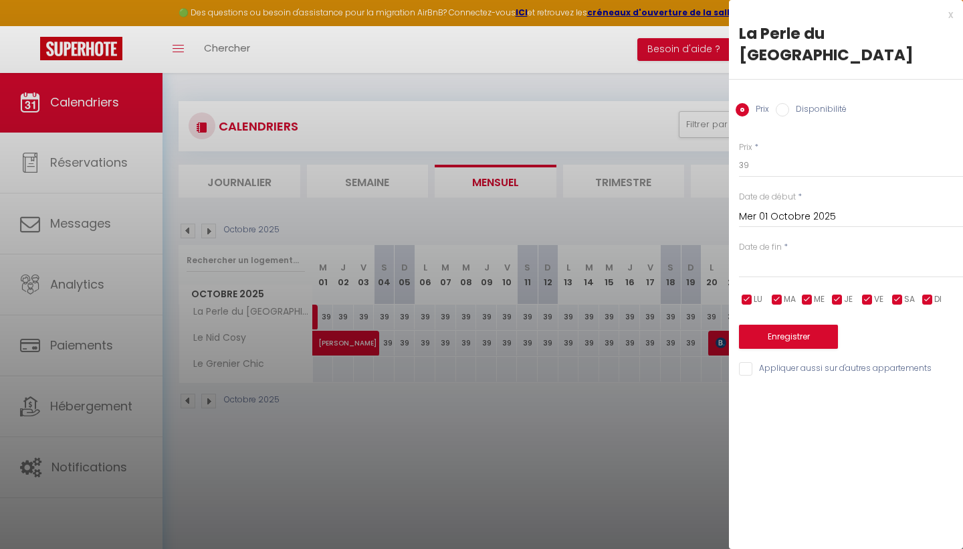
click at [818, 258] on input "text" at bounding box center [851, 266] width 224 height 17
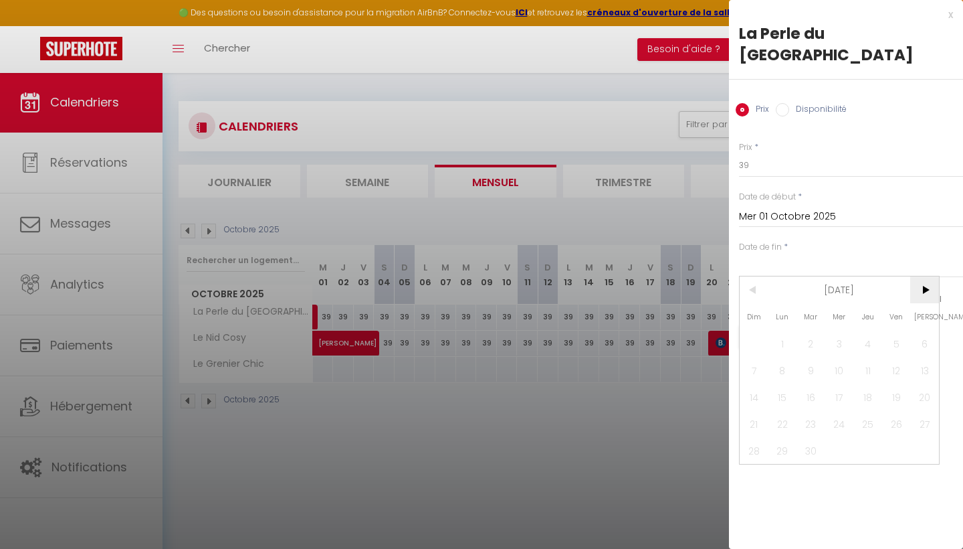
click at [923, 276] on span ">" at bounding box center [925, 289] width 29 height 27
click at [787, 437] on span "27" at bounding box center [783, 450] width 29 height 27
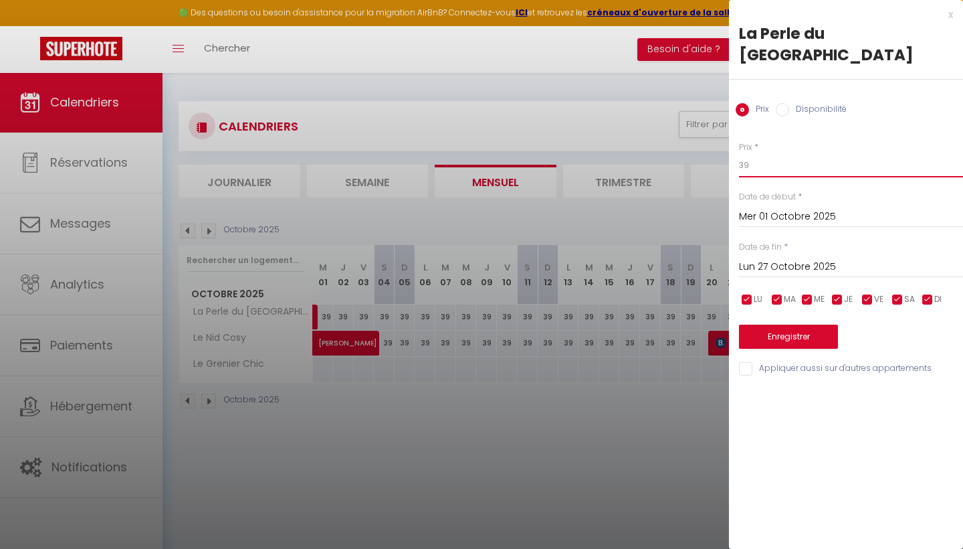
click at [779, 153] on input "39" at bounding box center [851, 165] width 224 height 24
click at [800, 324] on button "Enregistrer" at bounding box center [788, 336] width 99 height 24
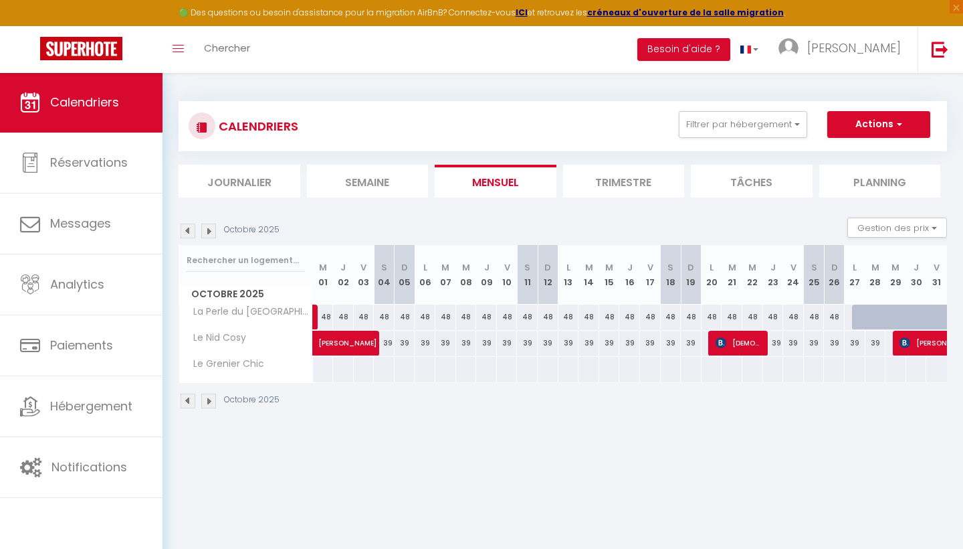
click at [385, 338] on span "[PERSON_NAME]" at bounding box center [364, 335] width 92 height 25
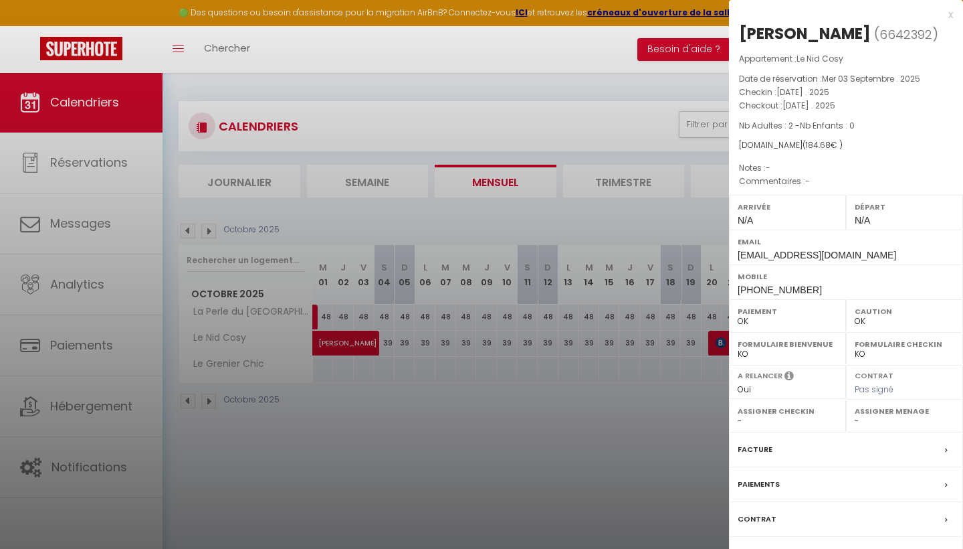
click at [488, 373] on div at bounding box center [481, 274] width 963 height 549
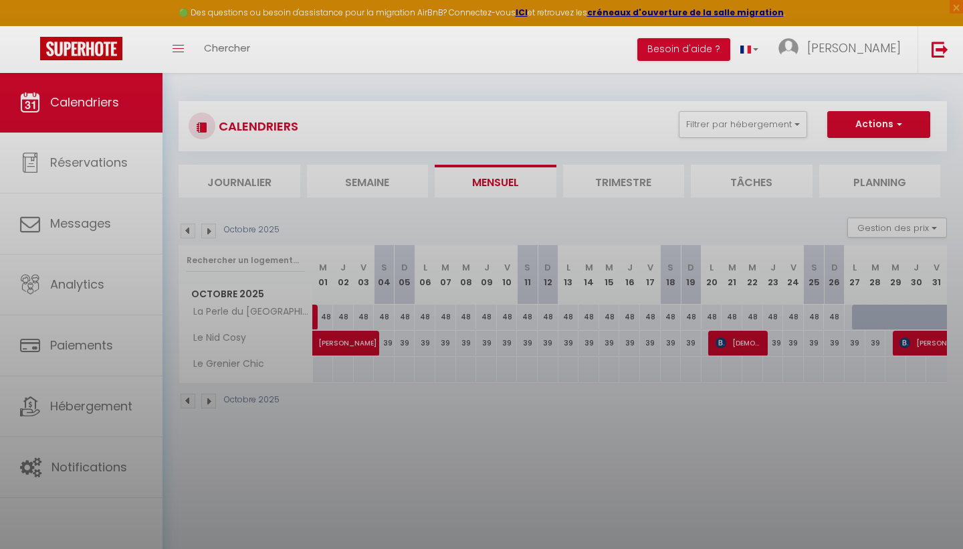
click at [518, 356] on div at bounding box center [481, 274] width 963 height 549
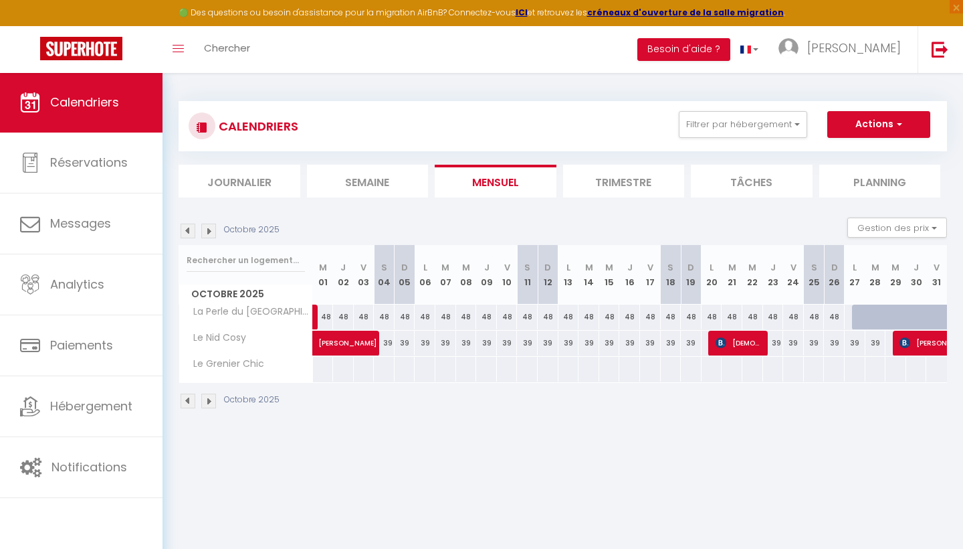
click at [531, 346] on div "39" at bounding box center [527, 343] width 21 height 25
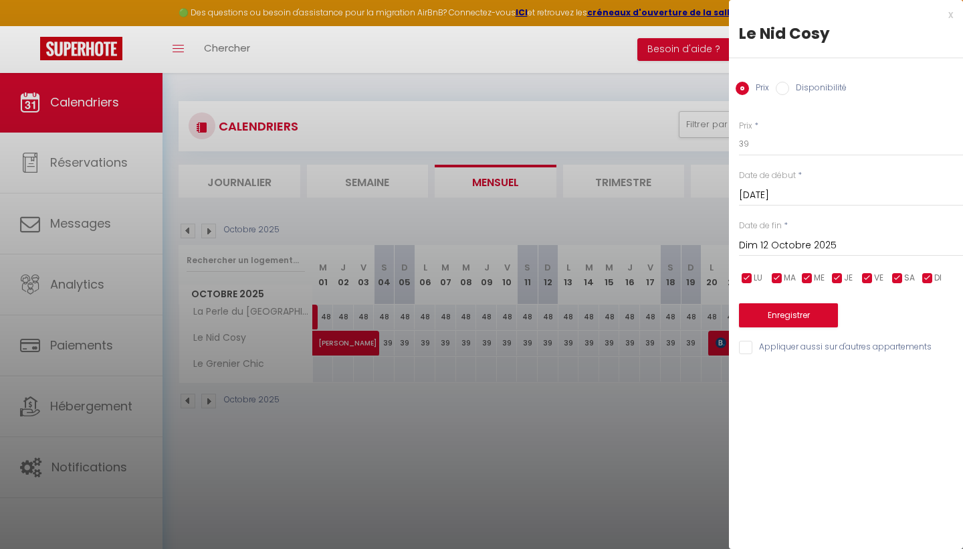
click at [790, 197] on input "[DATE]" at bounding box center [851, 195] width 224 height 17
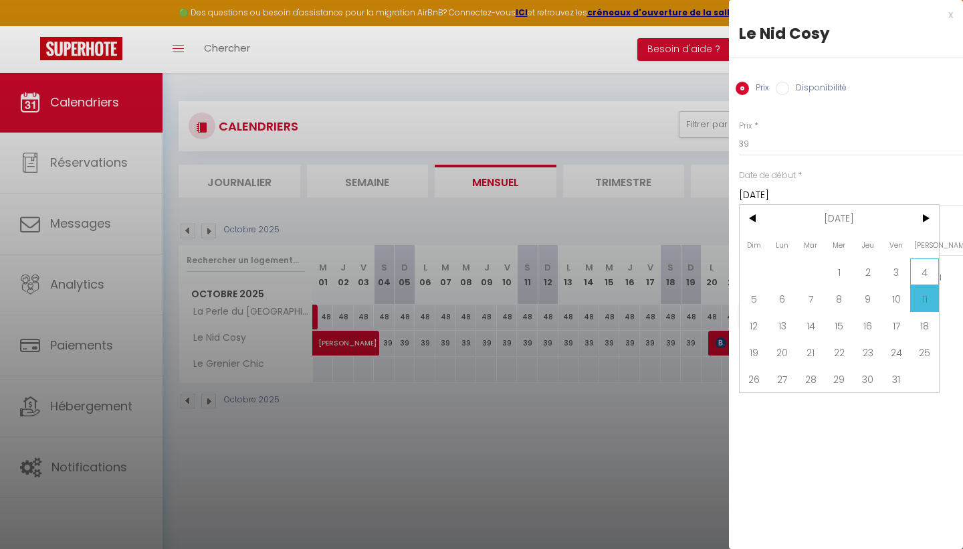
click at [925, 268] on span "4" at bounding box center [925, 271] width 29 height 27
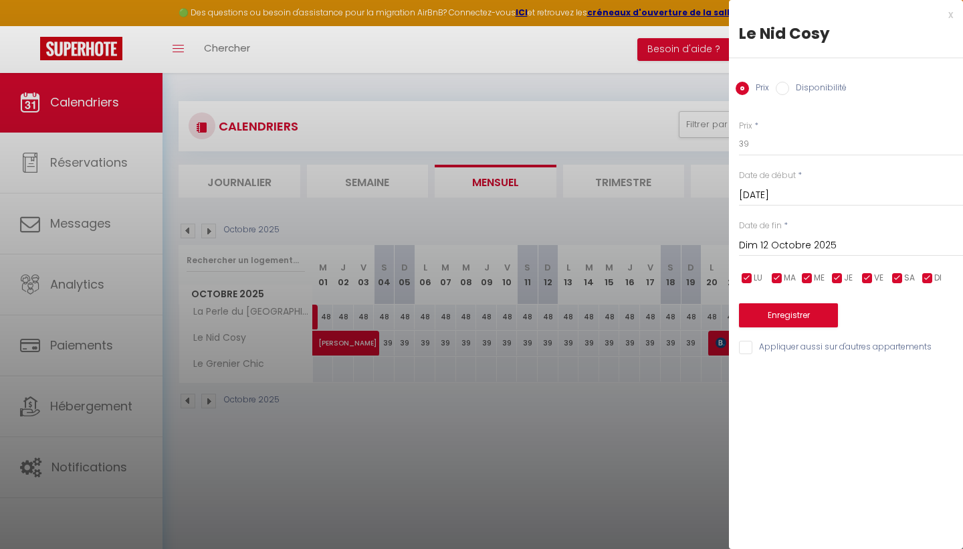
click at [798, 248] on input "Dim 12 Octobre 2025" at bounding box center [851, 245] width 224 height 17
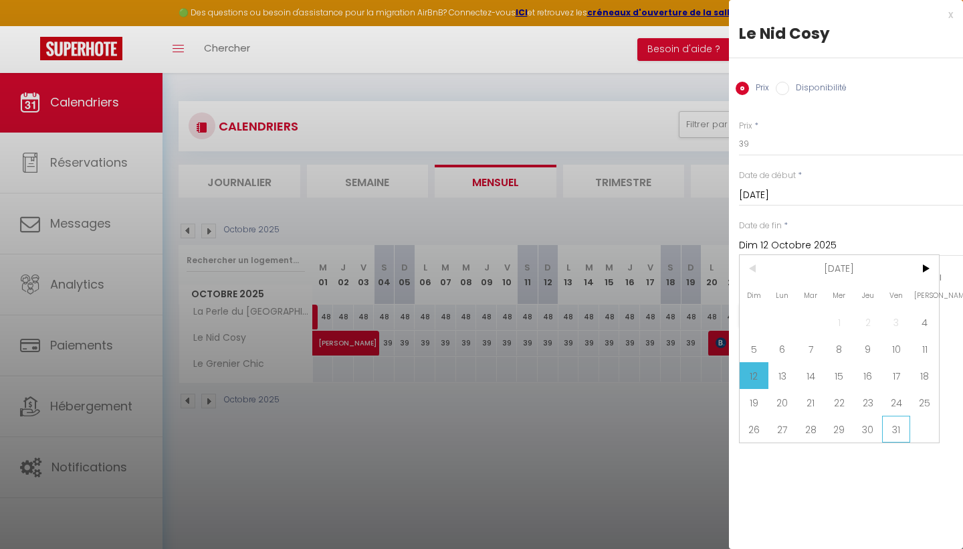
click at [884, 433] on span "31" at bounding box center [896, 428] width 29 height 27
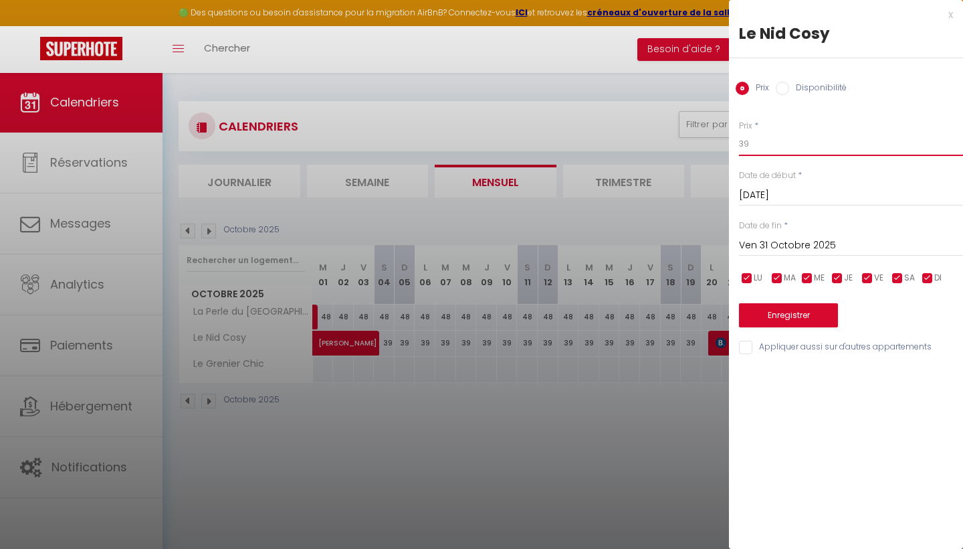
click at [774, 145] on input "39" at bounding box center [851, 144] width 224 height 24
click at [786, 308] on button "Enregistrer" at bounding box center [788, 315] width 99 height 24
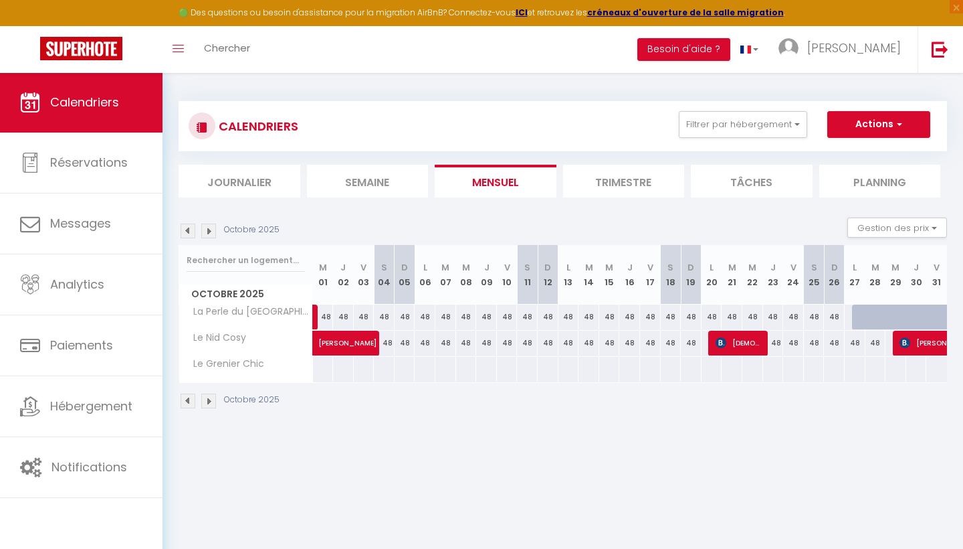
click at [329, 315] on link at bounding box center [330, 321] width 21 height 18
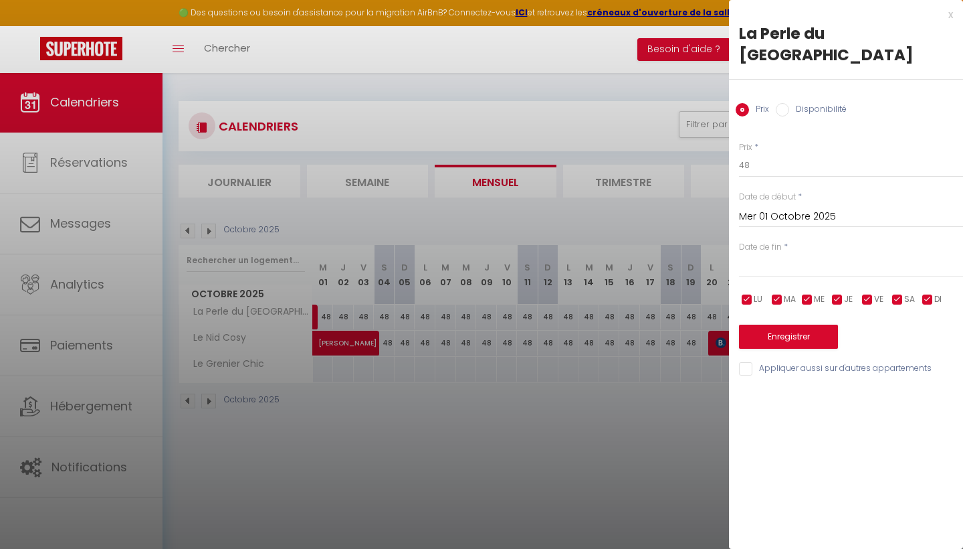
click at [950, 17] on div "x" at bounding box center [841, 15] width 224 height 16
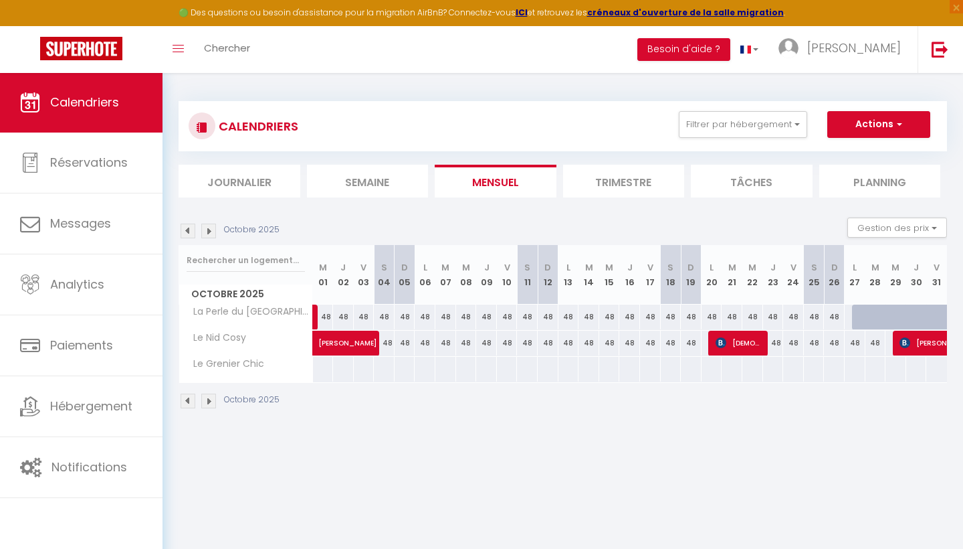
click at [388, 341] on span "[PERSON_NAME]" at bounding box center [364, 335] width 92 height 25
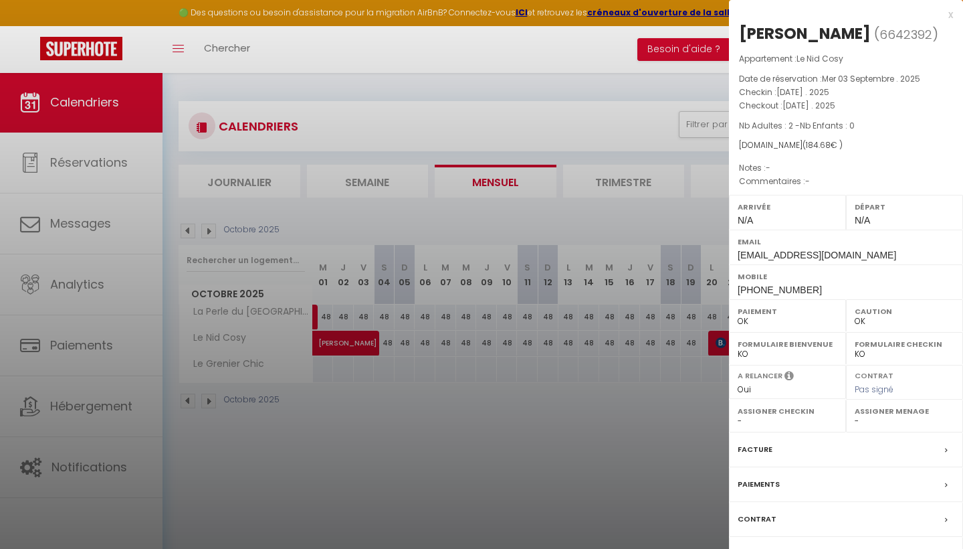
click at [398, 392] on div at bounding box center [481, 274] width 963 height 549
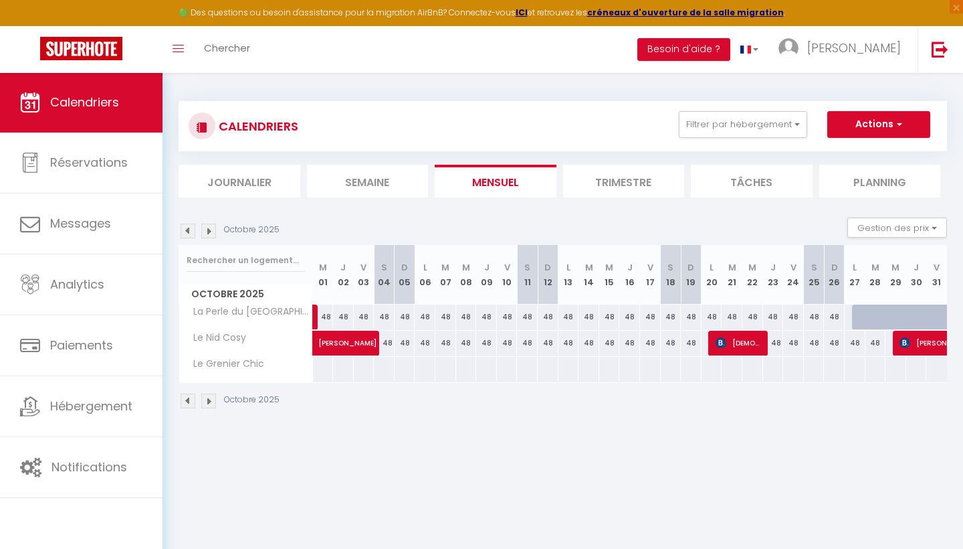
click at [473, 345] on div "48" at bounding box center [466, 343] width 21 height 25
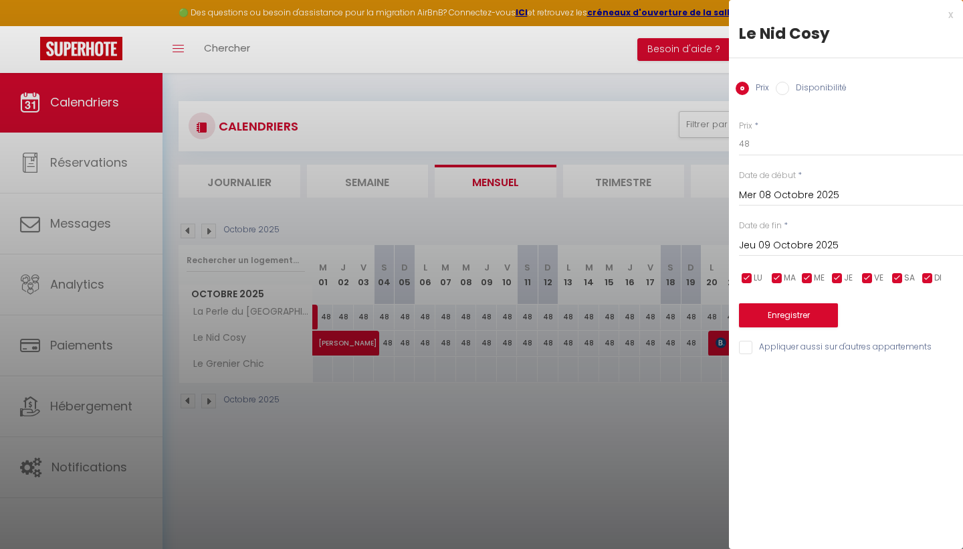
click at [765, 193] on input "Mer 08 Octobre 2025" at bounding box center [851, 195] width 224 height 17
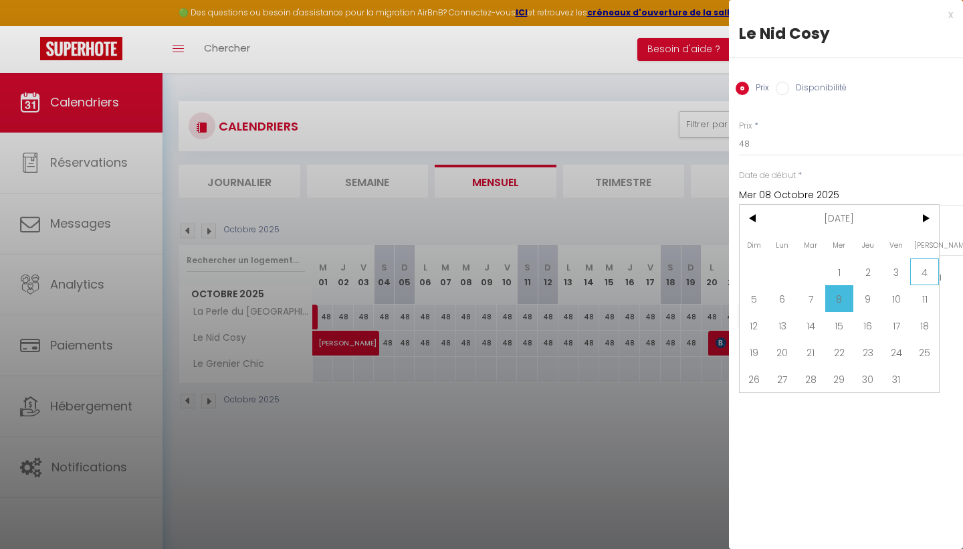
click at [925, 268] on span "4" at bounding box center [925, 271] width 29 height 27
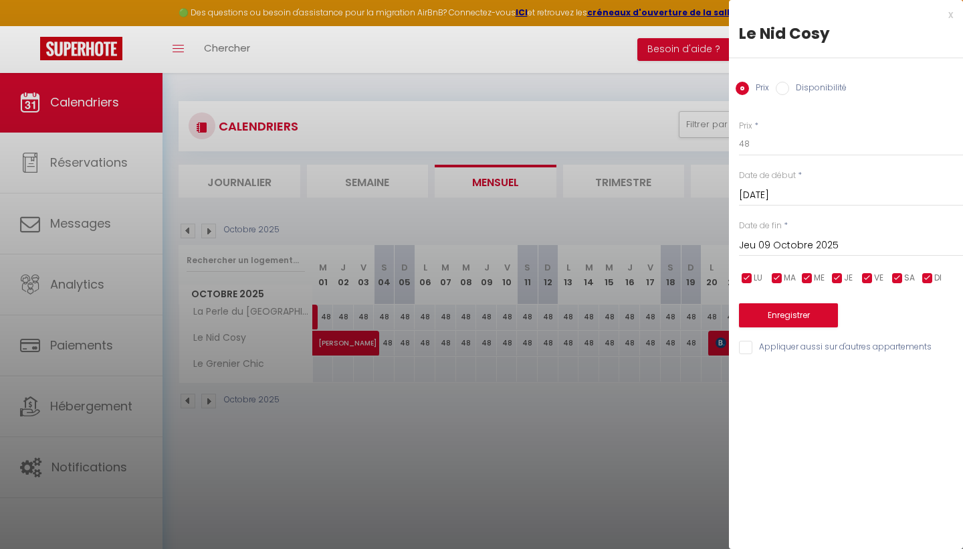
click at [862, 240] on input "Jeu 09 Octobre 2025" at bounding box center [851, 245] width 224 height 17
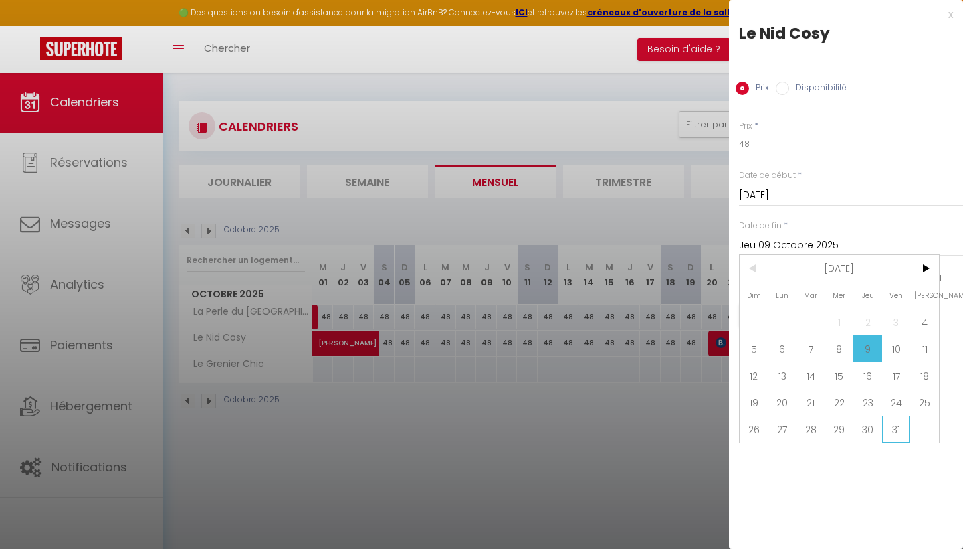
click at [891, 425] on span "31" at bounding box center [896, 428] width 29 height 27
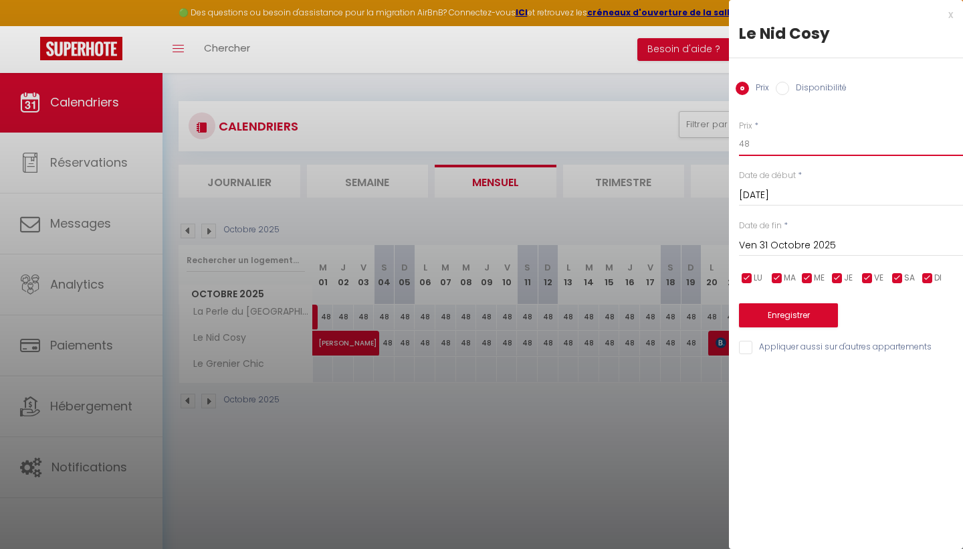
click at [822, 150] on input "48" at bounding box center [851, 144] width 224 height 24
click at [800, 312] on button "Enregistrer" at bounding box center [788, 315] width 99 height 24
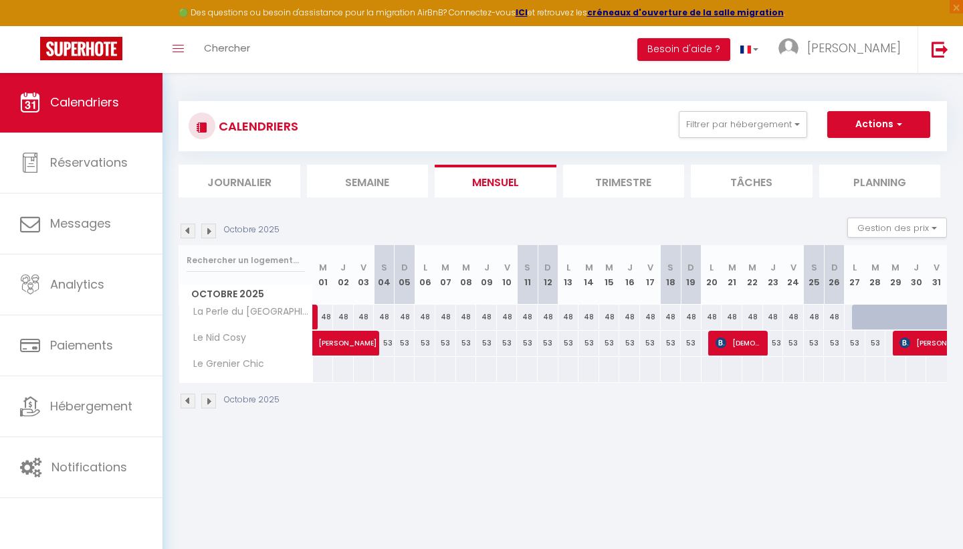
click at [324, 316] on link at bounding box center [330, 321] width 21 height 18
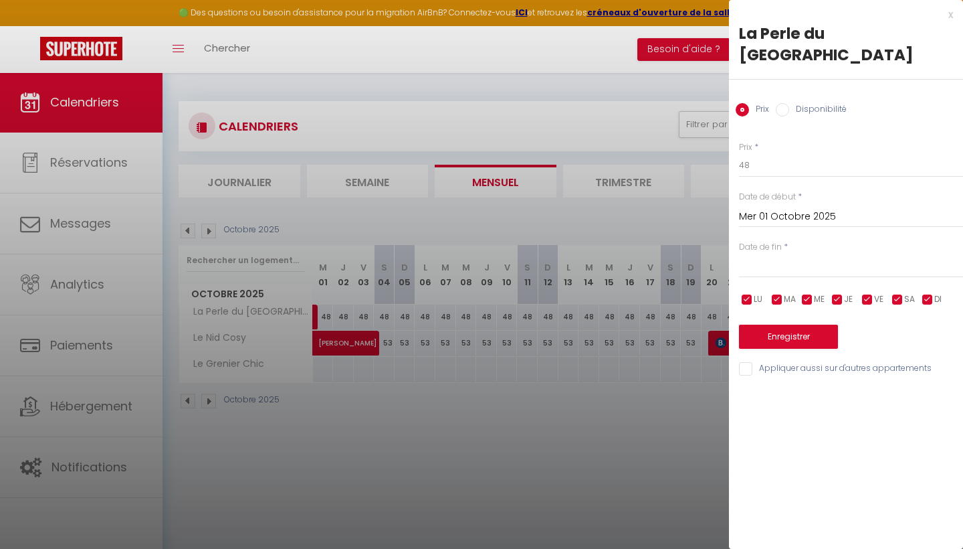
click at [822, 258] on input "text" at bounding box center [851, 266] width 224 height 17
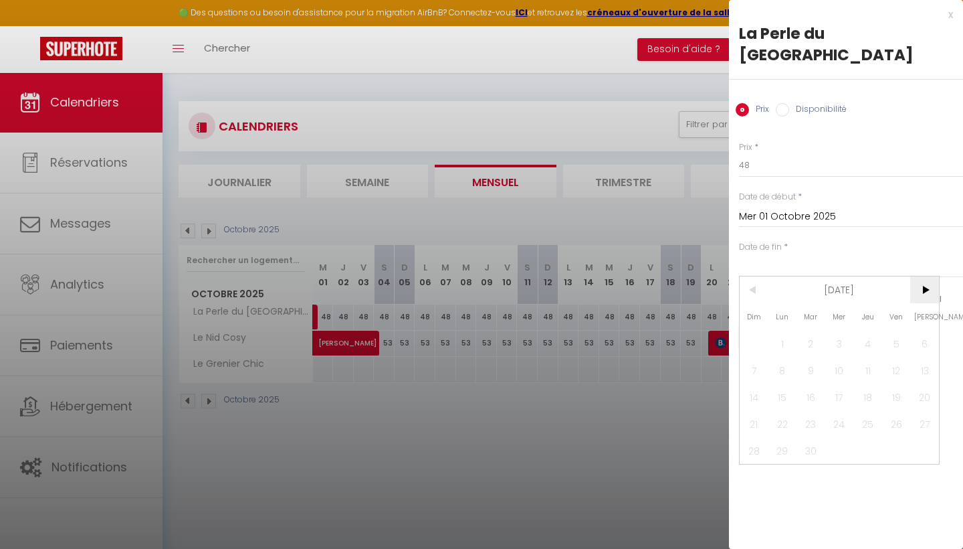
click at [927, 276] on span ">" at bounding box center [925, 289] width 29 height 27
click at [787, 437] on span "27" at bounding box center [783, 450] width 29 height 27
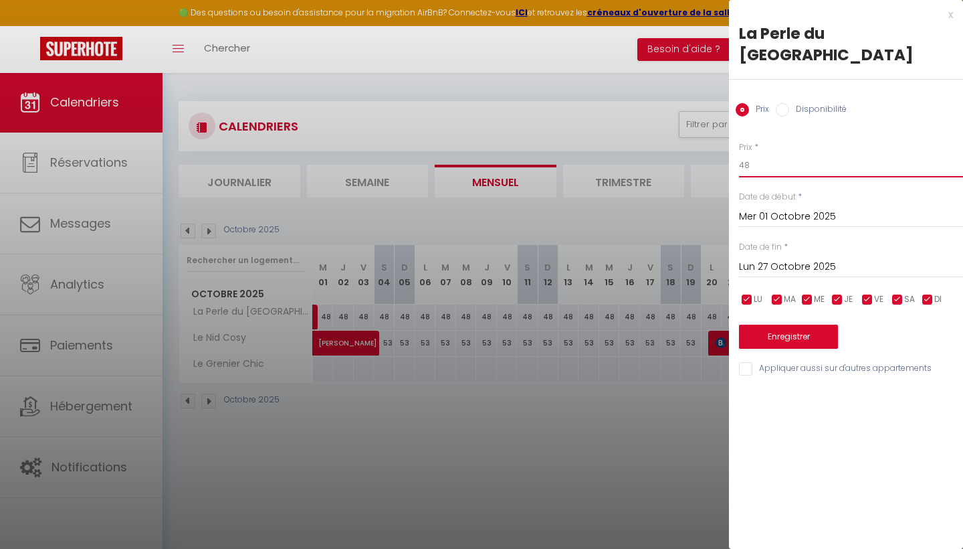
click at [771, 153] on input "48" at bounding box center [851, 165] width 224 height 24
click at [817, 324] on button "Enregistrer" at bounding box center [788, 336] width 99 height 24
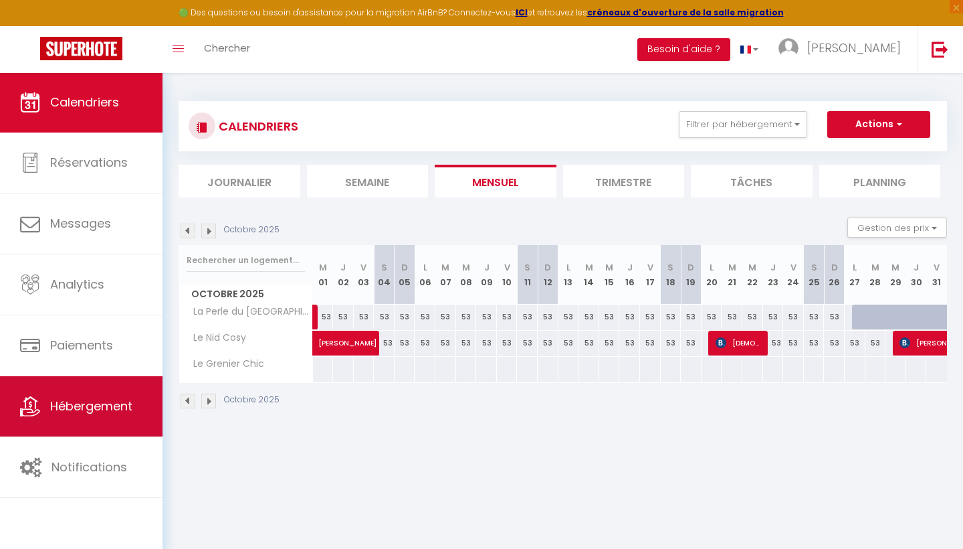
click at [78, 415] on link "Hébergement" at bounding box center [81, 406] width 163 height 60
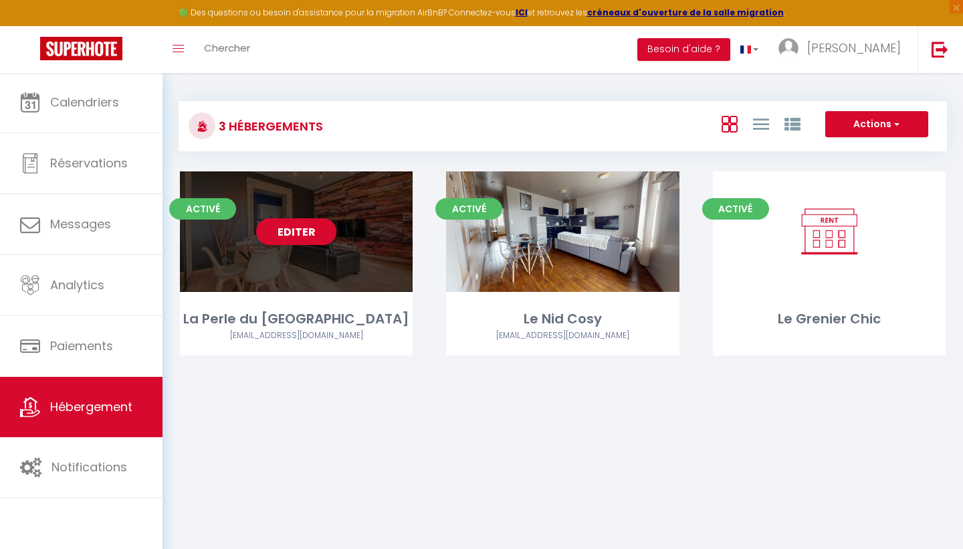
click at [293, 244] on div "Editer" at bounding box center [296, 231] width 233 height 120
click at [302, 231] on link "Editer" at bounding box center [296, 231] width 80 height 27
click at [298, 229] on link "Editer" at bounding box center [296, 231] width 80 height 27
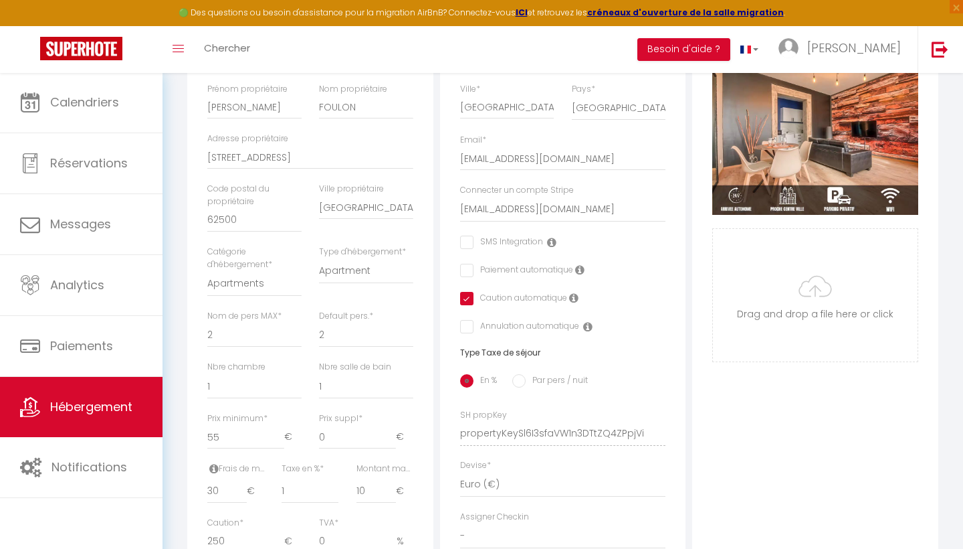
scroll to position [146, 0]
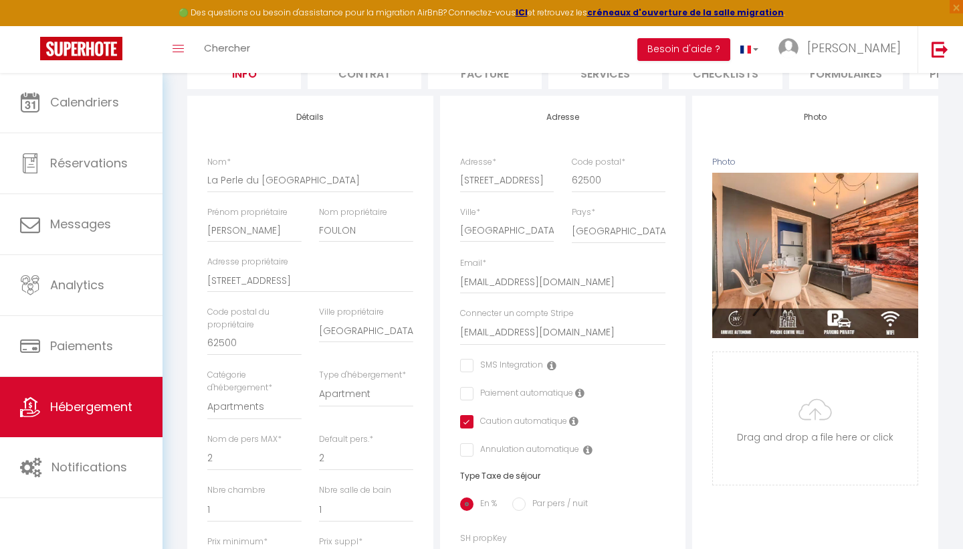
click at [929, 86] on li "Plateformes" at bounding box center [967, 72] width 114 height 33
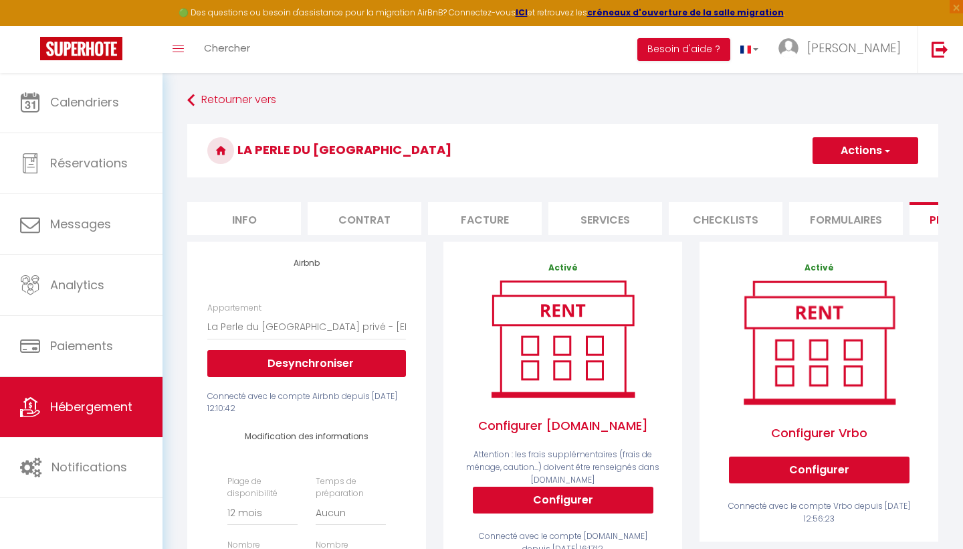
click at [903, 144] on button "Actions" at bounding box center [866, 150] width 106 height 27
click at [850, 181] on link "Enregistrer" at bounding box center [865, 179] width 106 height 17
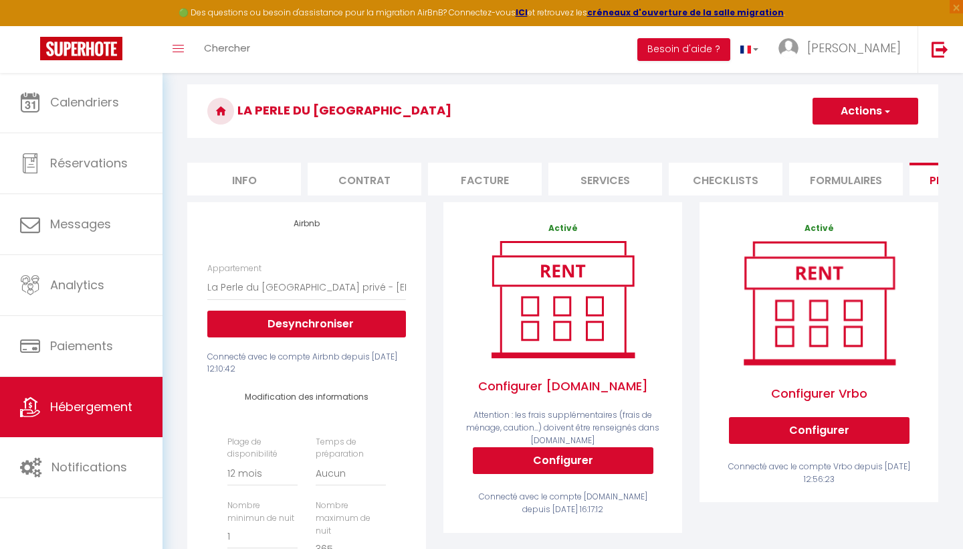
click at [81, 411] on span "Hébergement" at bounding box center [91, 406] width 82 height 17
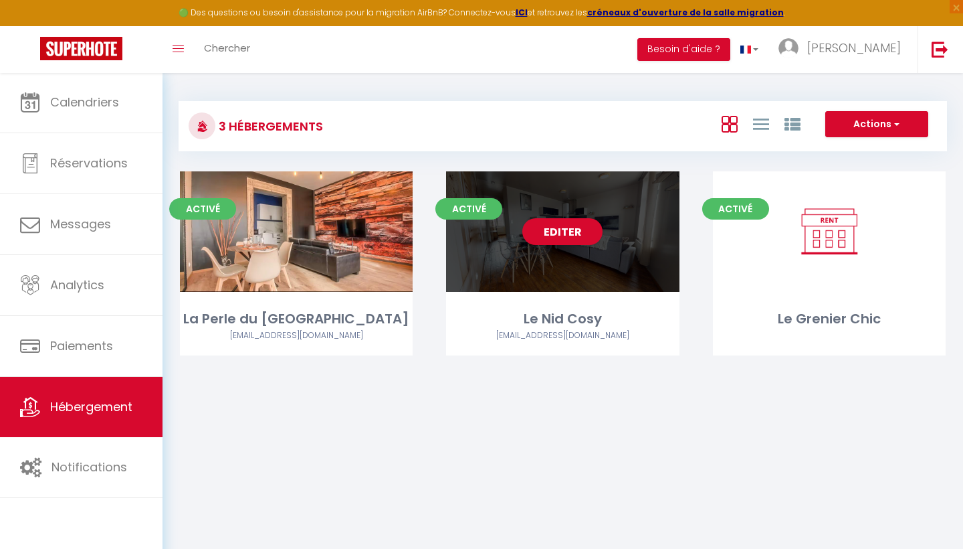
click at [567, 215] on div "Editer" at bounding box center [562, 231] width 233 height 120
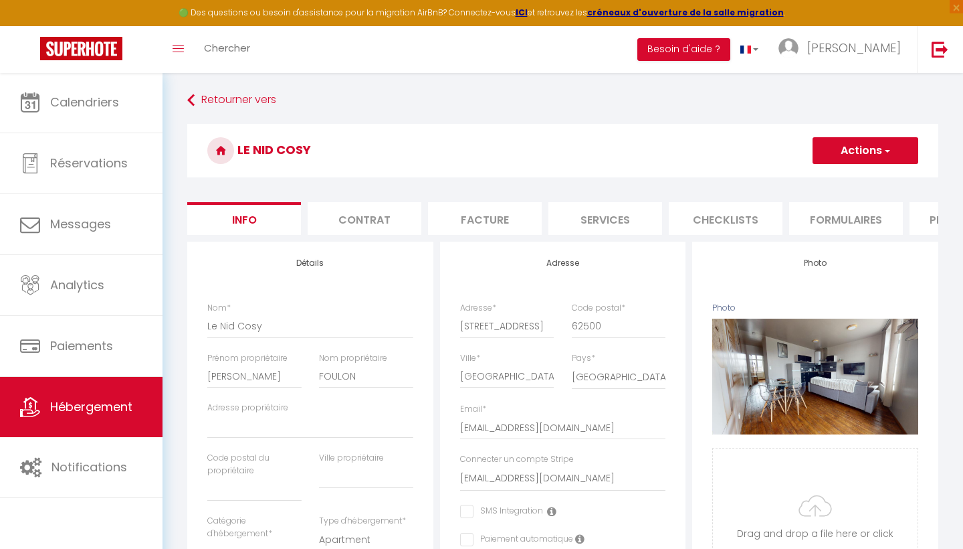
click at [907, 223] on ul "Info Contrat Facture Services Checklists Formulaires Plateformes Paramètres [GE…" at bounding box center [562, 218] width 751 height 33
click at [925, 223] on li "Plateformes" at bounding box center [967, 218] width 114 height 33
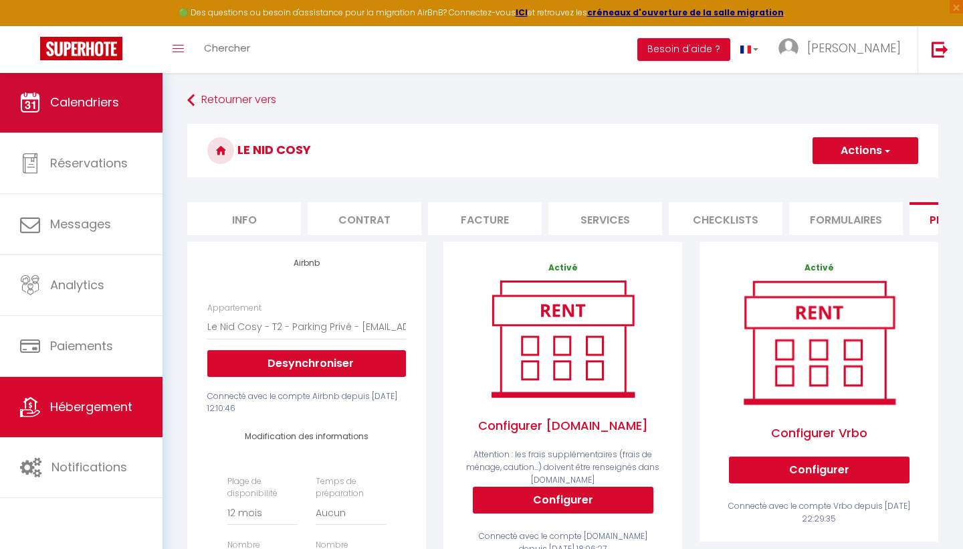
click at [114, 106] on span "Calendriers" at bounding box center [84, 102] width 69 height 17
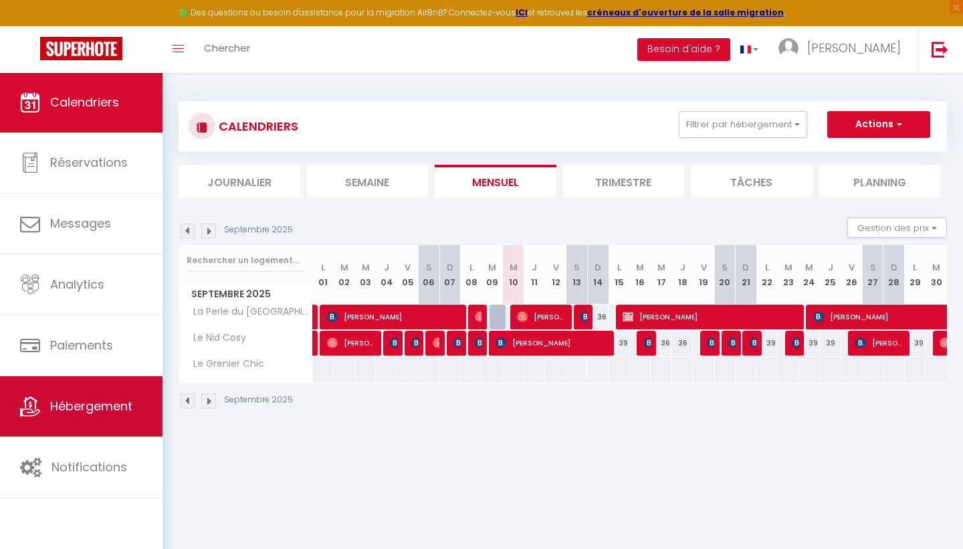
click at [101, 391] on link "Hébergement" at bounding box center [81, 406] width 163 height 60
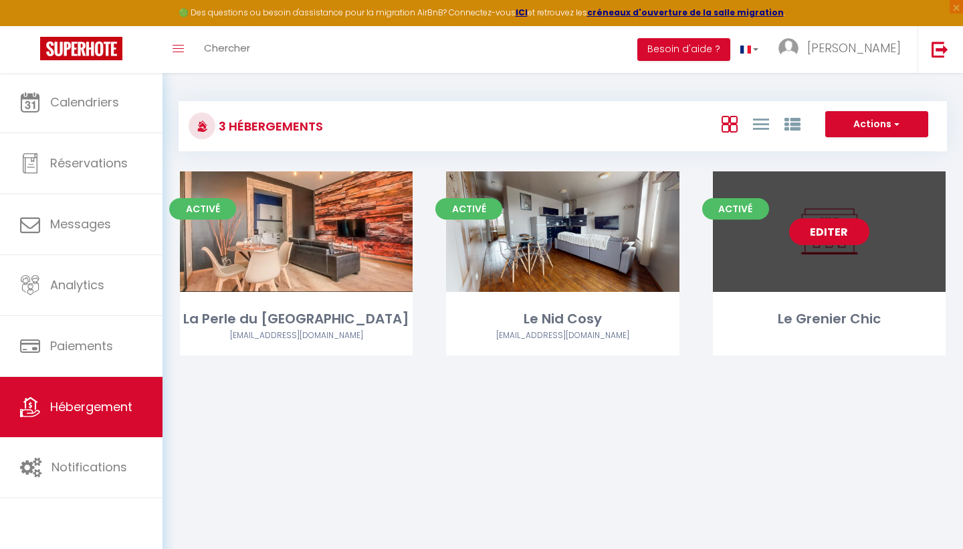
click at [846, 238] on link "Editer" at bounding box center [829, 231] width 80 height 27
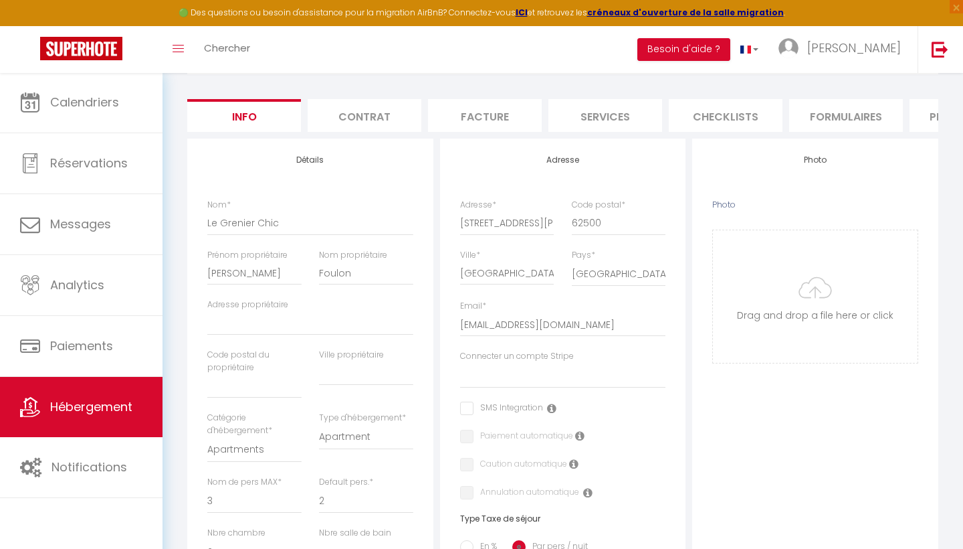
scroll to position [102, 0]
click at [399, 113] on li "Contrat" at bounding box center [365, 116] width 114 height 33
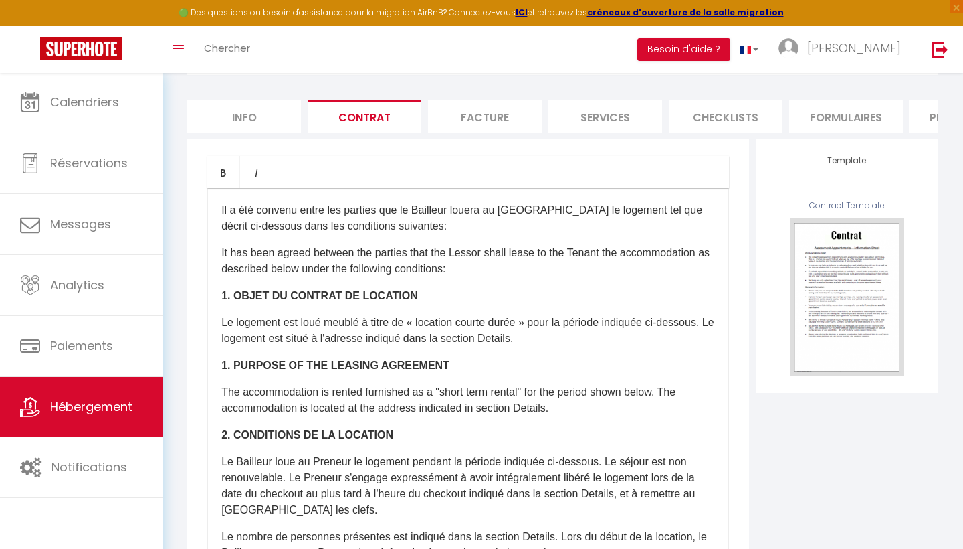
click at [452, 120] on li "Facture" at bounding box center [485, 116] width 114 height 33
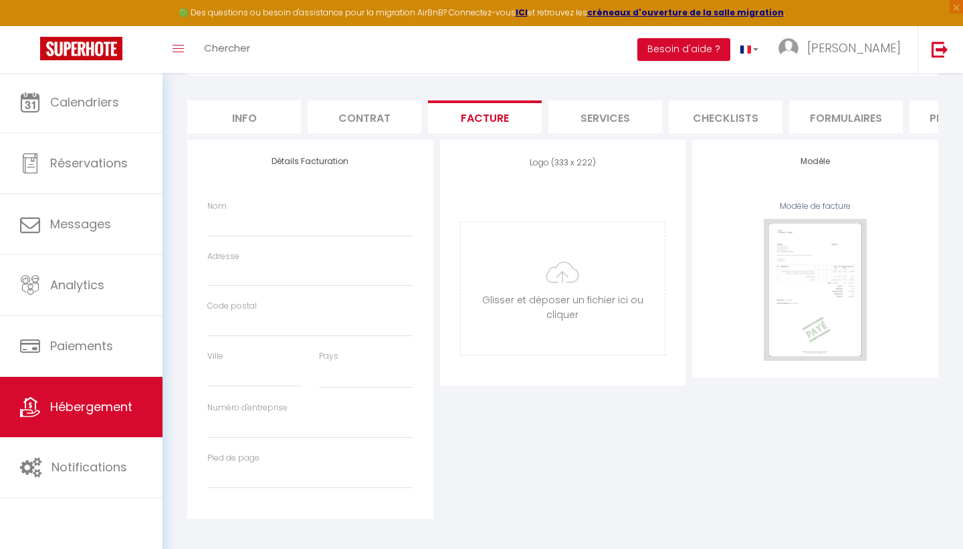
click at [592, 106] on li "Services" at bounding box center [606, 116] width 114 height 33
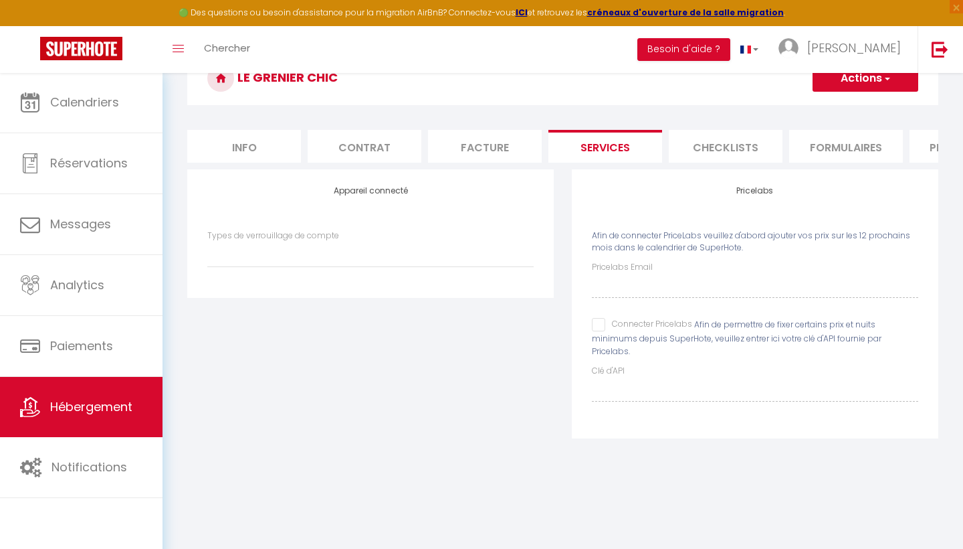
scroll to position [72, 0]
click at [764, 148] on li "Checklists" at bounding box center [726, 146] width 114 height 33
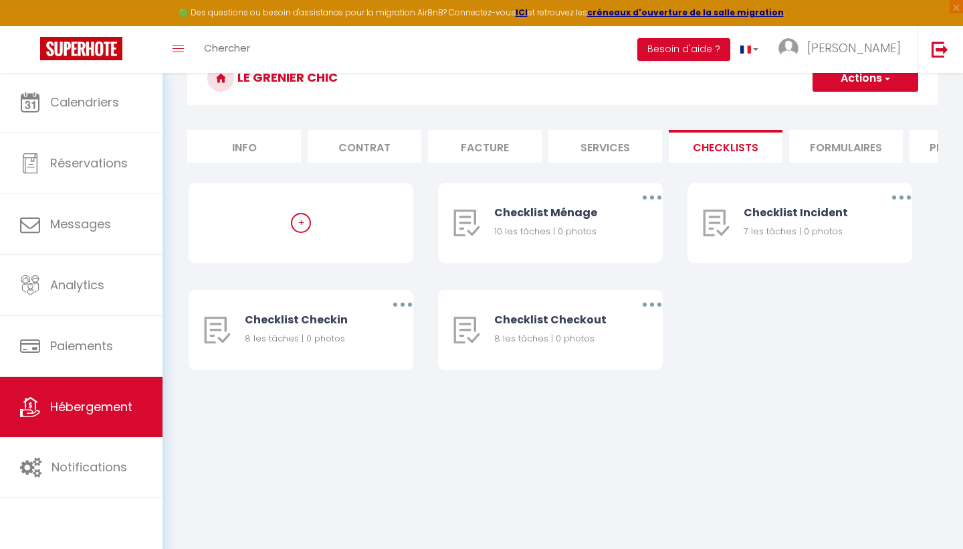
click at [830, 145] on li "Formulaires" at bounding box center [846, 146] width 114 height 33
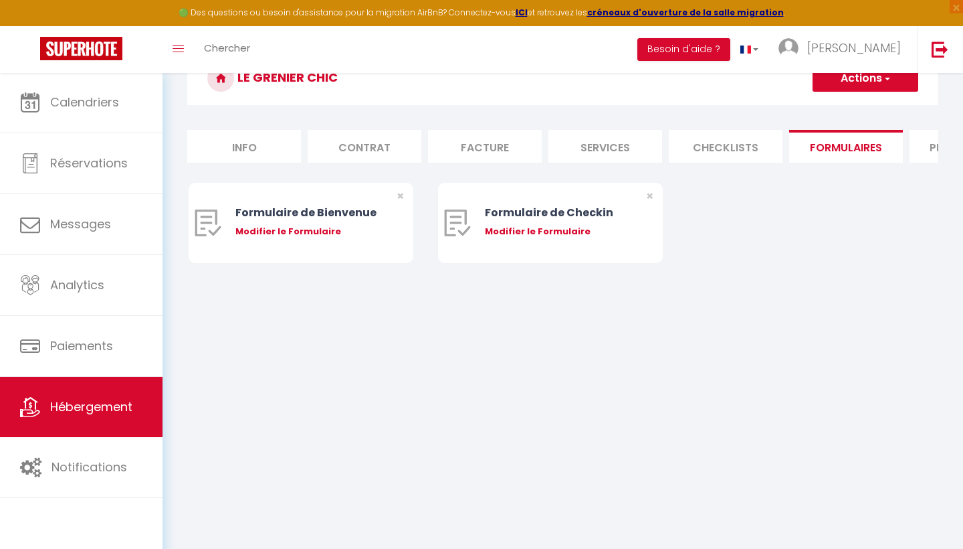
click at [911, 155] on li "Plateformes" at bounding box center [967, 146] width 114 height 33
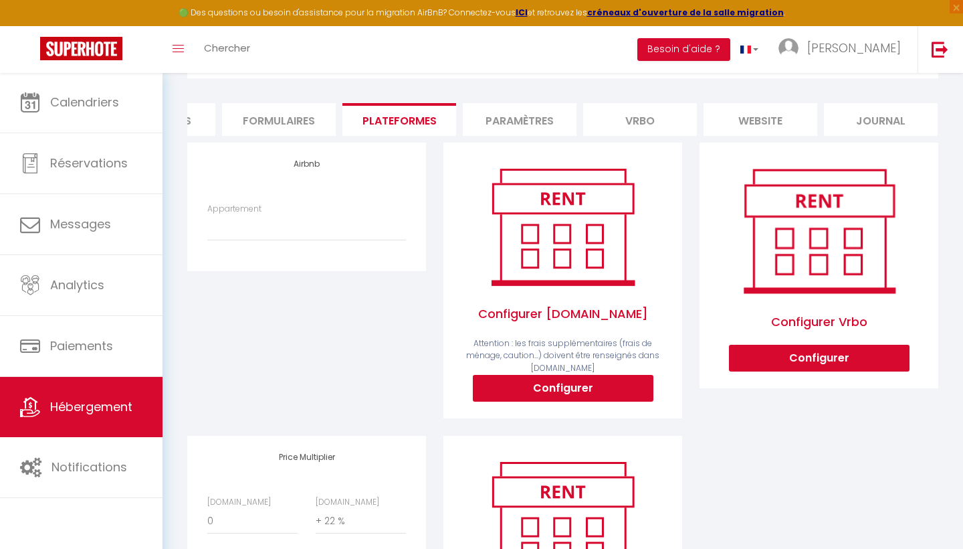
scroll to position [0, 567]
click at [644, 107] on li "Vrbo" at bounding box center [641, 119] width 114 height 33
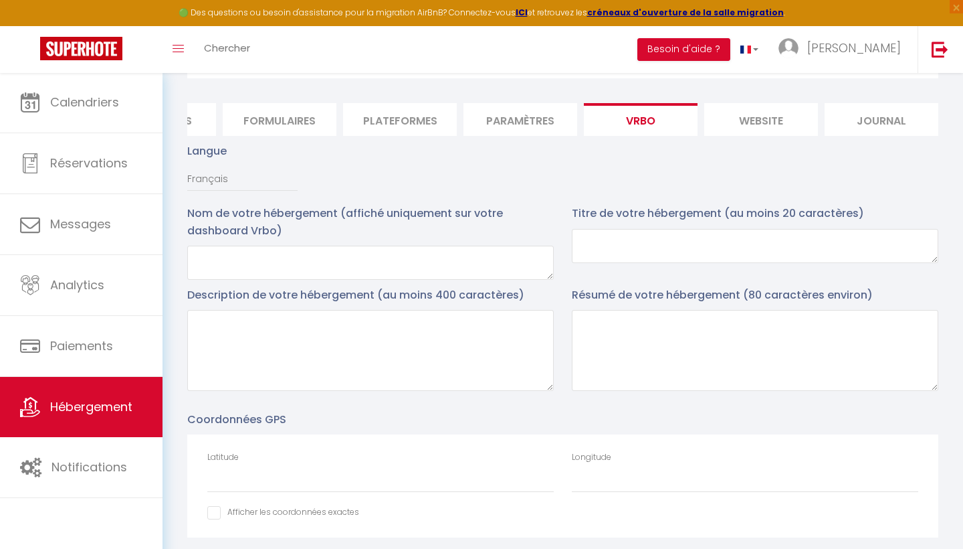
click at [543, 114] on li "Paramètres" at bounding box center [521, 119] width 114 height 33
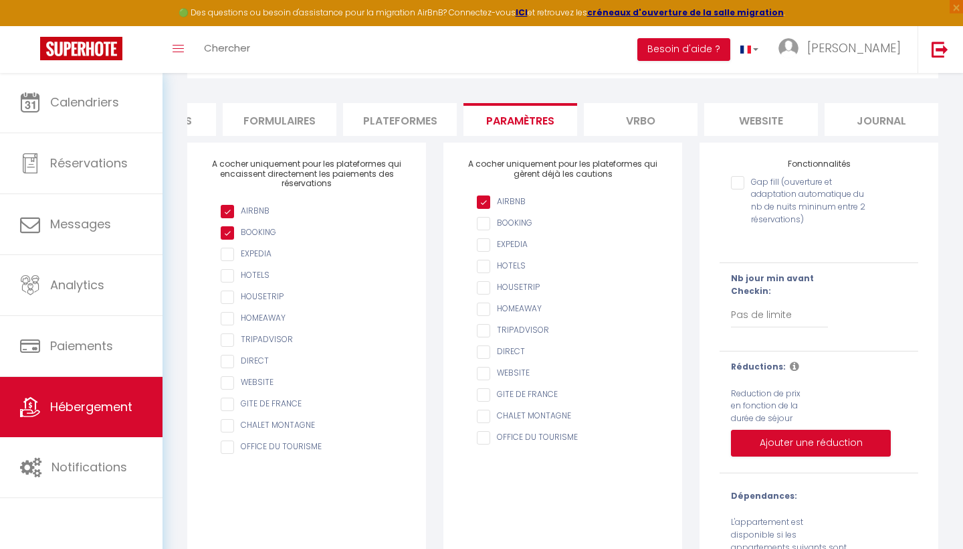
click at [484, 224] on input "AIRBNB" at bounding box center [569, 223] width 185 height 13
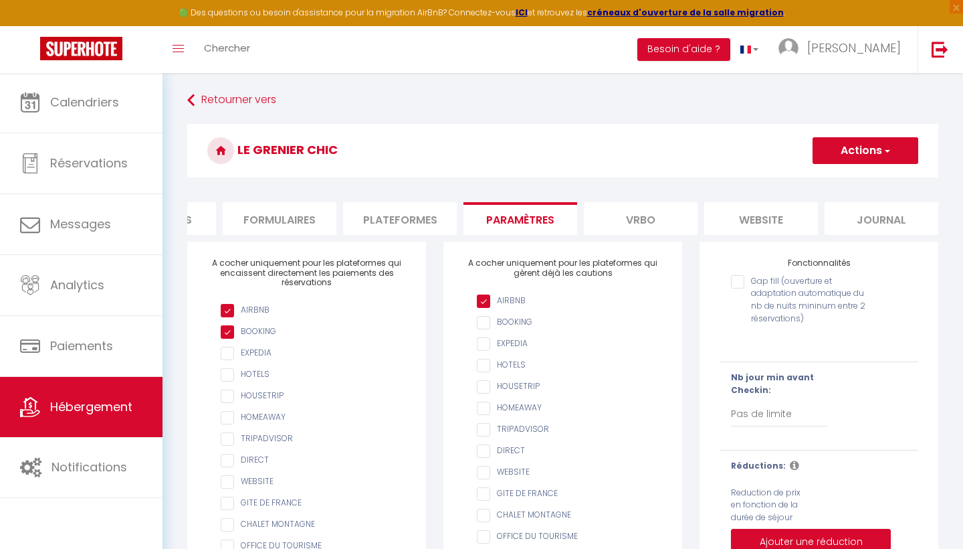
click at [898, 159] on button "Actions" at bounding box center [866, 150] width 106 height 27
click at [856, 181] on input "Enregistrer" at bounding box center [851, 179] width 50 height 13
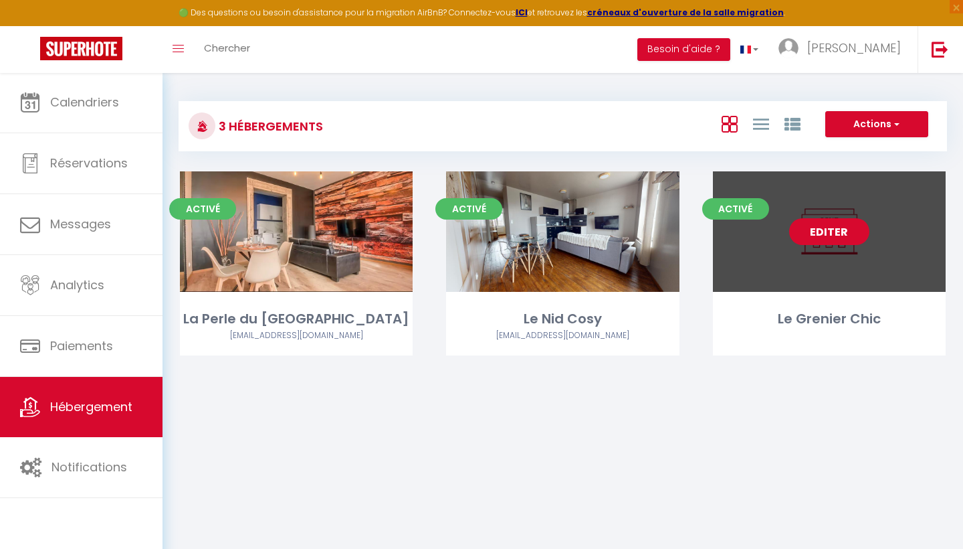
click at [820, 236] on link "Editer" at bounding box center [829, 231] width 80 height 27
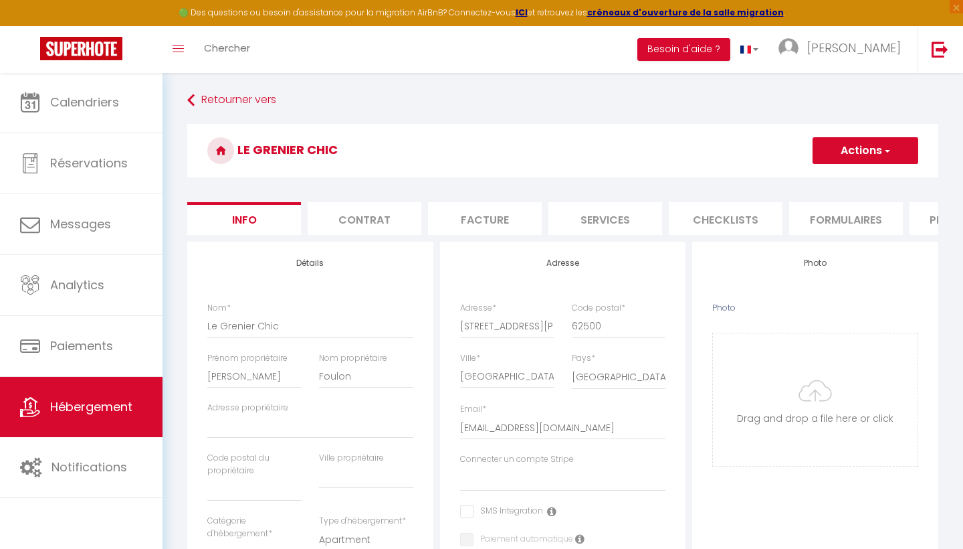
click at [848, 220] on li "Formulaires" at bounding box center [846, 218] width 114 height 33
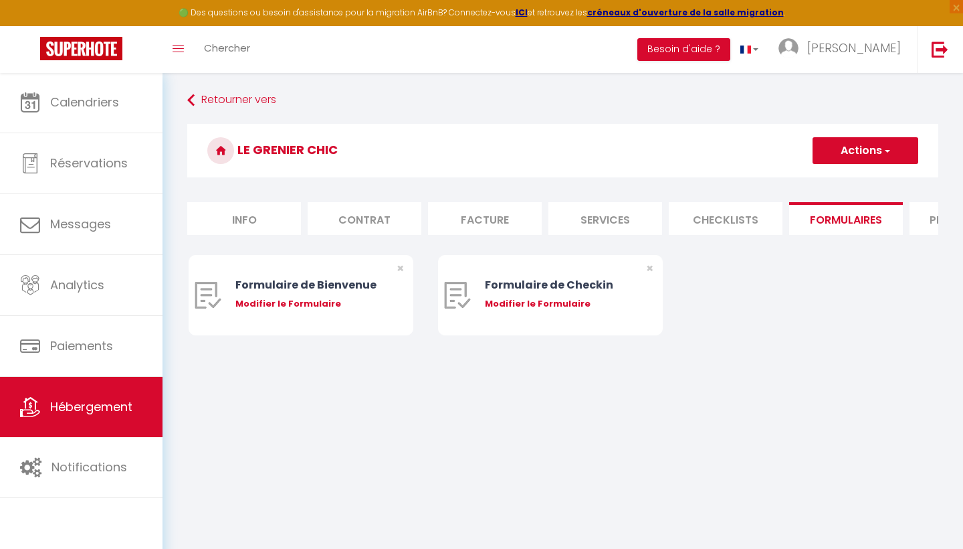
click at [945, 217] on div "Retourner vers Le Grenier Chic Actions Créer un nouveau formulaire Info Contrat…" at bounding box center [563, 225] width 769 height 274
click at [931, 217] on li "Plateformes" at bounding box center [967, 218] width 114 height 33
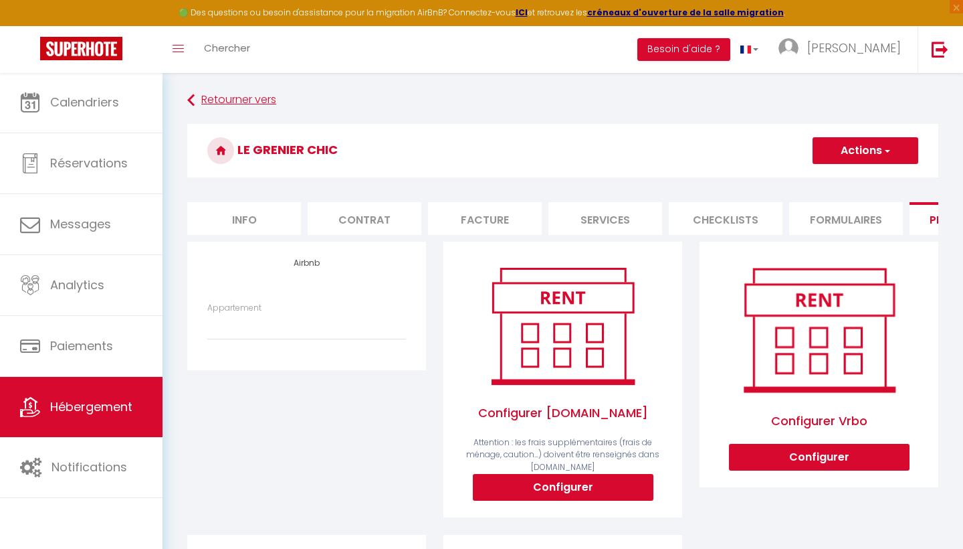
click at [225, 102] on link "Retourner vers" at bounding box center [562, 100] width 751 height 24
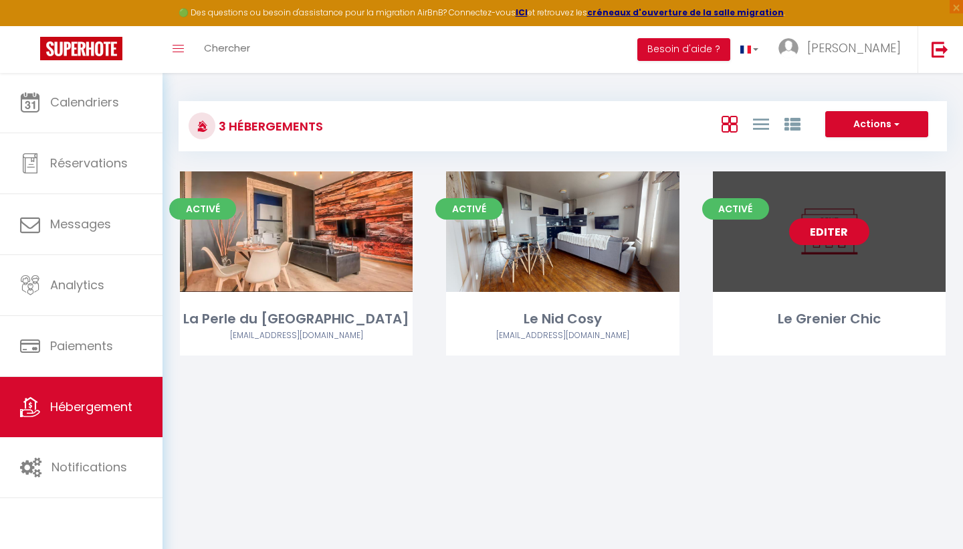
click at [846, 236] on link "Editer" at bounding box center [829, 231] width 80 height 27
click at [838, 227] on link "Editer" at bounding box center [829, 231] width 80 height 27
